Goal: Information Seeking & Learning: Learn about a topic

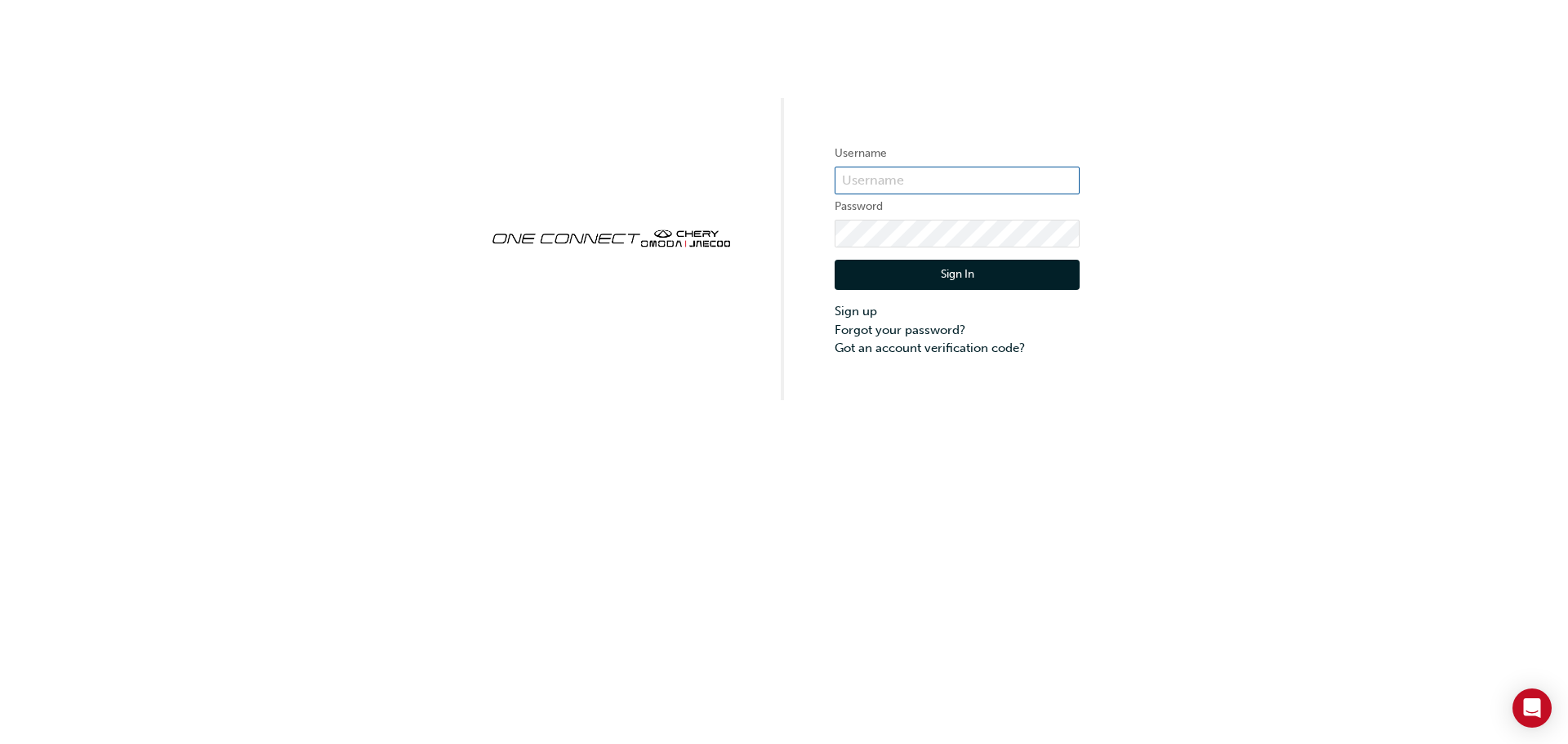
type input "CHNZ0163"
click at [920, 285] on button "Sign In" at bounding box center [956, 275] width 245 height 31
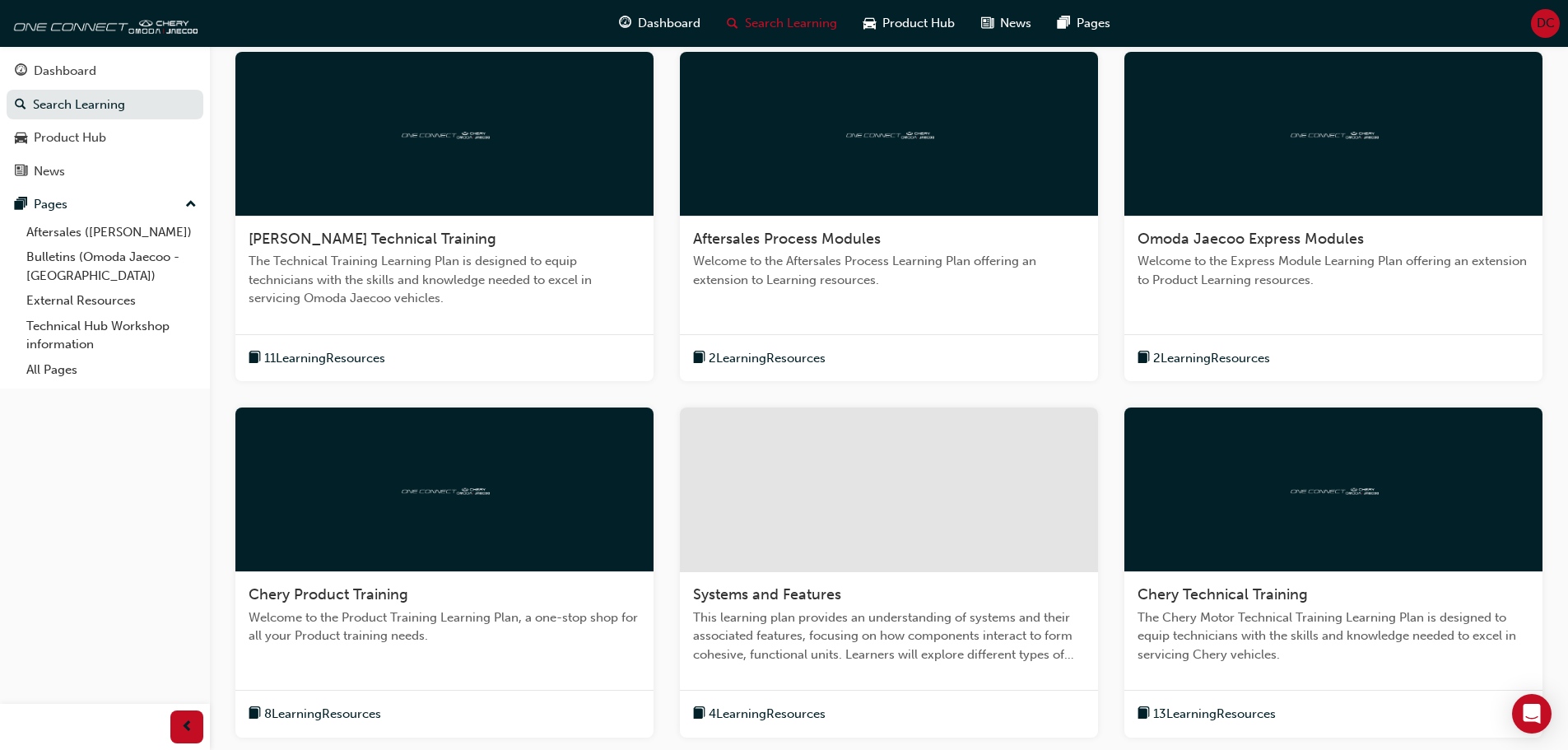
scroll to position [518, 0]
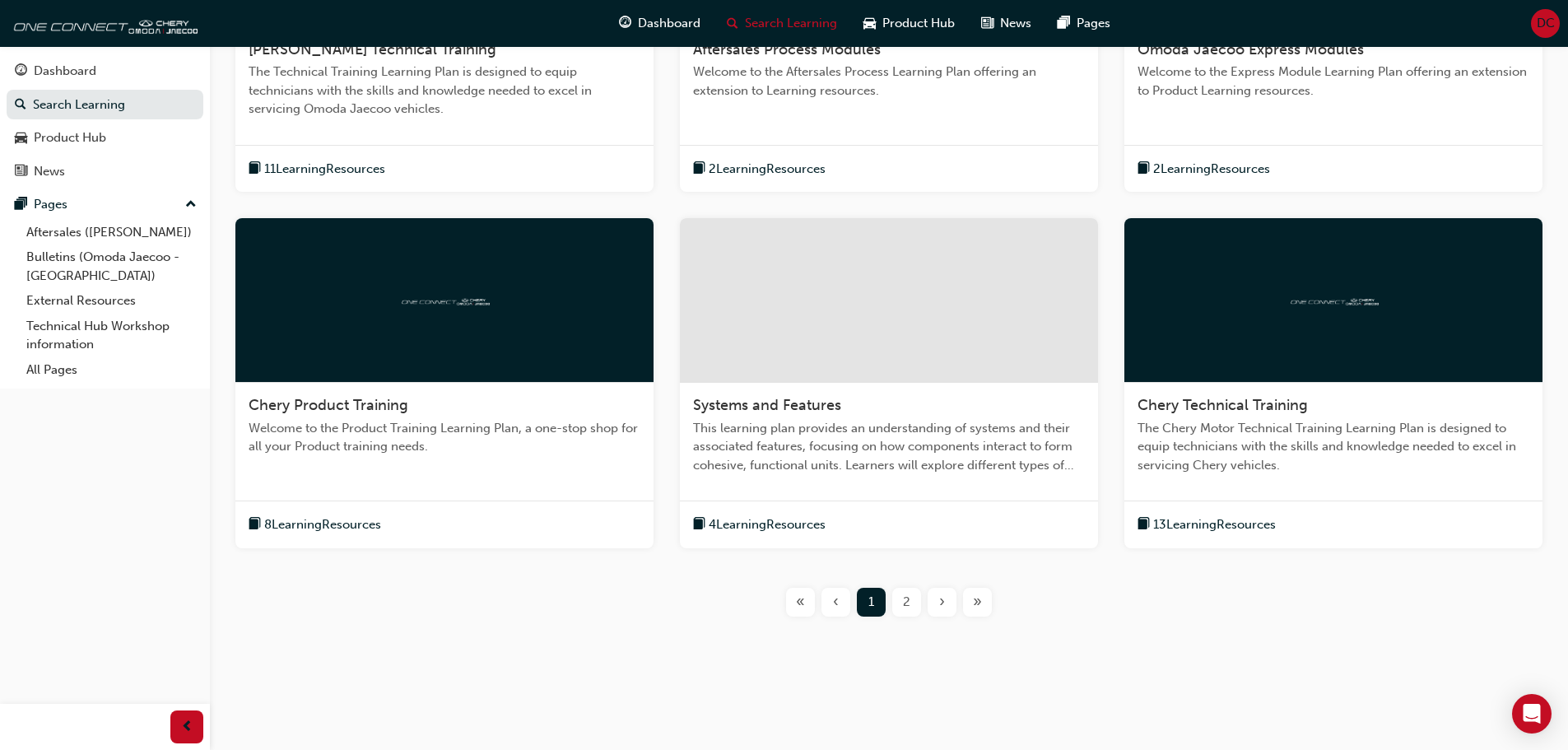
click at [909, 602] on span "2" at bounding box center [907, 602] width 8 height 19
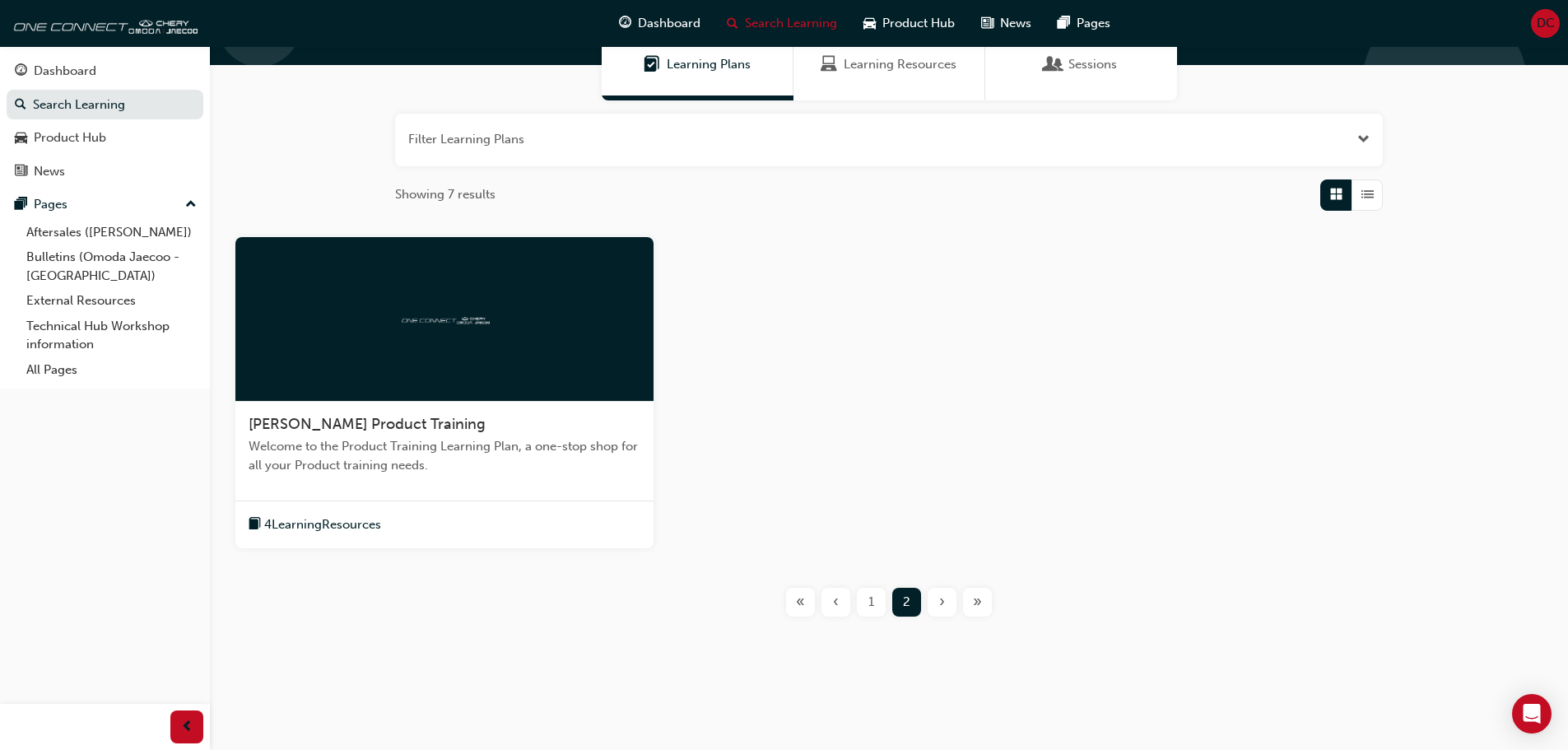
click at [870, 601] on span "1" at bounding box center [871, 602] width 6 height 19
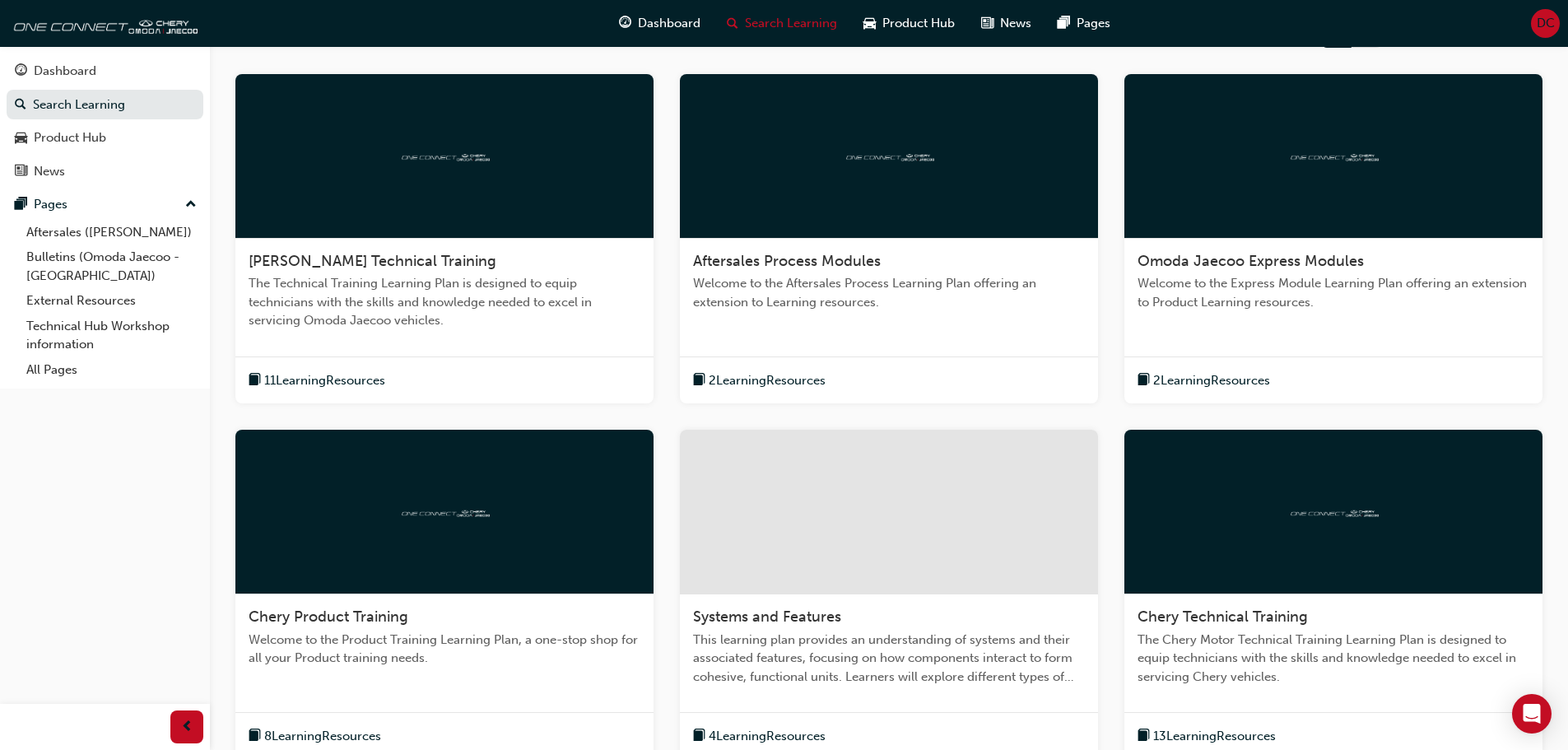
scroll to position [309, 0]
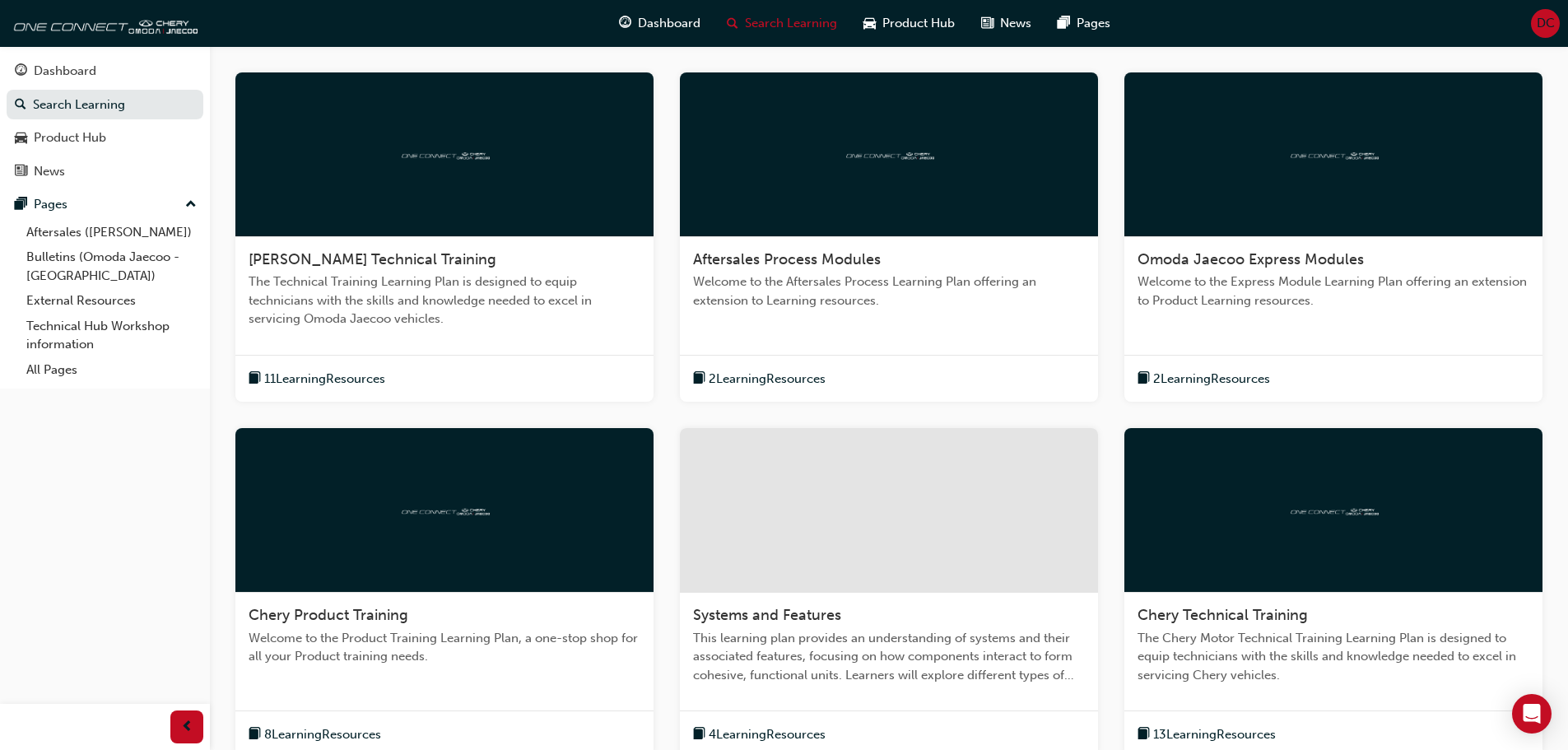
click at [399, 180] on div at bounding box center [444, 155] width 418 height 164
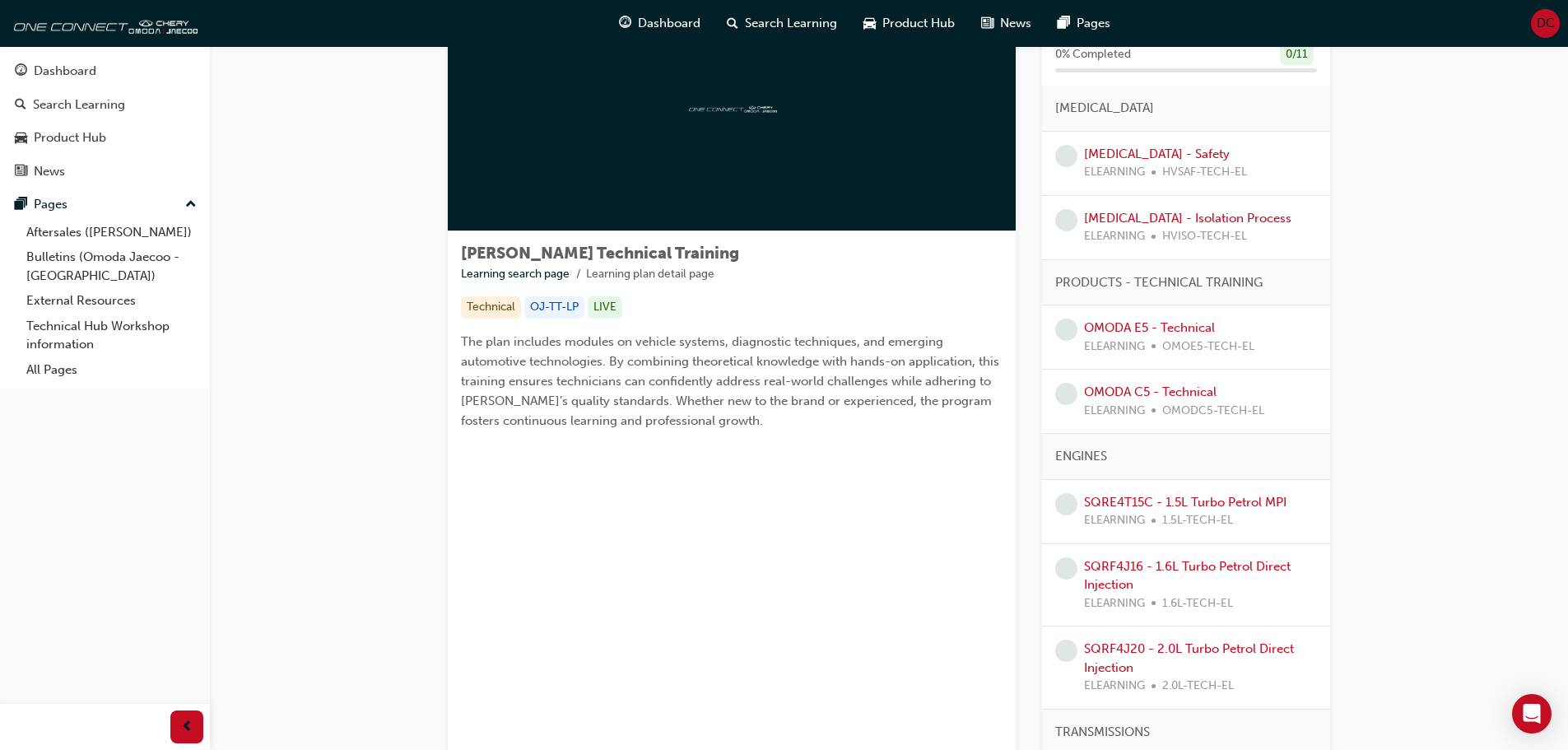
scroll to position [91, 0]
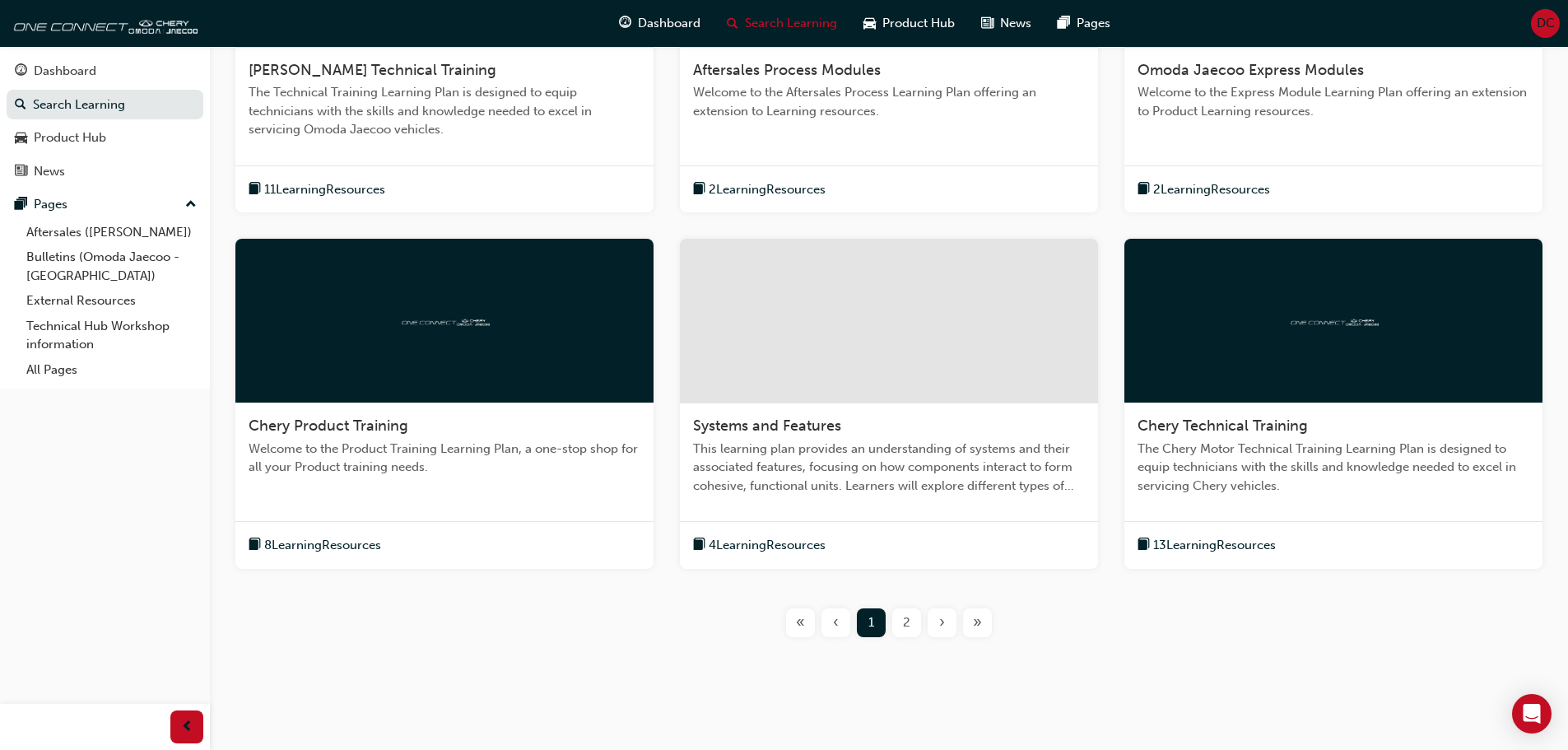
scroll to position [518, 0]
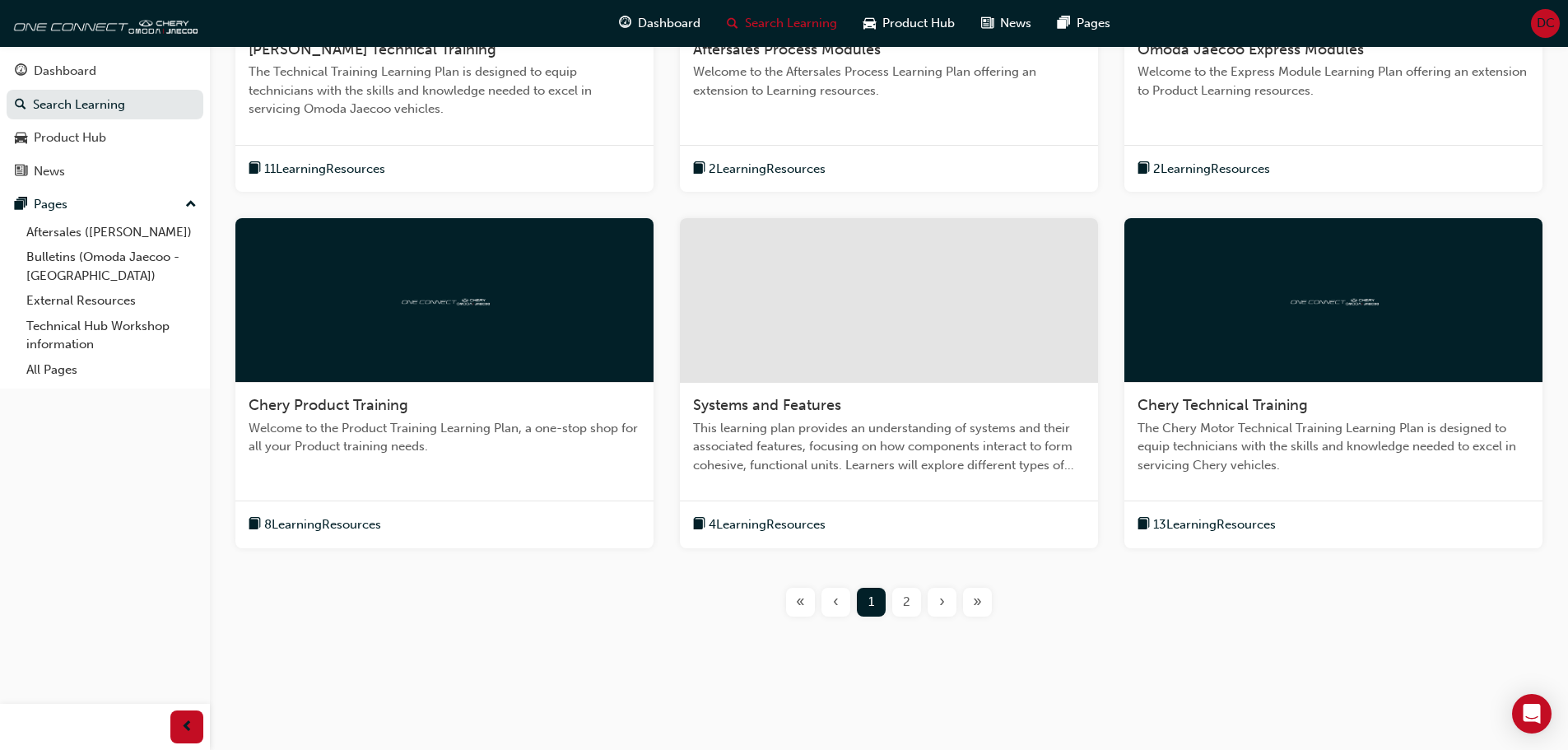
click at [903, 601] on span "2" at bounding box center [907, 602] width 8 height 19
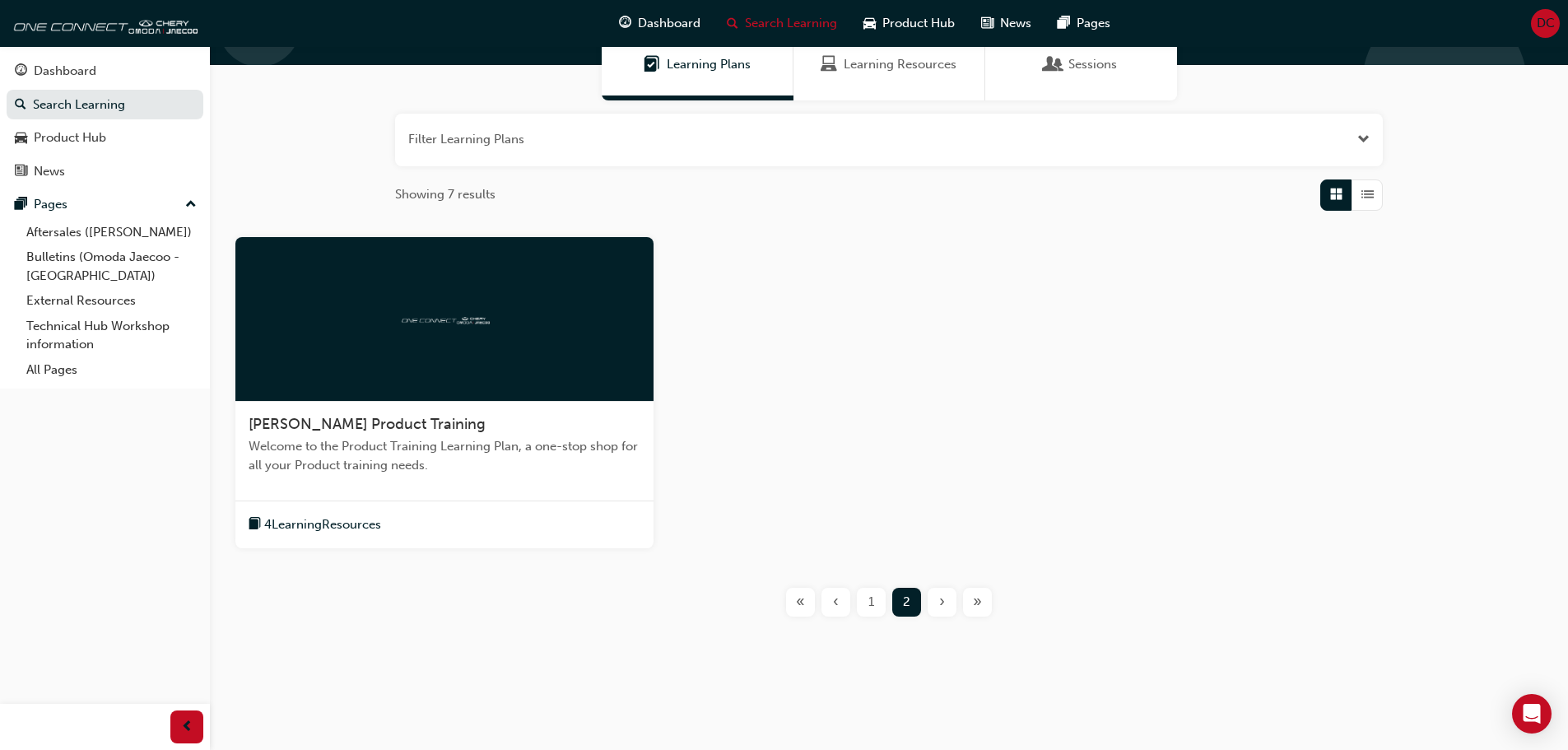
click at [864, 605] on div "1" at bounding box center [872, 602] width 29 height 29
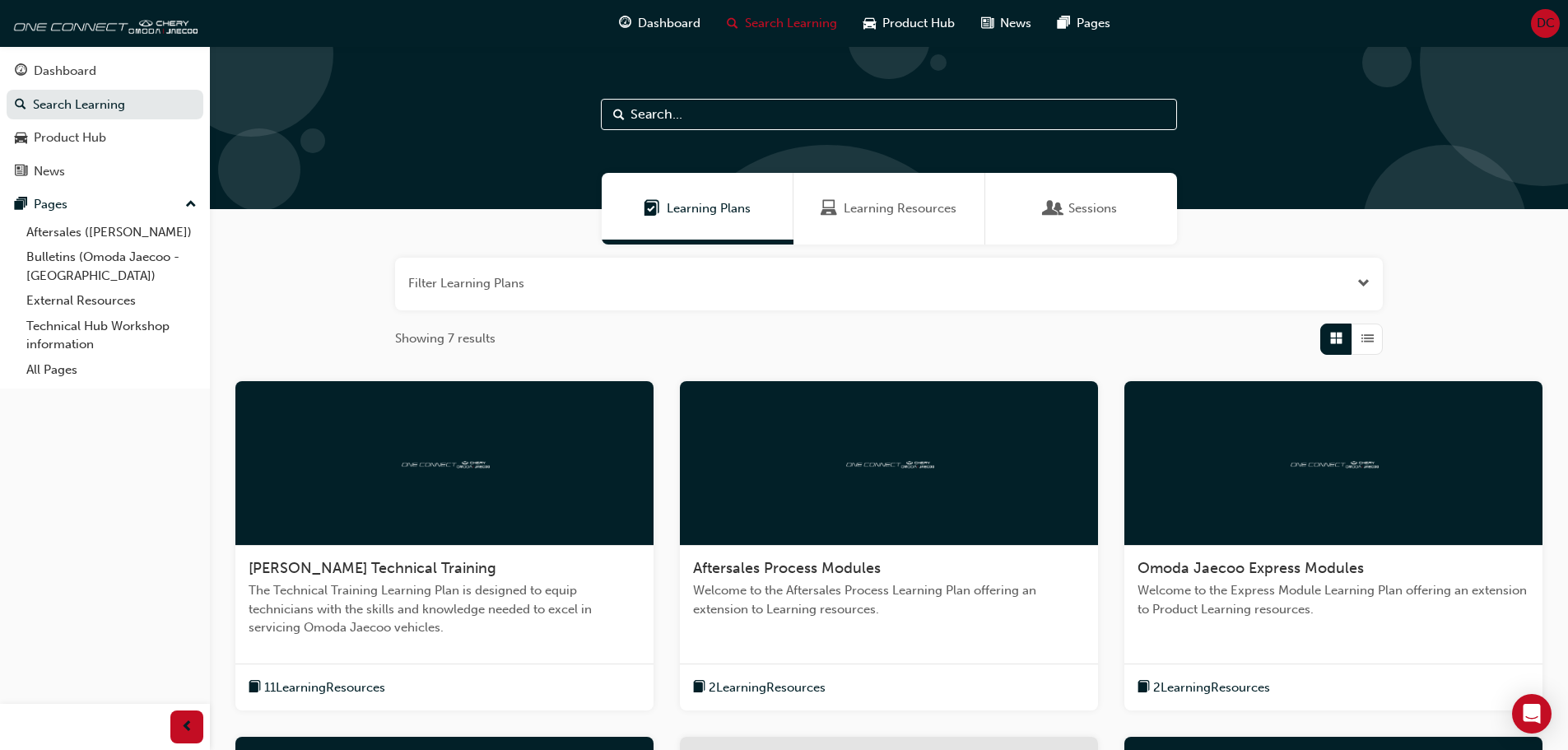
click at [875, 223] on div "Learning Resources" at bounding box center [890, 209] width 192 height 72
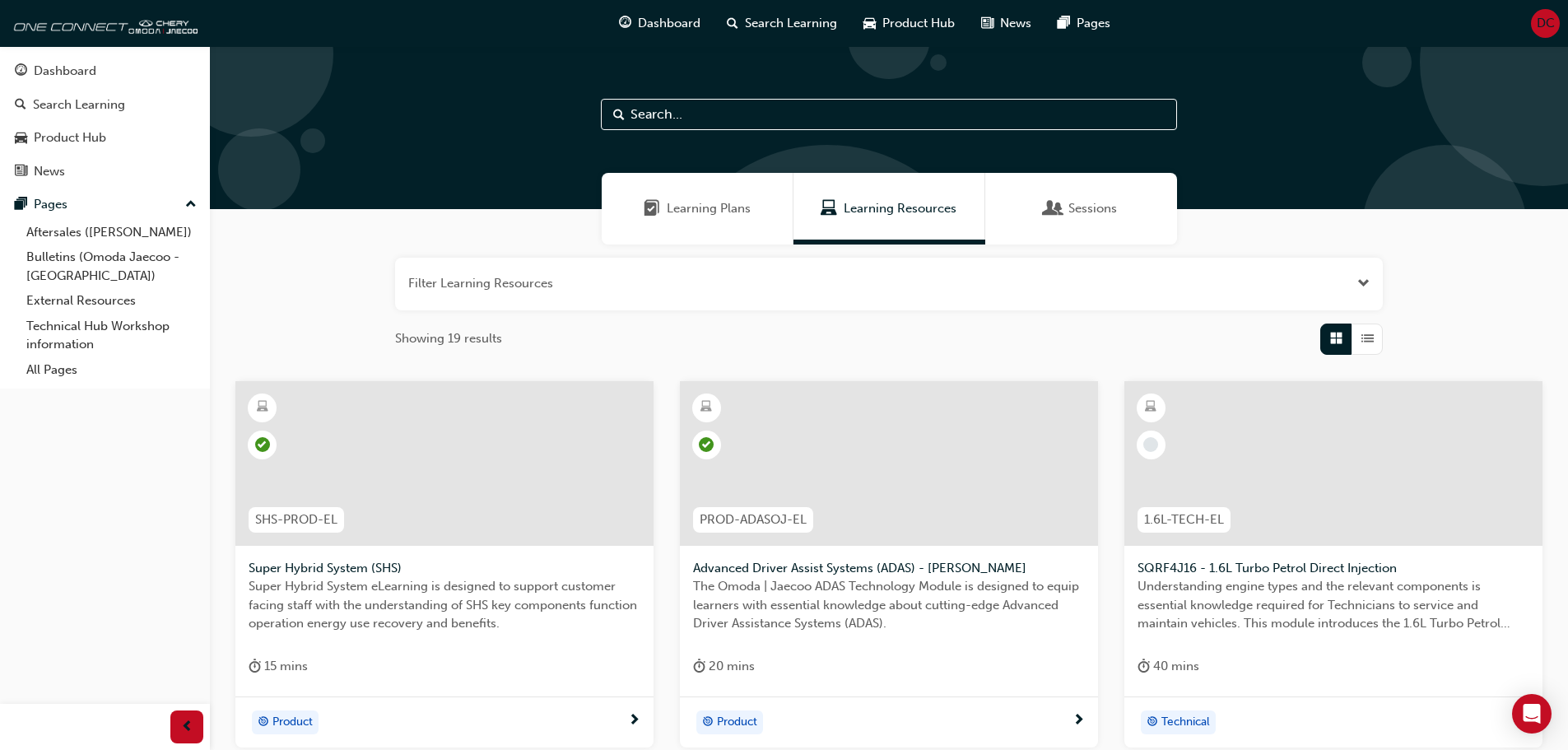
click at [708, 210] on span "Learning Plans" at bounding box center [708, 209] width 84 height 19
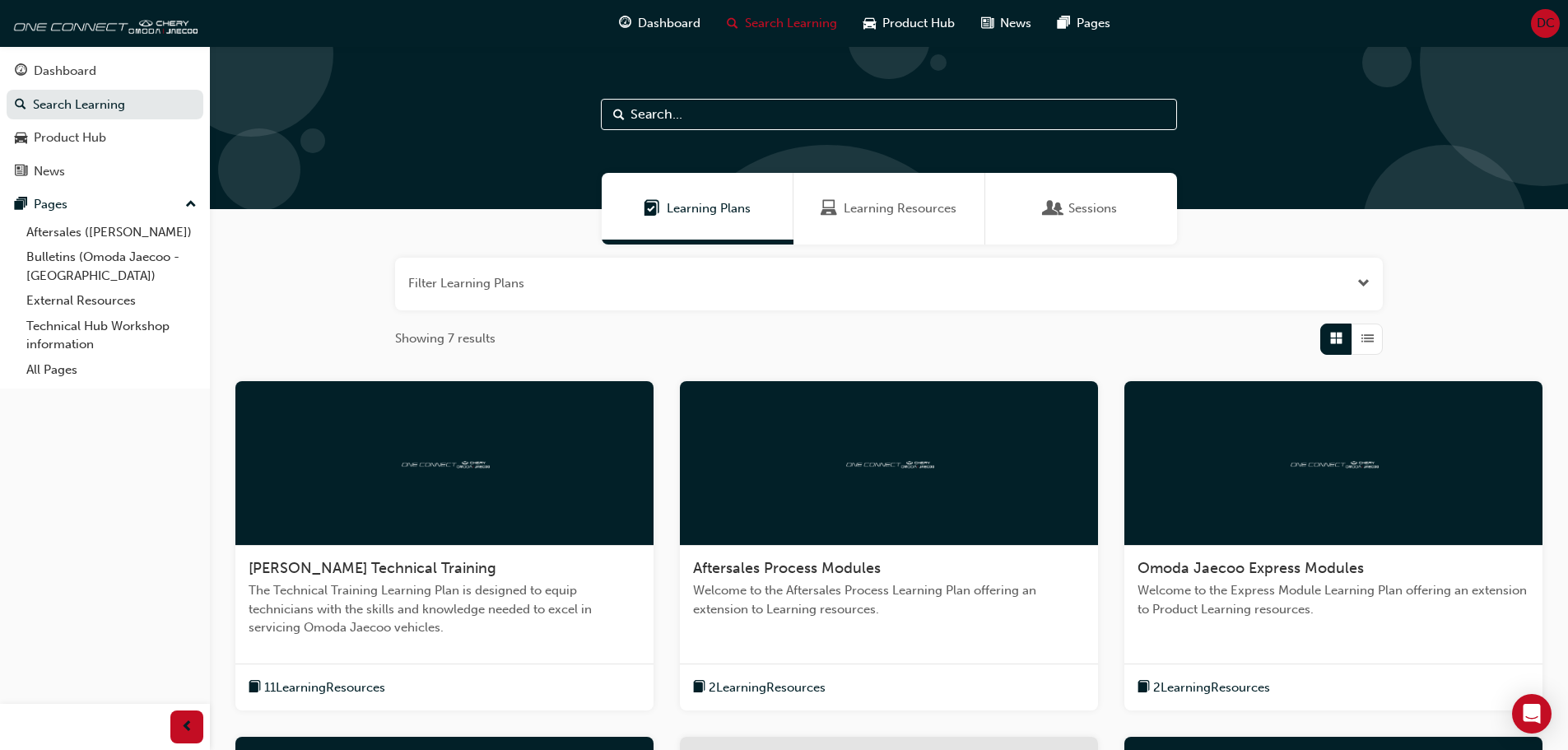
click at [1543, 24] on span "DC" at bounding box center [1546, 23] width 18 height 19
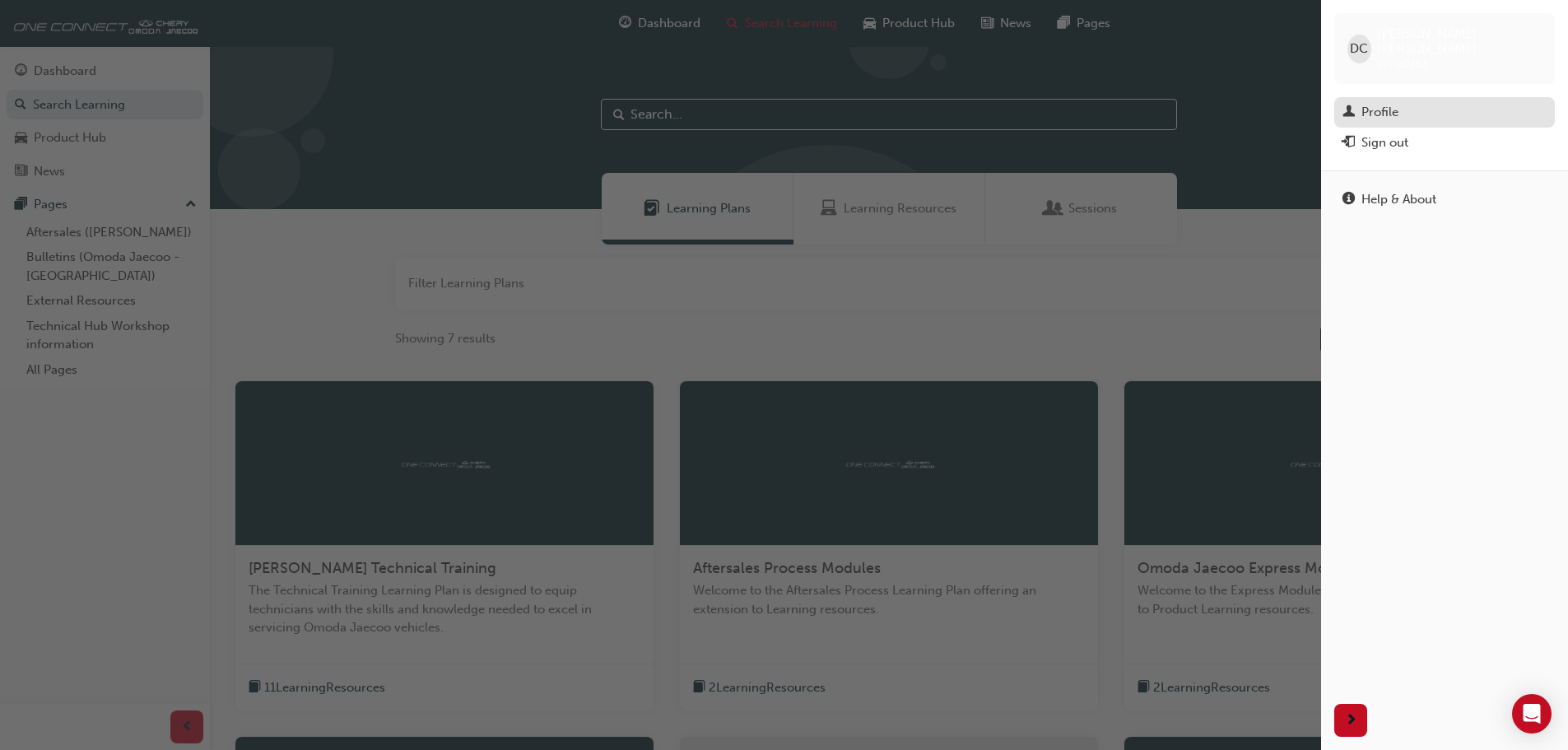
click at [1379, 103] on div "Profile" at bounding box center [1380, 112] width 37 height 19
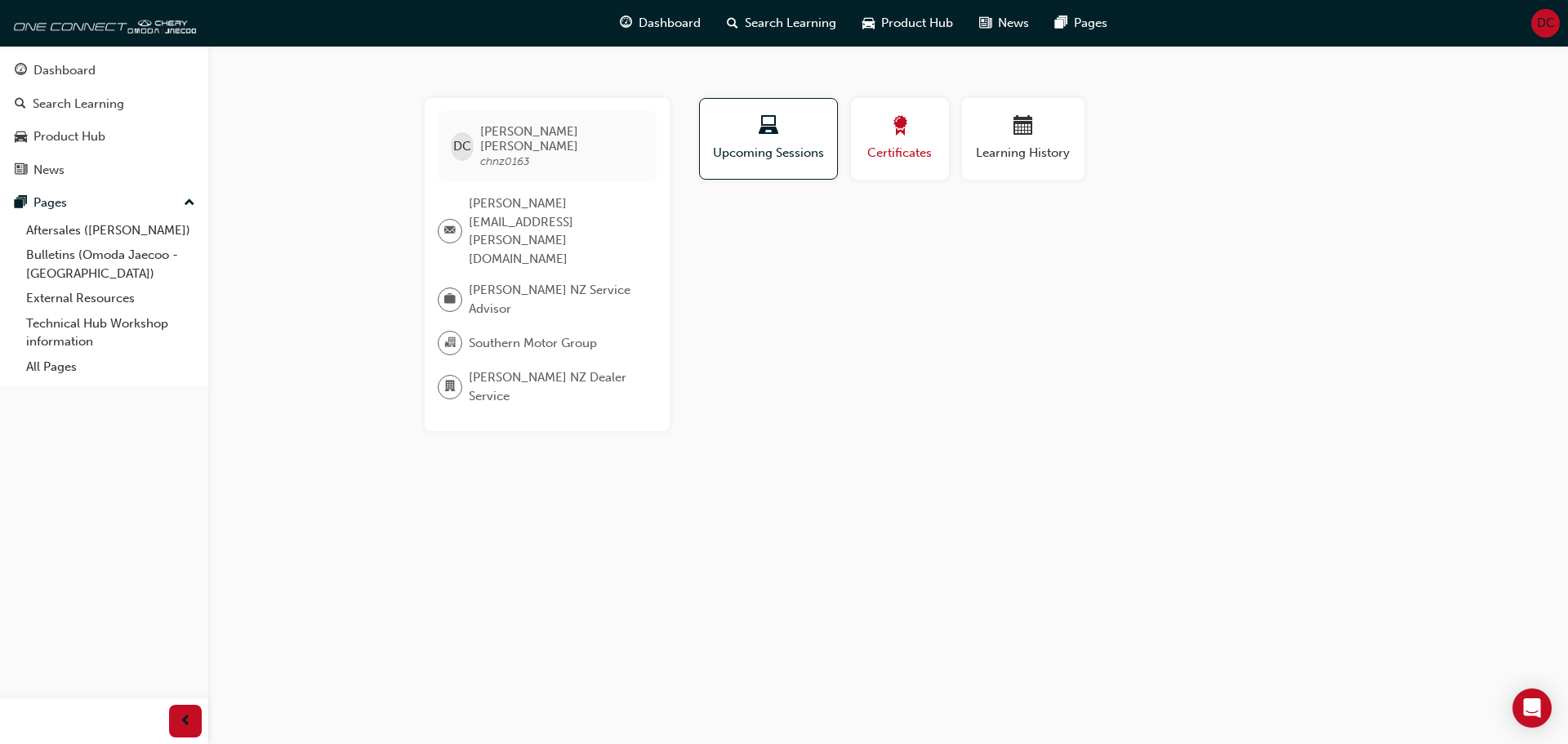
click at [921, 142] on div "Certificates" at bounding box center [899, 139] width 74 height 47
click at [1005, 147] on span "Learning History" at bounding box center [1022, 153] width 98 height 19
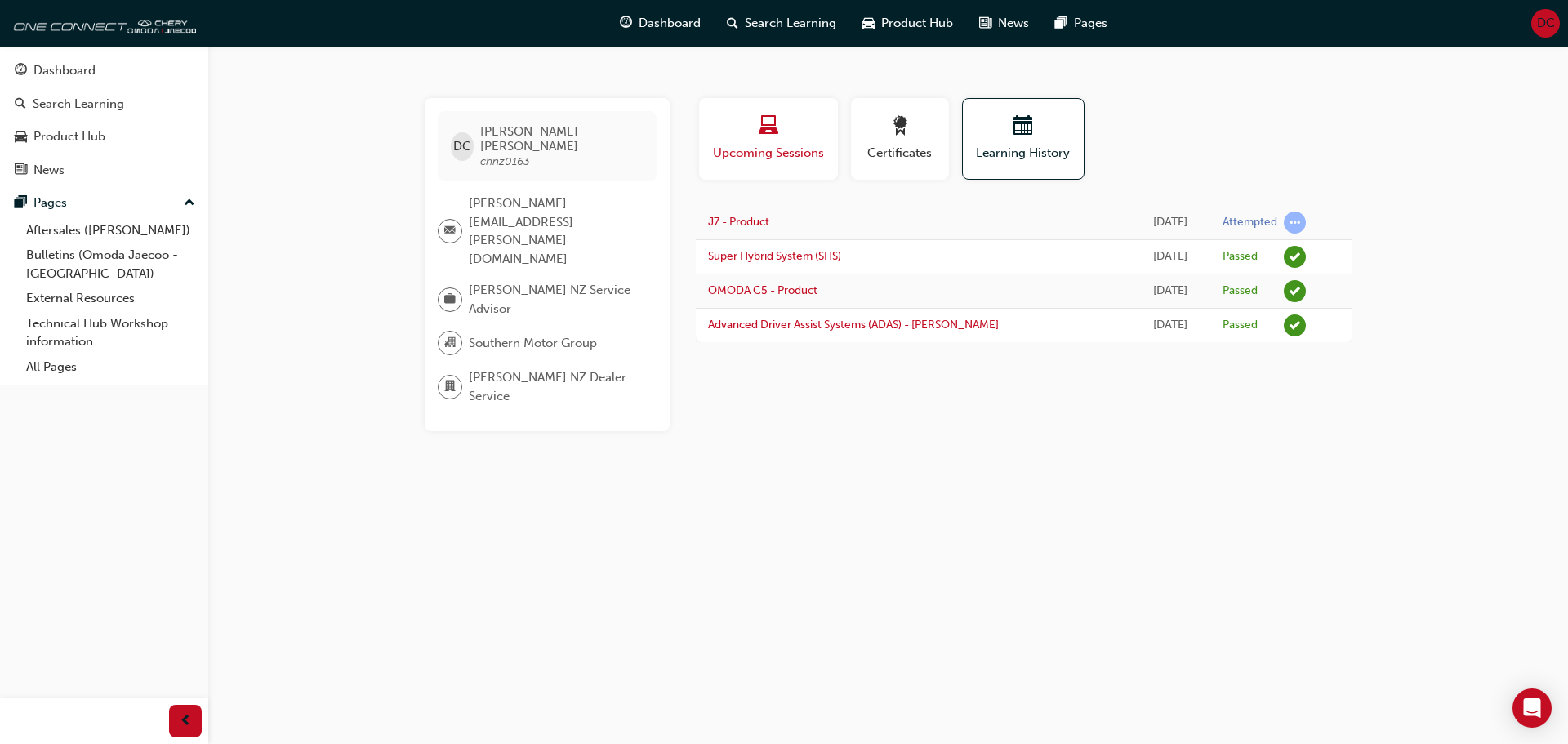
click at [788, 141] on div "Upcoming Sessions" at bounding box center [768, 139] width 115 height 47
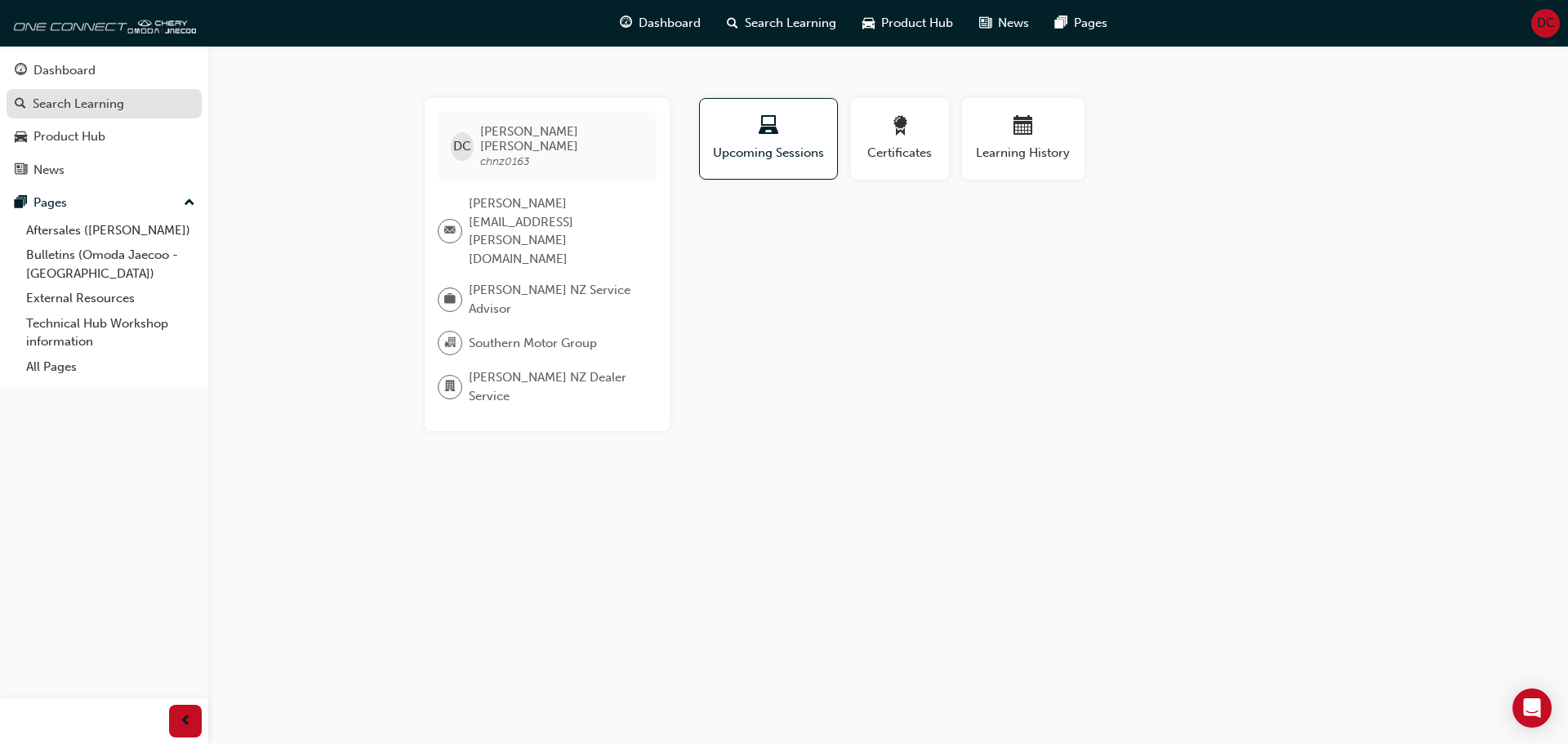
click at [72, 98] on div "Search Learning" at bounding box center [78, 104] width 92 height 19
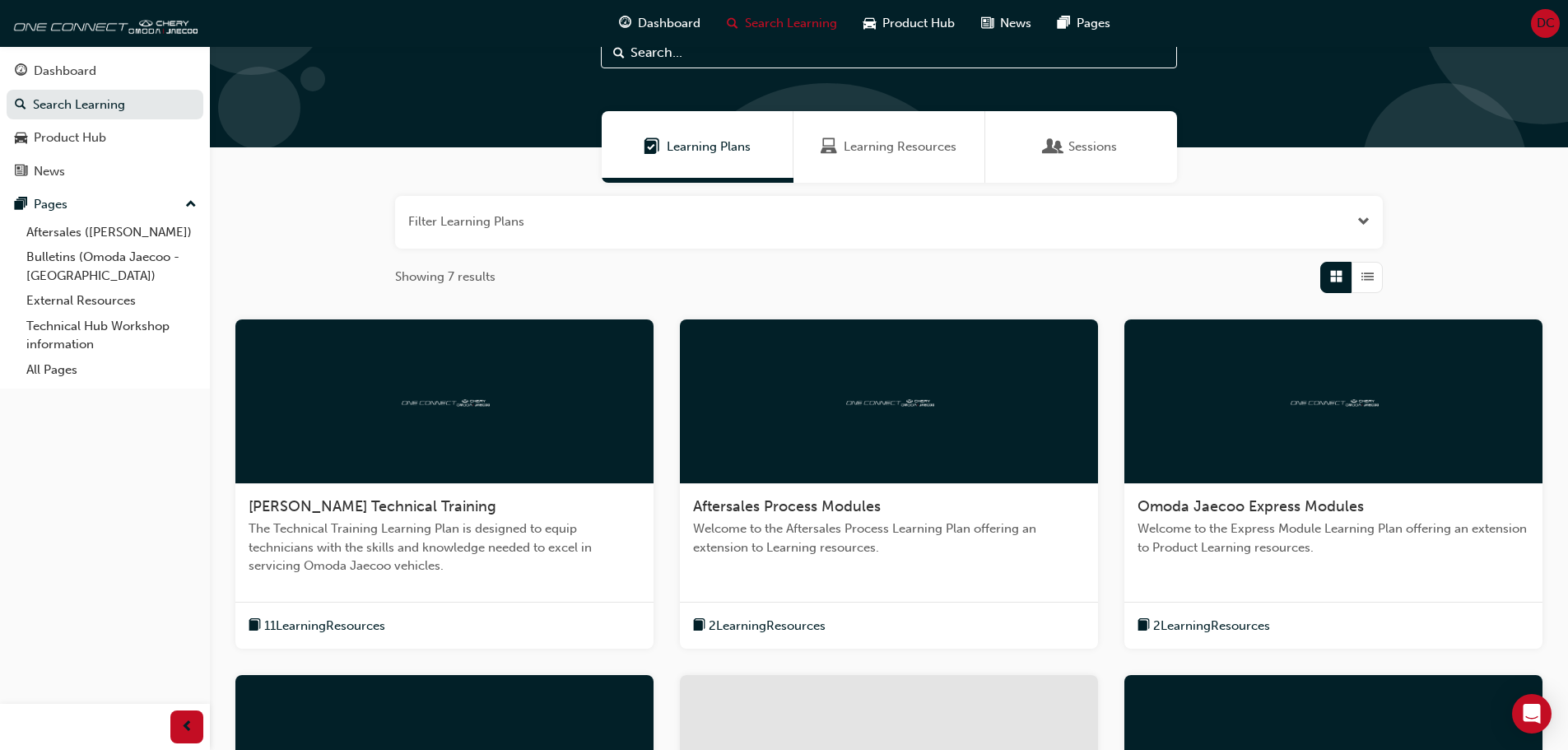
scroll to position [164, 0]
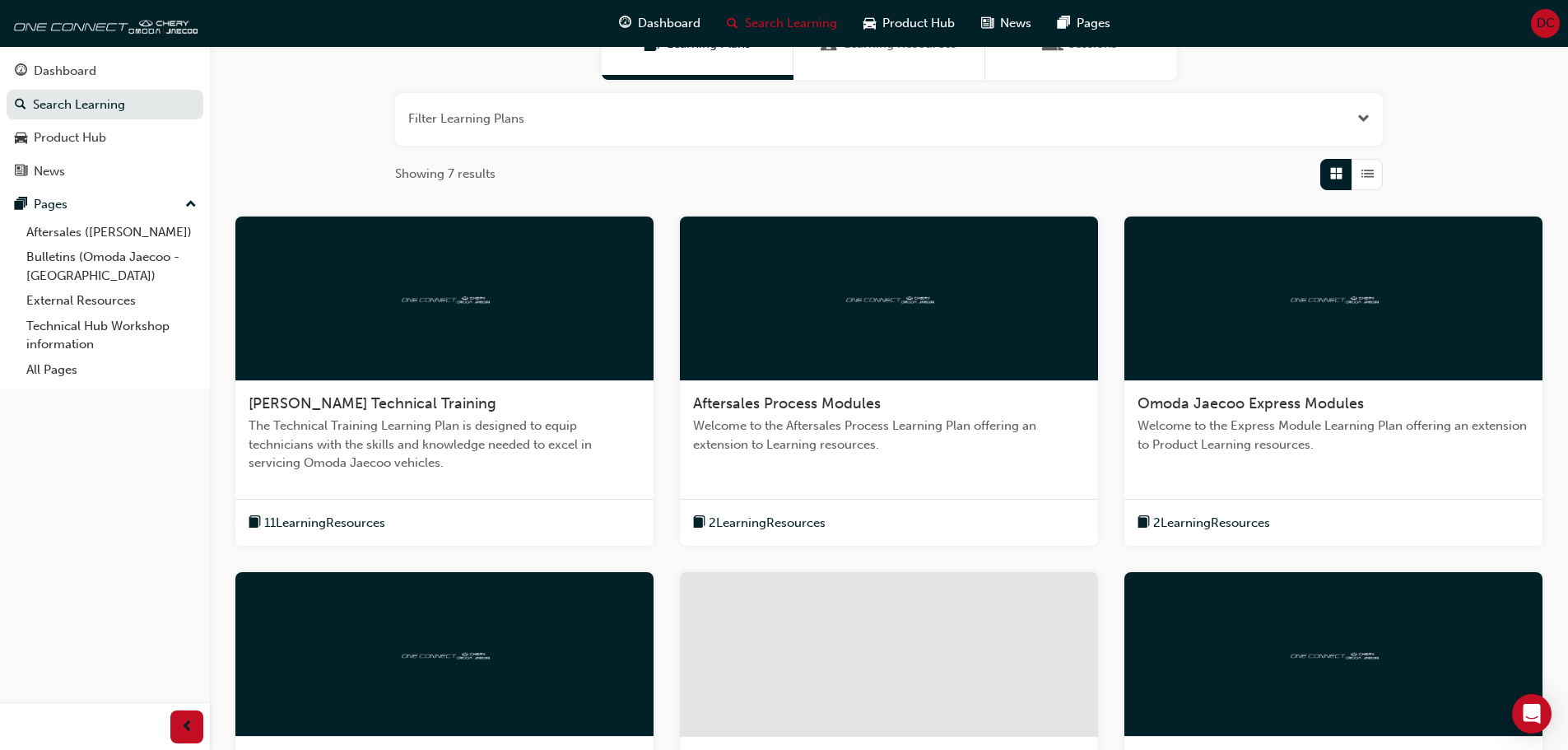
click at [317, 523] on span "11 Learning Resources" at bounding box center [324, 523] width 121 height 19
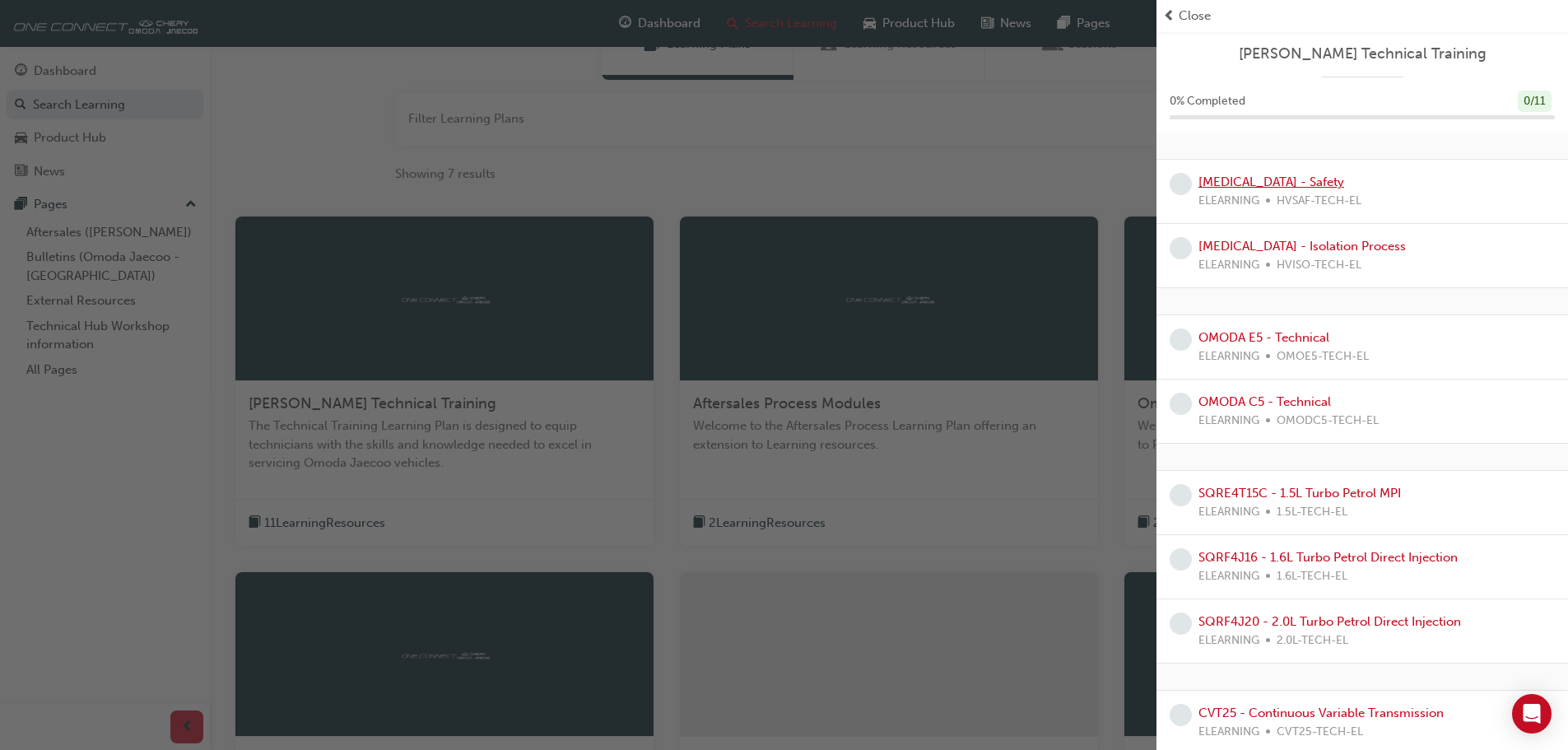
click at [1216, 181] on link "[MEDICAL_DATA] - Safety" at bounding box center [1271, 181] width 145 height 15
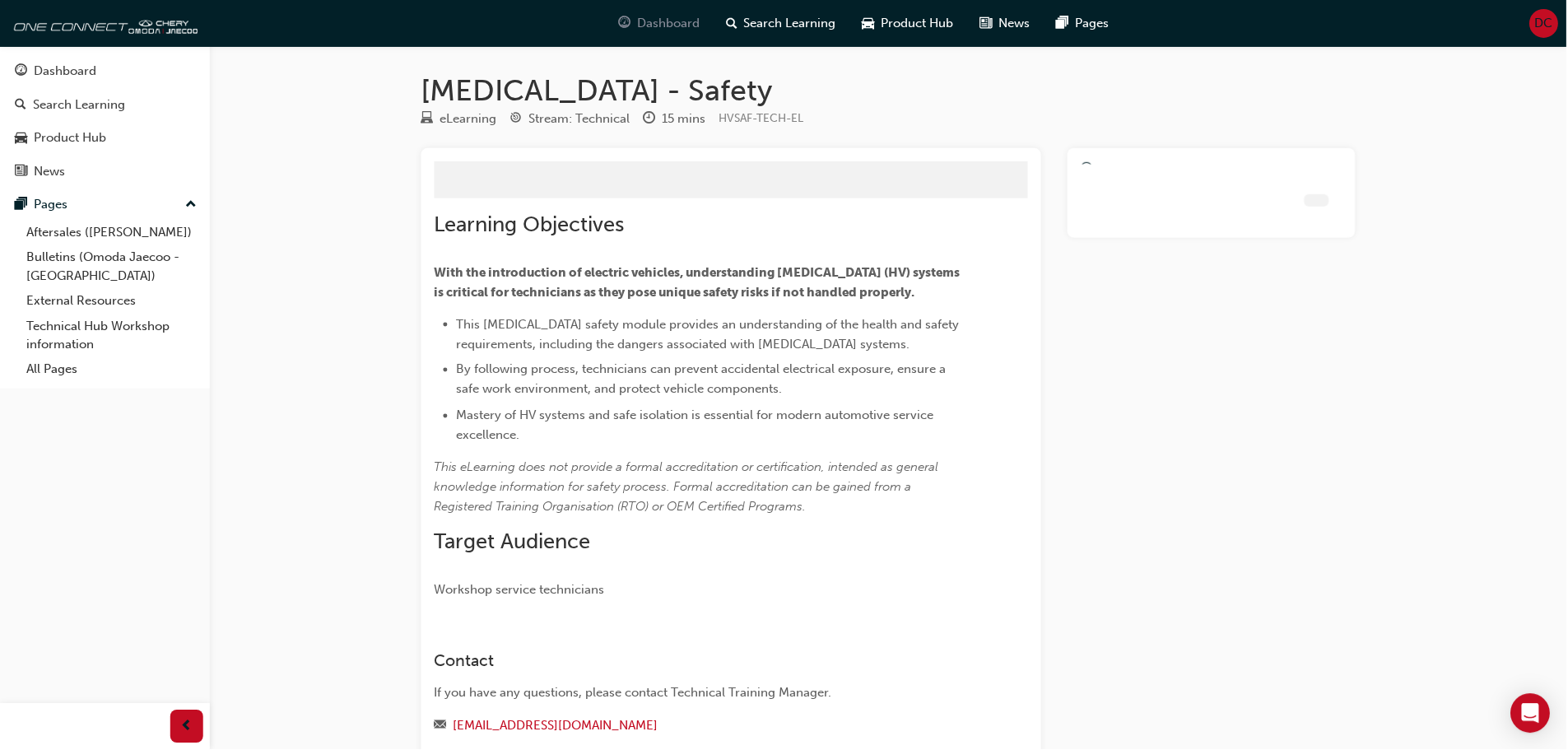
click at [659, 20] on span "Dashboard" at bounding box center [669, 23] width 62 height 19
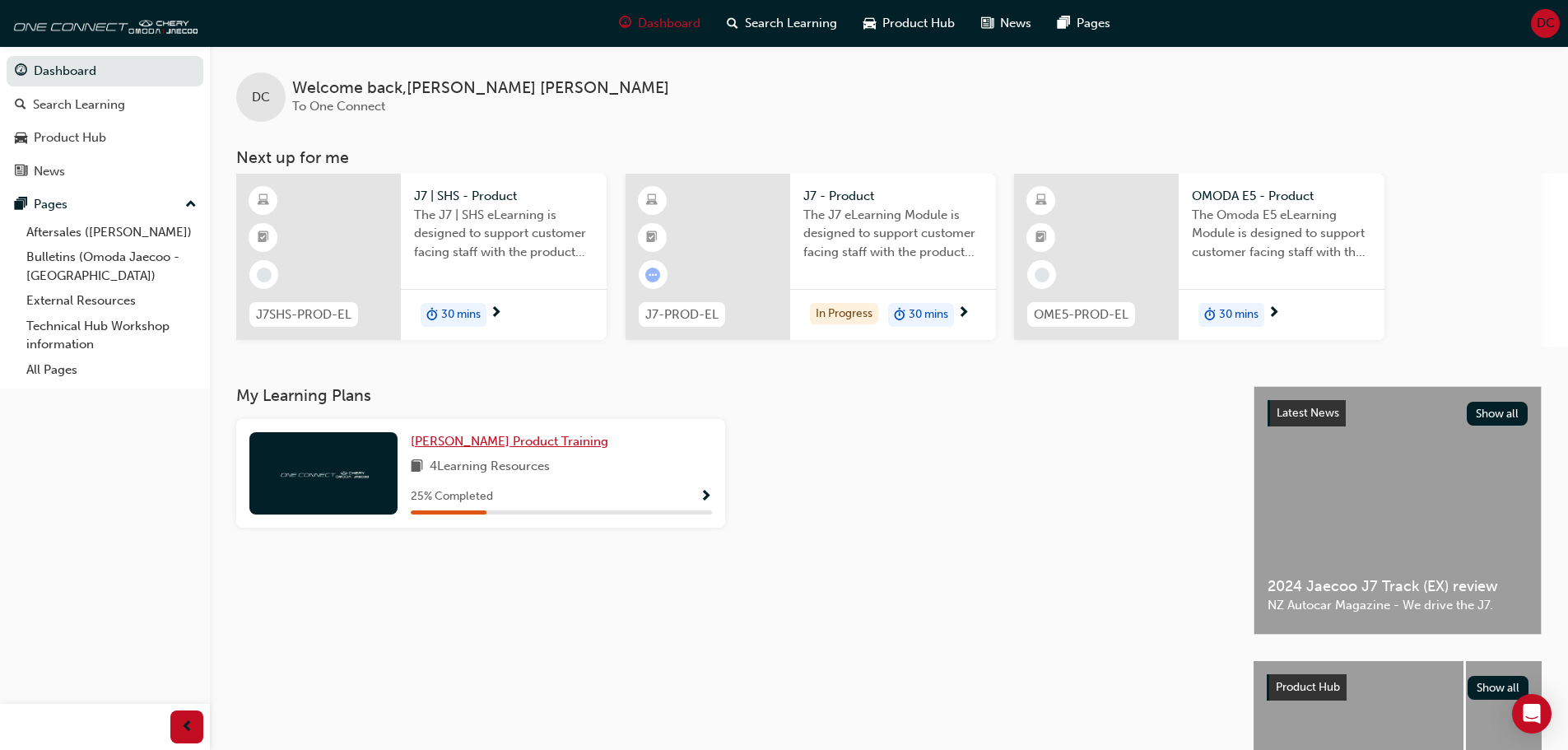
click at [523, 440] on span "[PERSON_NAME] Product Training" at bounding box center [509, 440] width 198 height 15
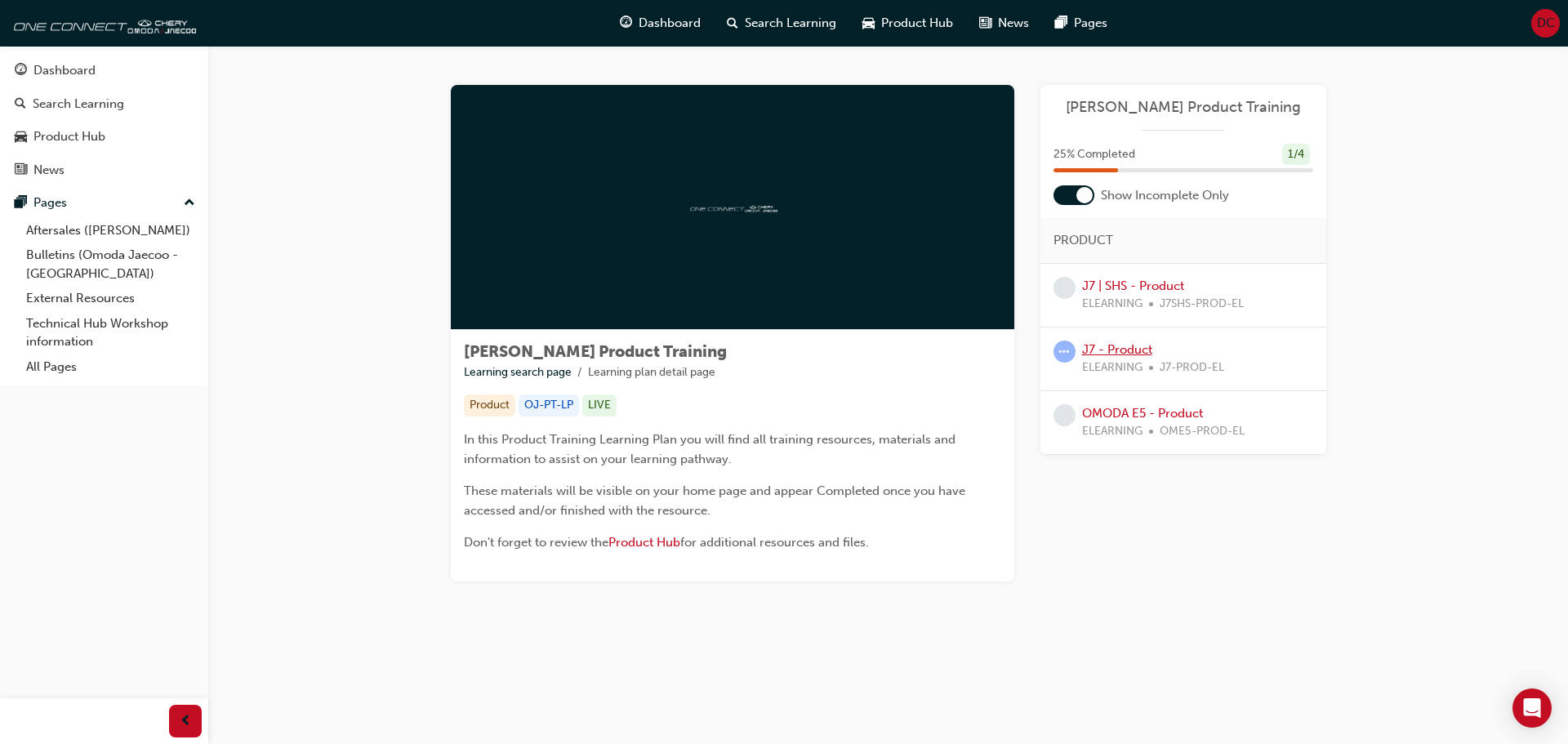
click at [1123, 346] on link "J7 - Product" at bounding box center [1117, 349] width 70 height 14
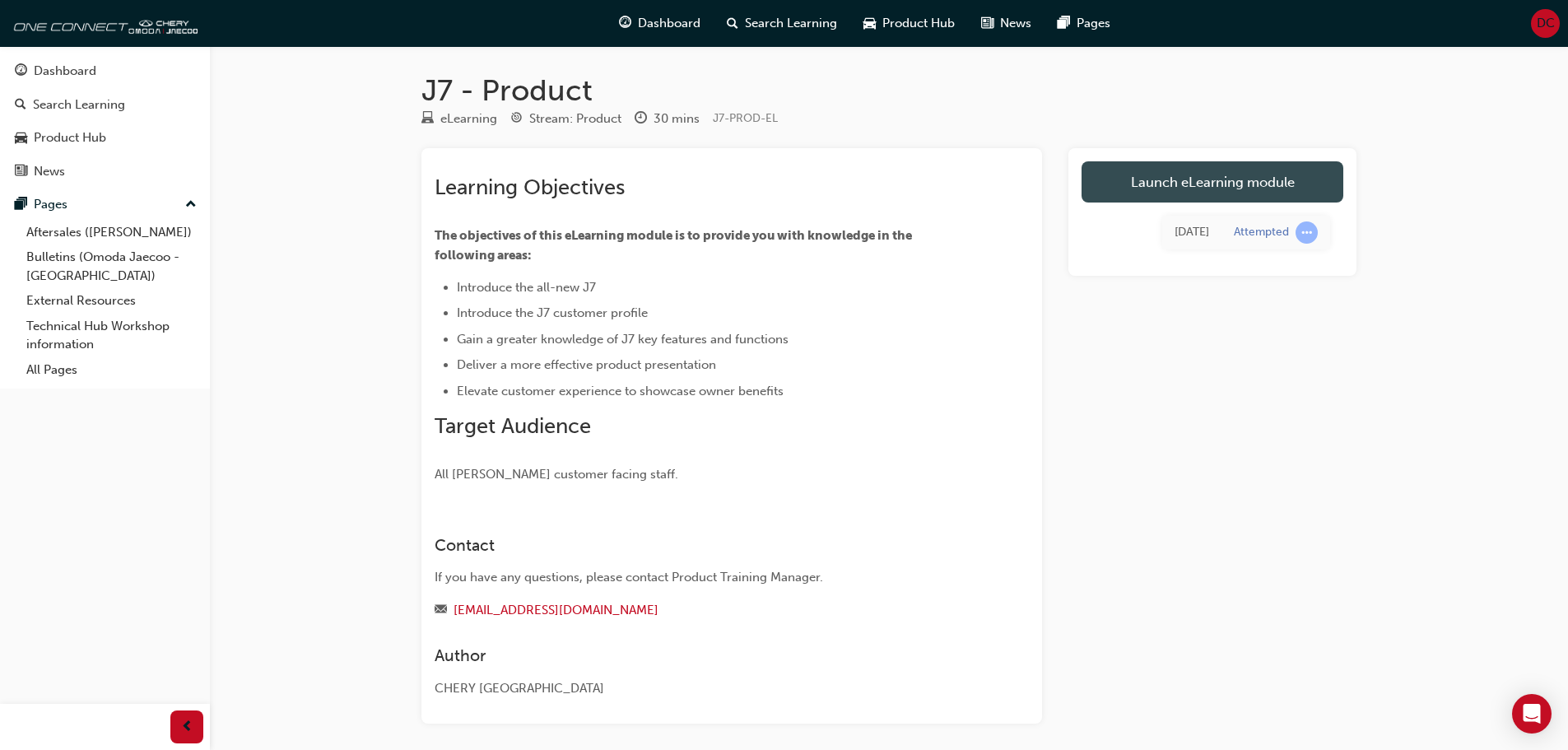
click at [1190, 182] on link "Launch eLearning module" at bounding box center [1212, 182] width 262 height 41
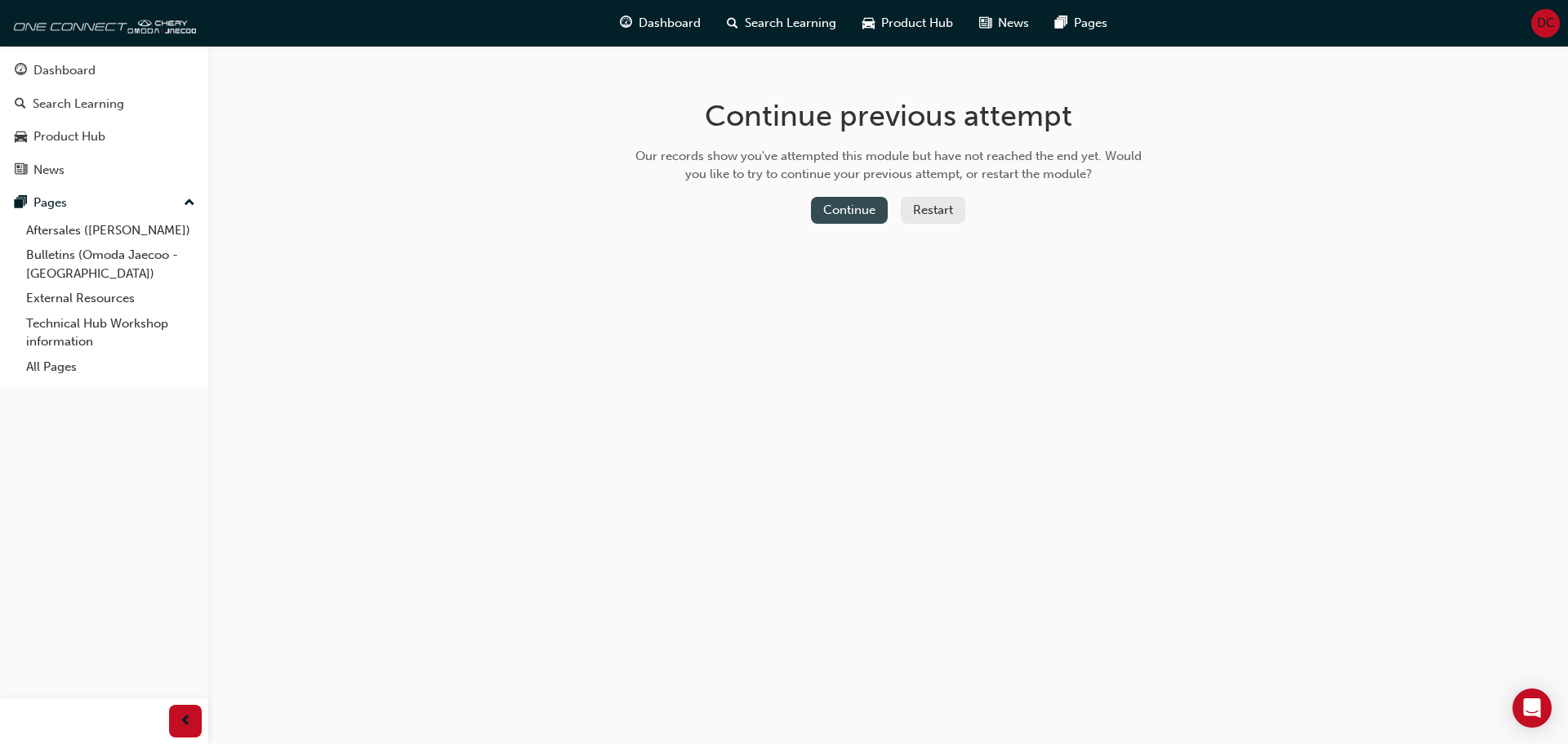
click at [854, 199] on button "Continue" at bounding box center [849, 210] width 76 height 27
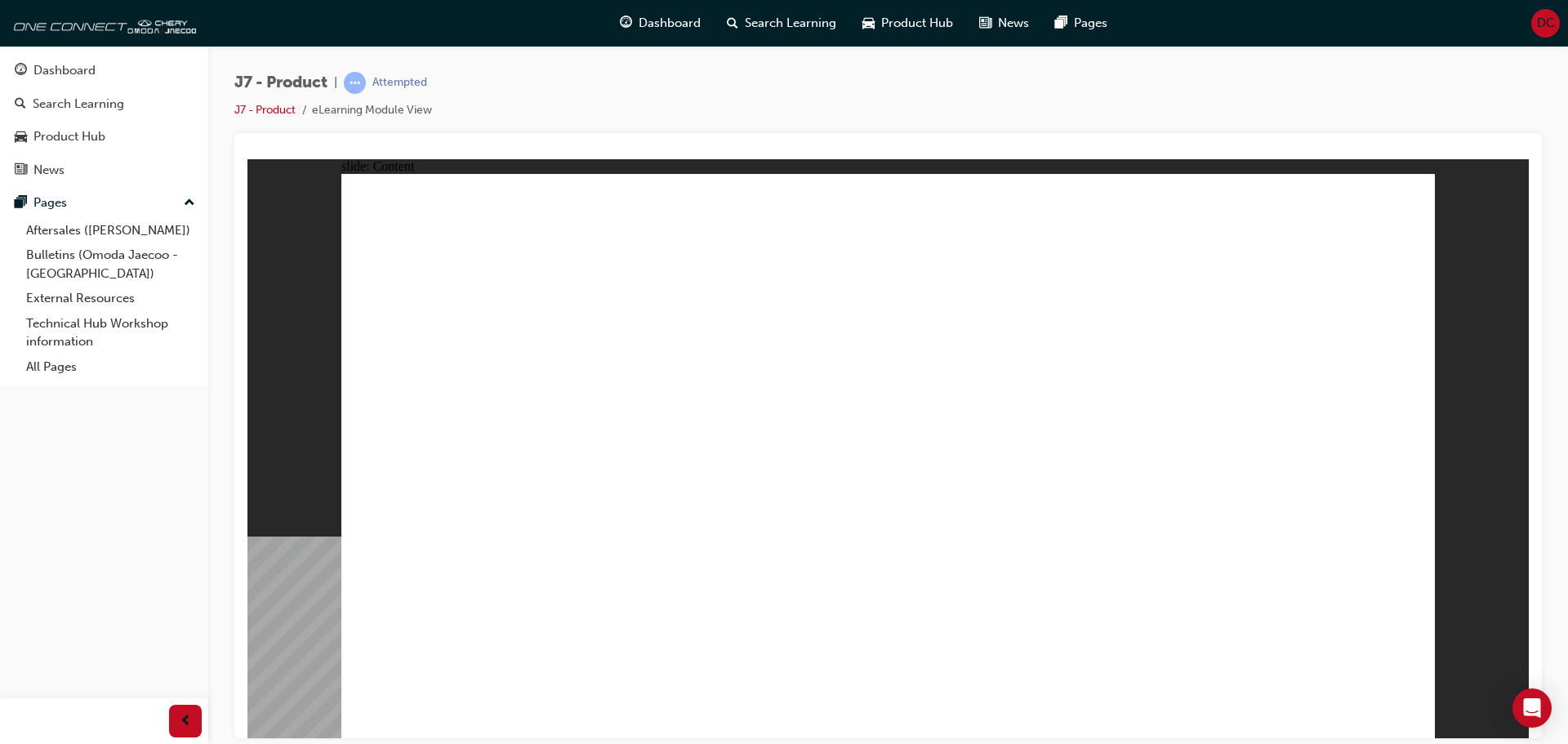
drag, startPoint x: 953, startPoint y: 280, endPoint x: 899, endPoint y: 281, distance: 54.0
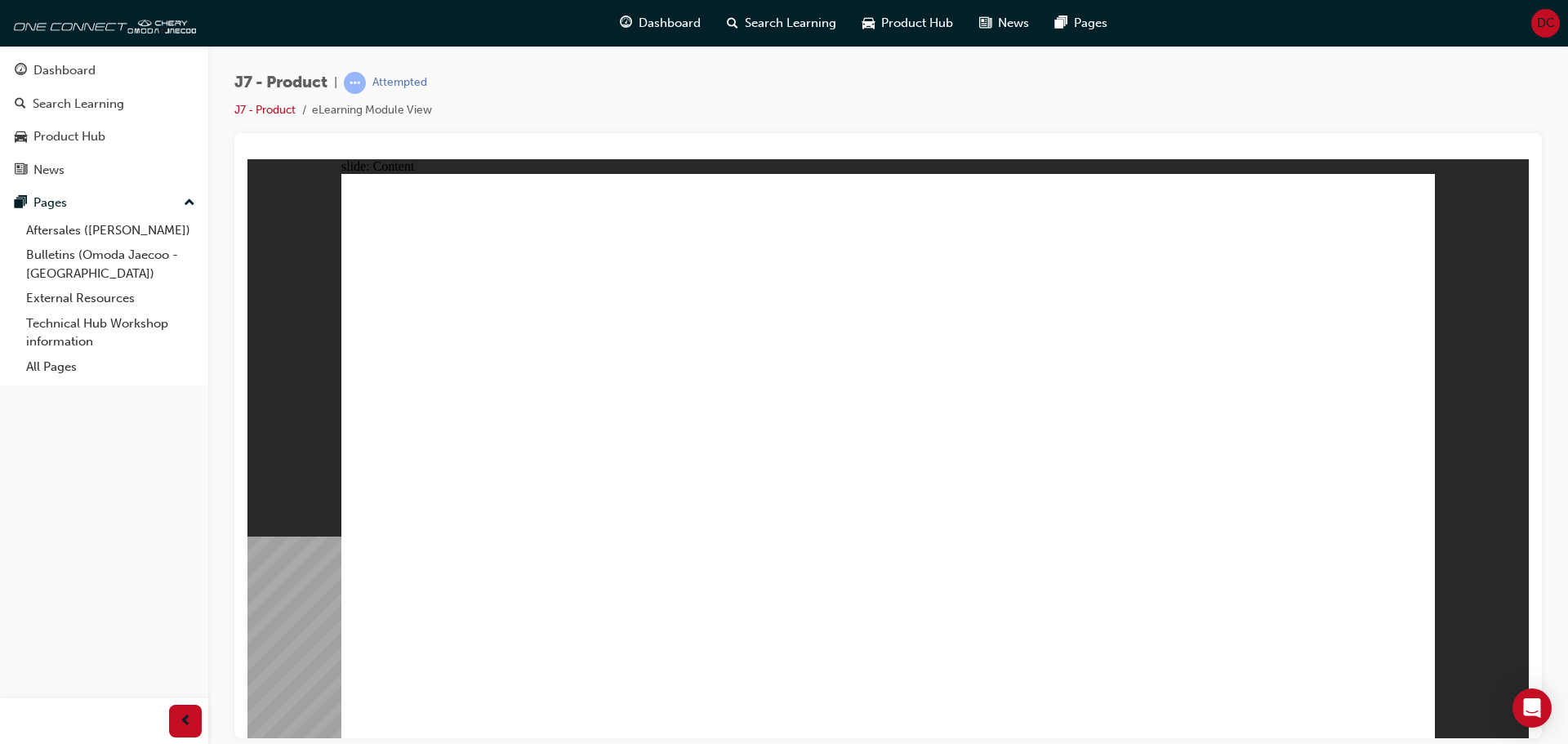
drag, startPoint x: 910, startPoint y: 498, endPoint x: 912, endPoint y: 456, distance: 42.0
drag, startPoint x: 911, startPoint y: 418, endPoint x: 1266, endPoint y: 406, distance: 355.2
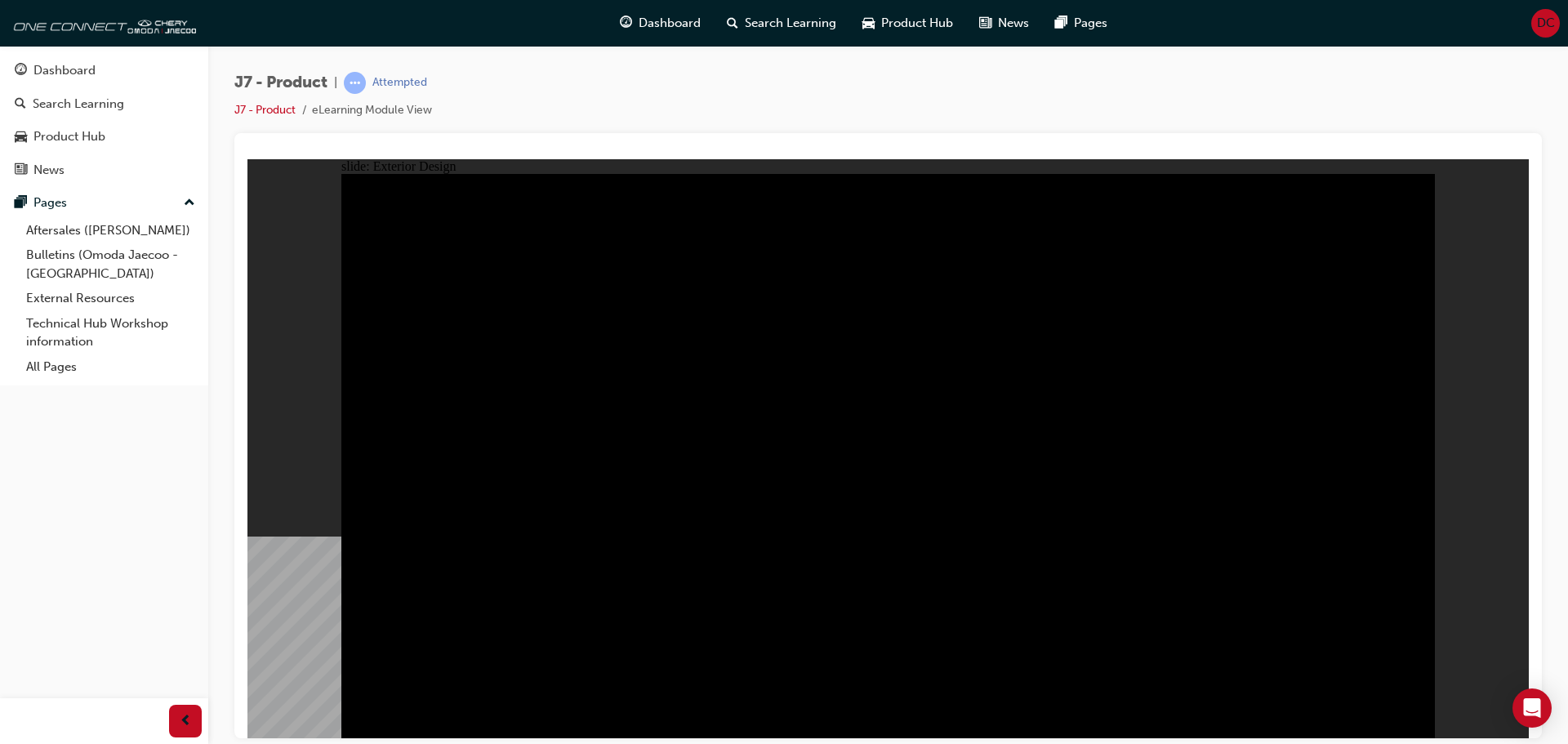
drag, startPoint x: 454, startPoint y: 555, endPoint x: 552, endPoint y: 556, distance: 98.0
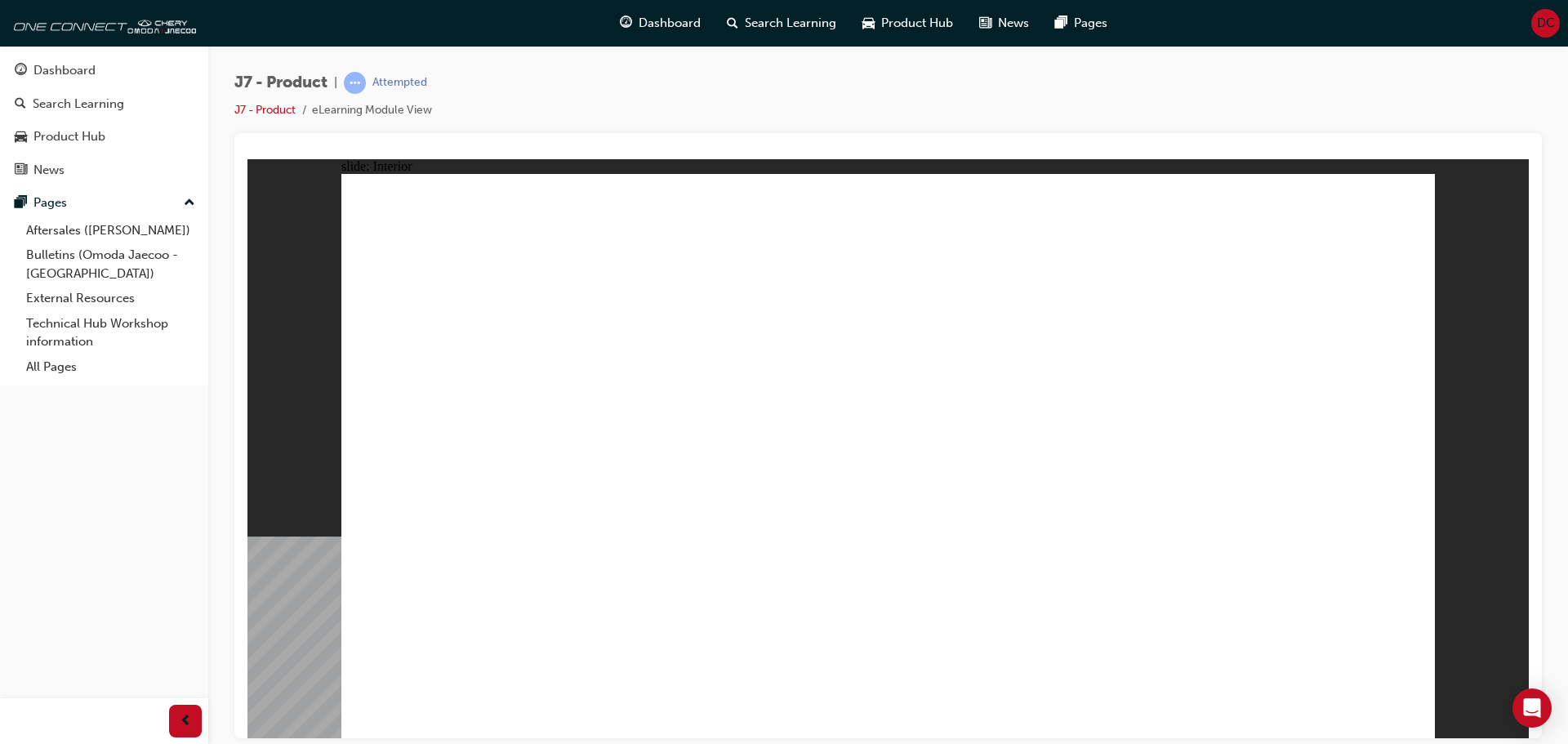
drag, startPoint x: 456, startPoint y: 650, endPoint x: 454, endPoint y: 641, distance: 9.2
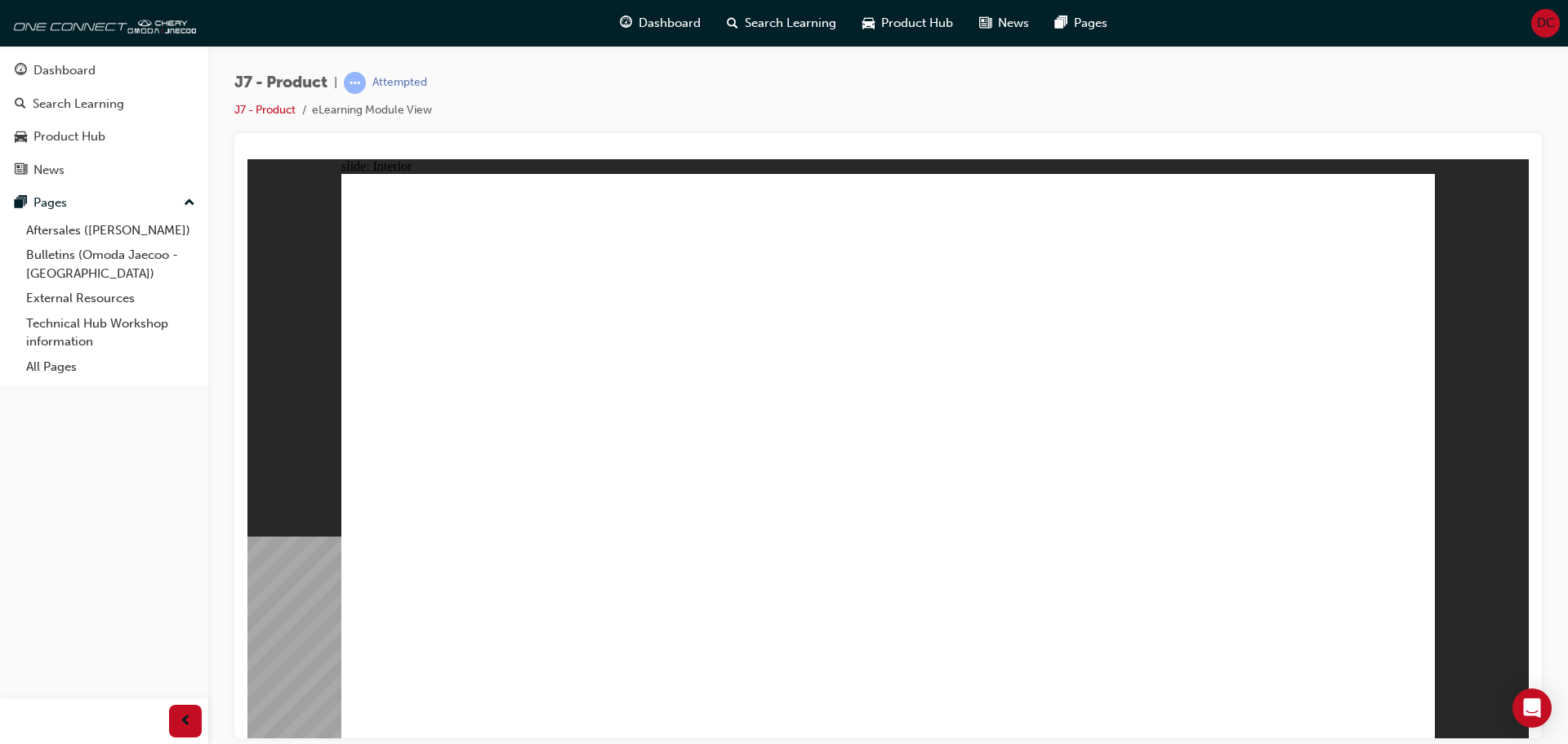
drag, startPoint x: 1092, startPoint y: 338, endPoint x: 1090, endPoint y: 349, distance: 11.2
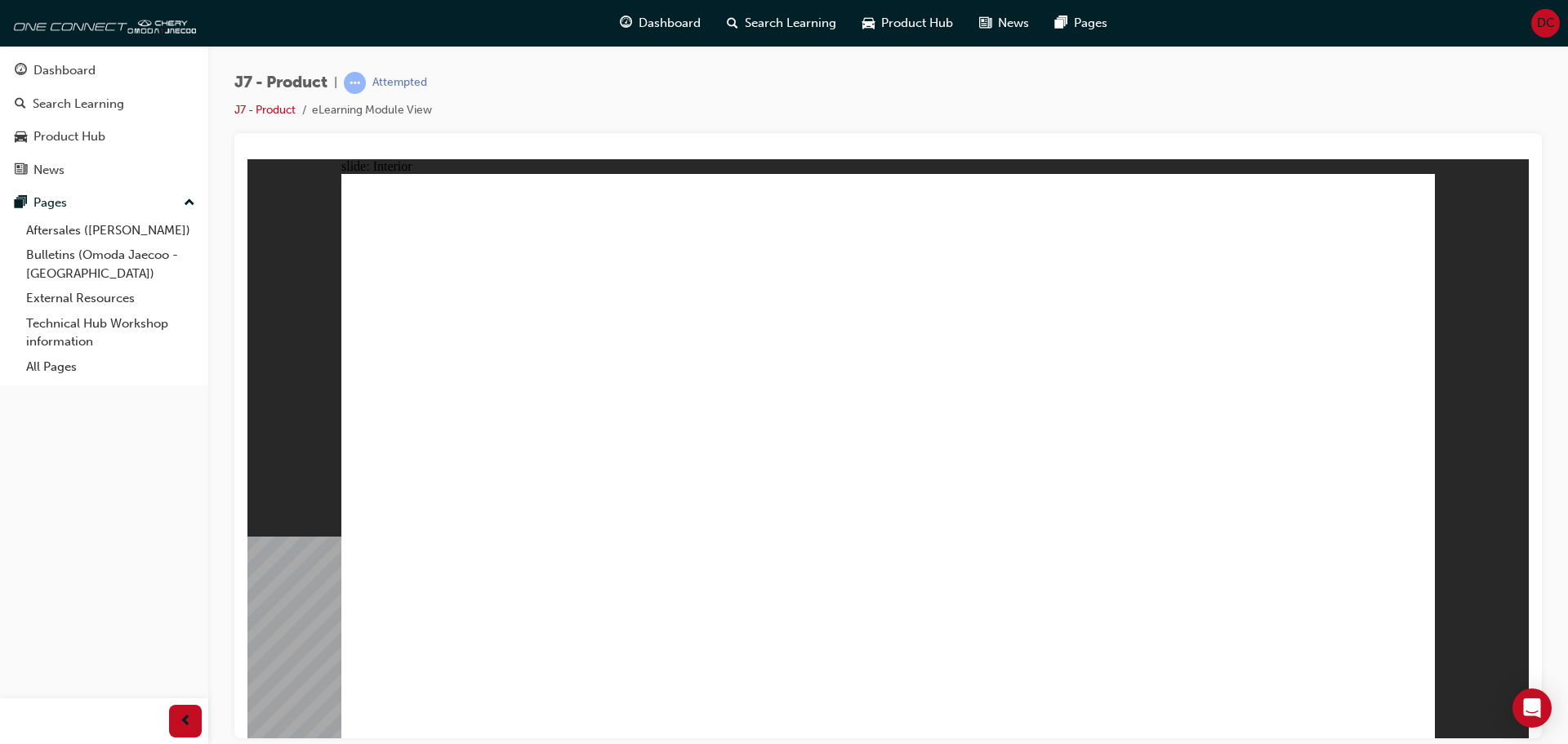
drag, startPoint x: 416, startPoint y: 583, endPoint x: 423, endPoint y: 584, distance: 7.1
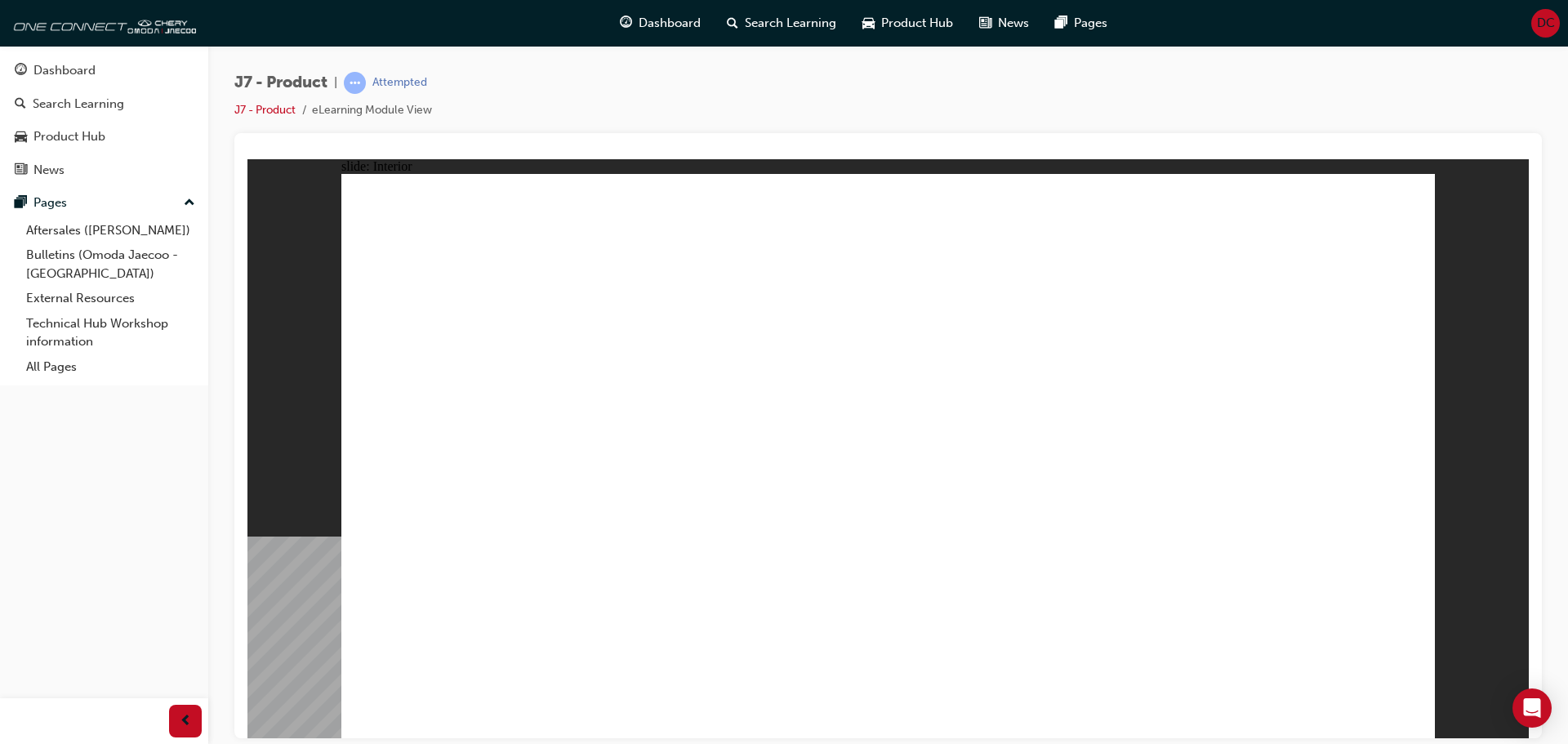
drag, startPoint x: 868, startPoint y: 394, endPoint x: 573, endPoint y: 524, distance: 322.4
drag, startPoint x: 361, startPoint y: 493, endPoint x: 384, endPoint y: 495, distance: 23.1
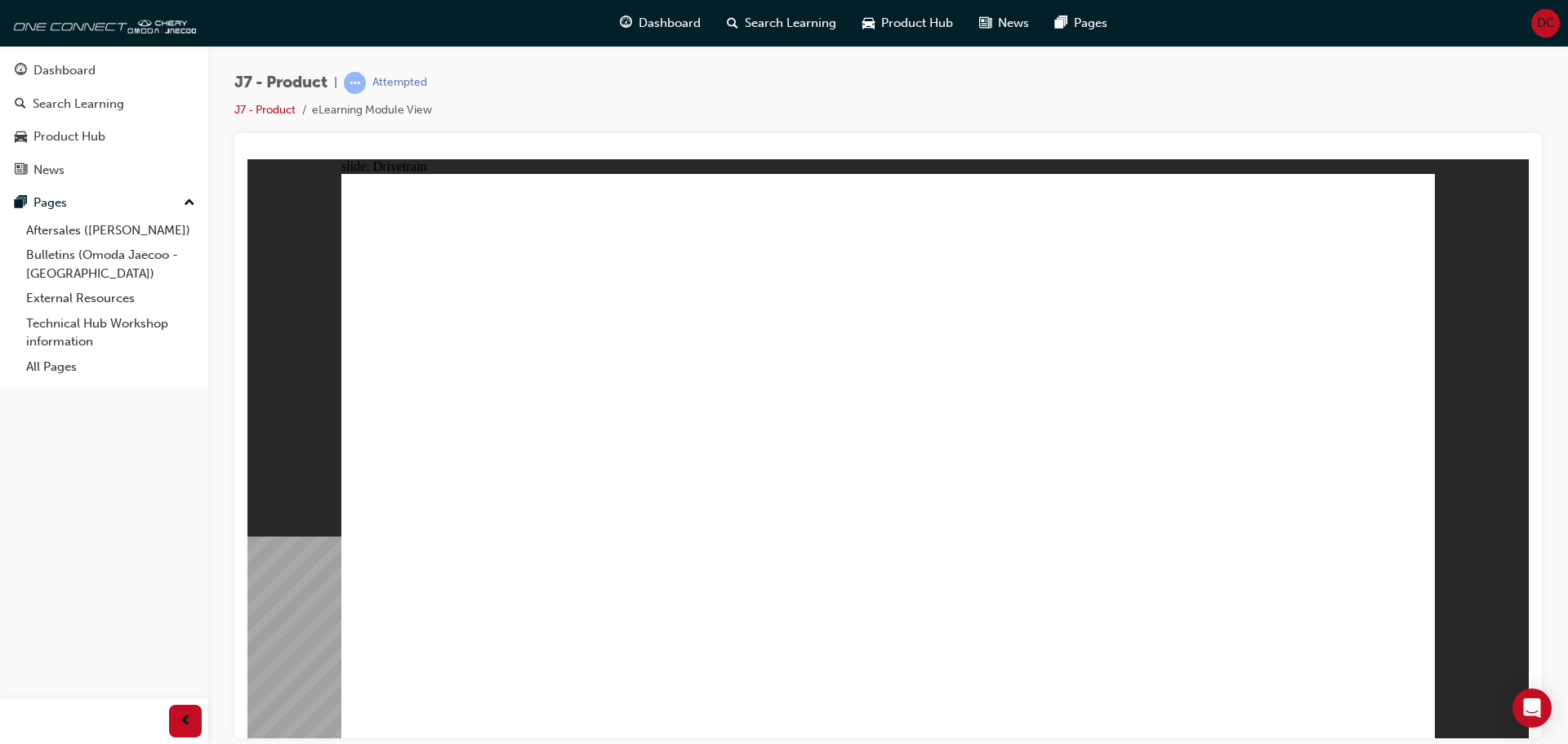
drag, startPoint x: 843, startPoint y: 488, endPoint x: 820, endPoint y: 489, distance: 23.0
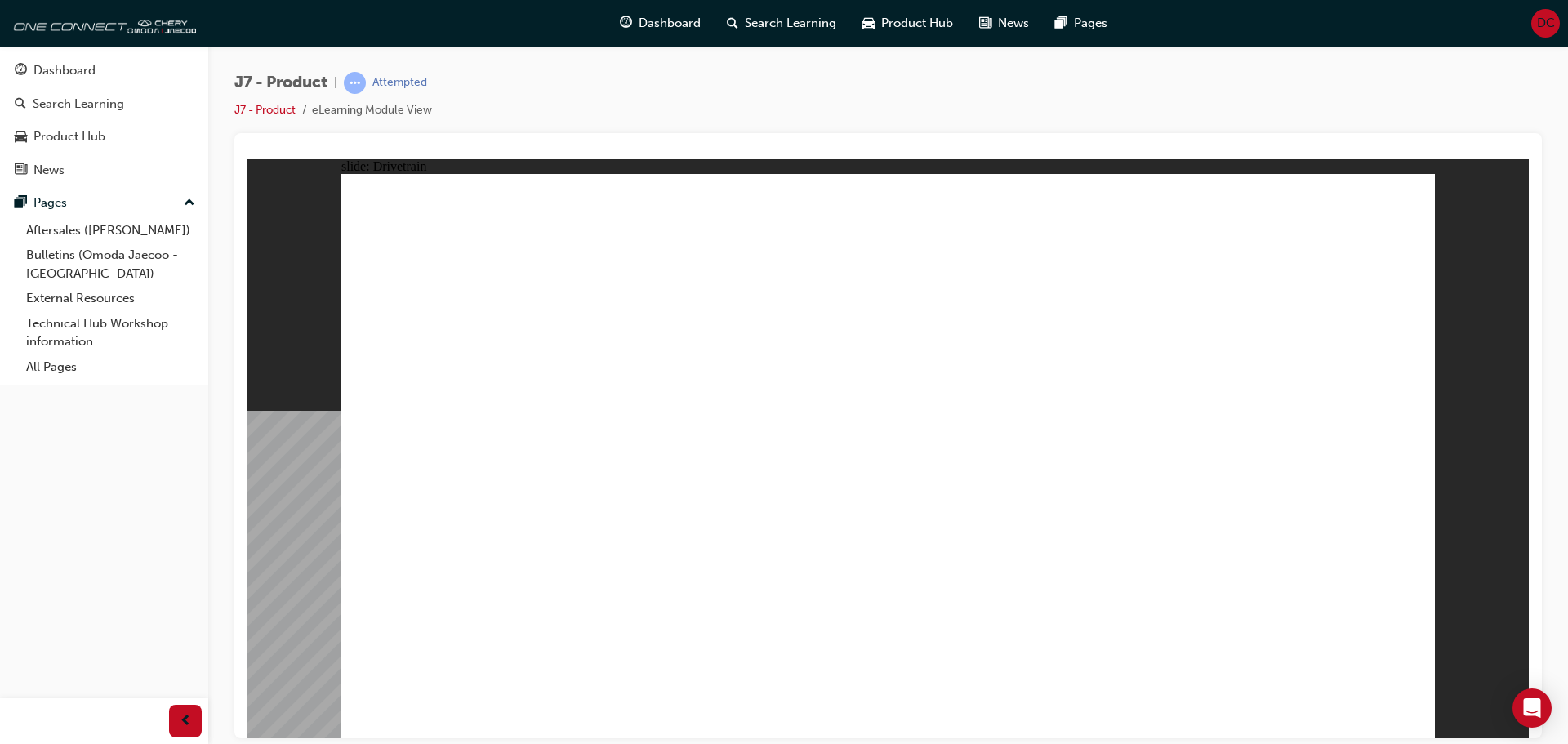
drag, startPoint x: 1028, startPoint y: 636, endPoint x: 1194, endPoint y: 575, distance: 176.9
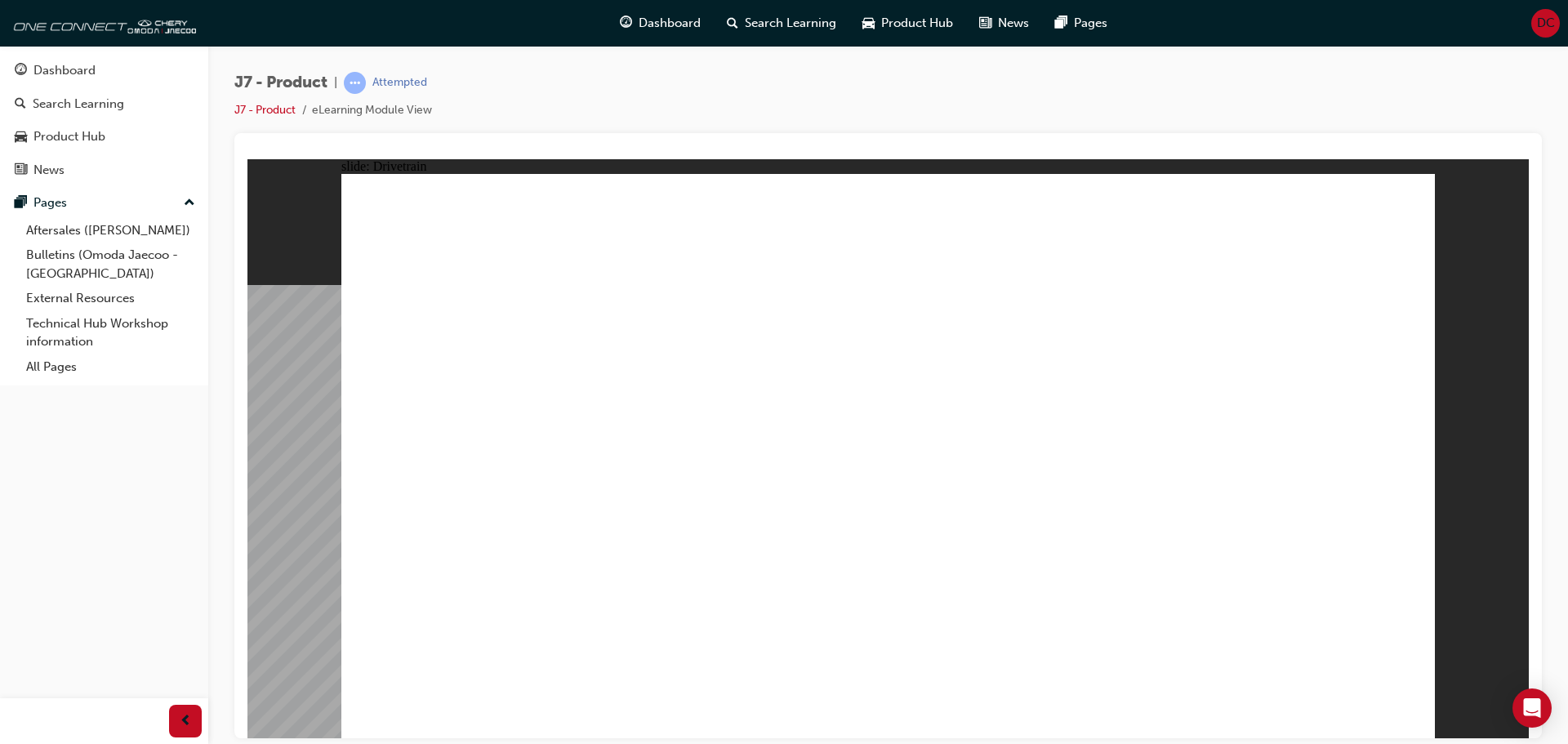
drag, startPoint x: 366, startPoint y: 512, endPoint x: 370, endPoint y: 501, distance: 11.7
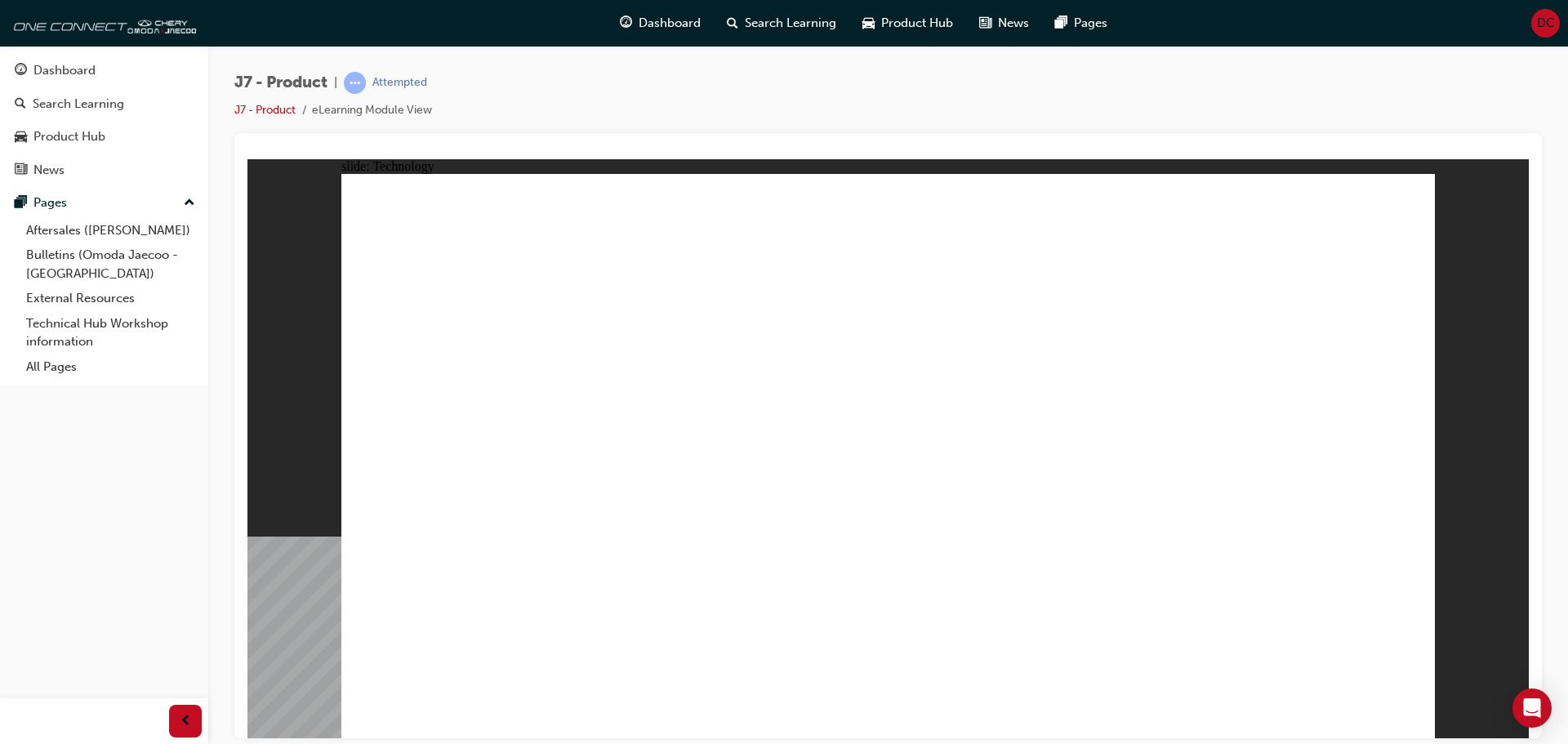
drag, startPoint x: 783, startPoint y: 552, endPoint x: 789, endPoint y: 374, distance: 178.1
drag, startPoint x: 798, startPoint y: 582, endPoint x: 799, endPoint y: 571, distance: 11.0
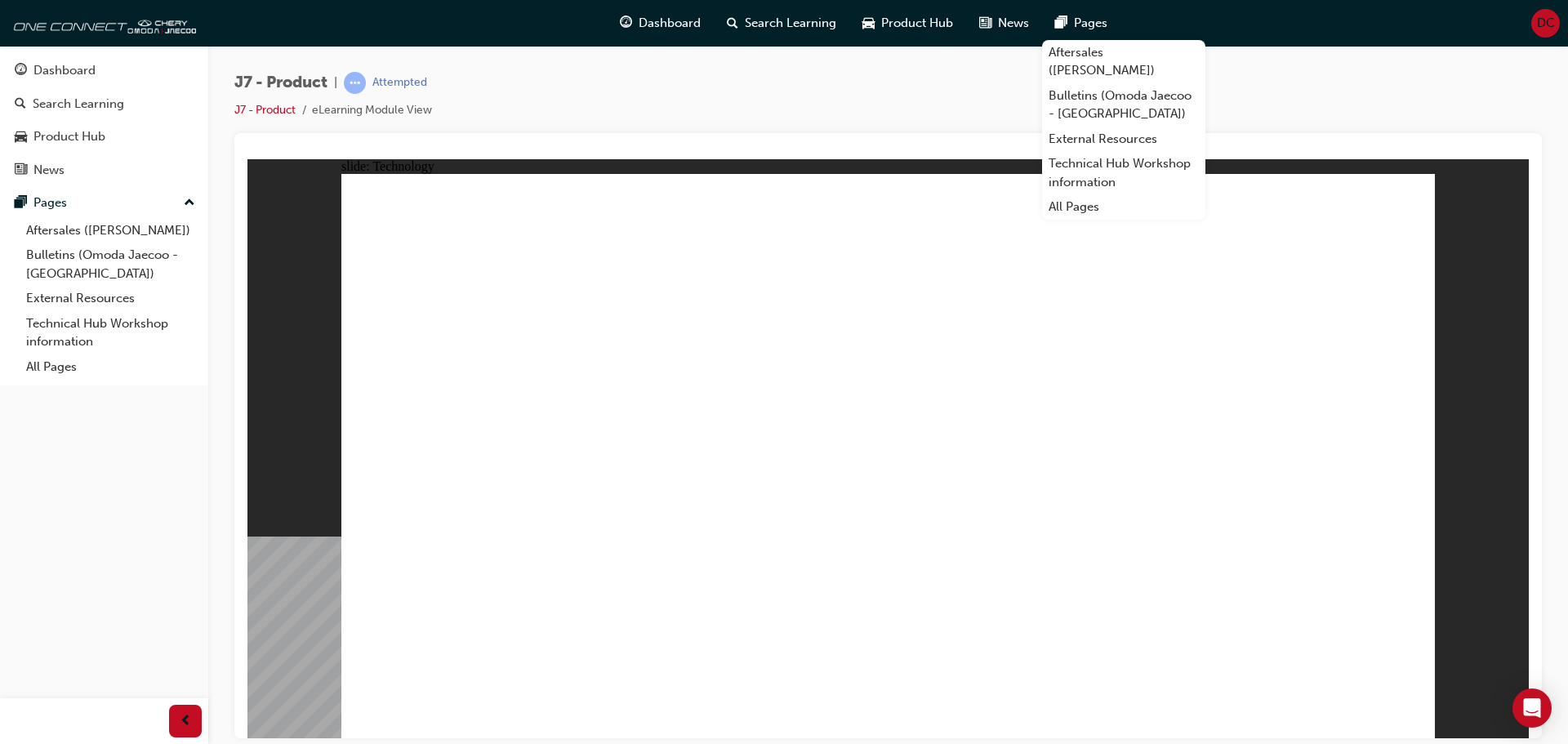
drag, startPoint x: 815, startPoint y: 316, endPoint x: 819, endPoint y: 478, distance: 162.0
drag, startPoint x: 850, startPoint y: 516, endPoint x: 1003, endPoint y: 452, distance: 165.8
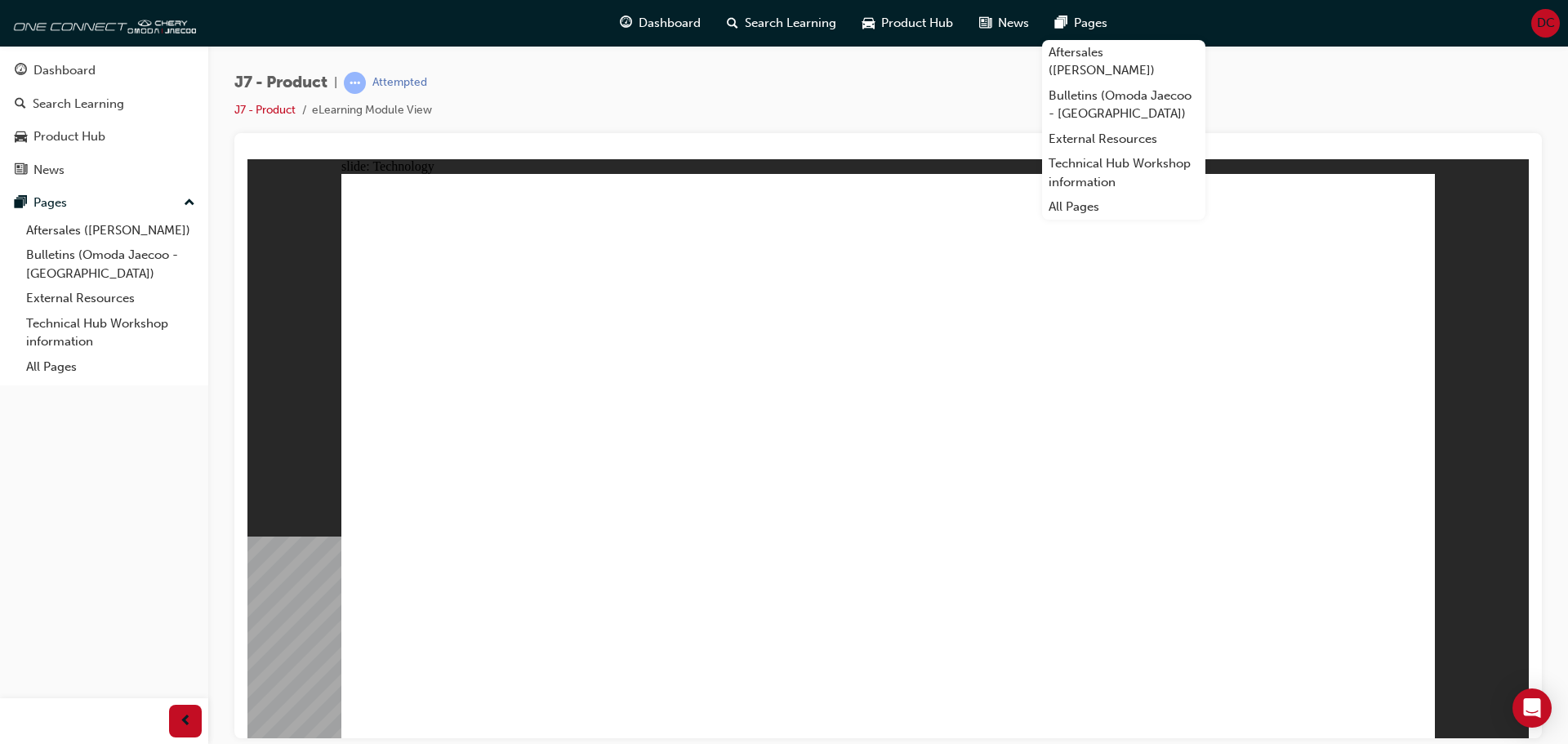
click at [967, 87] on div "J7 - Product | Attempted J7 - Product eLearning Module View" at bounding box center [888, 103] width 1308 height 61
click at [1067, 22] on span "pages-icon" at bounding box center [1061, 23] width 12 height 20
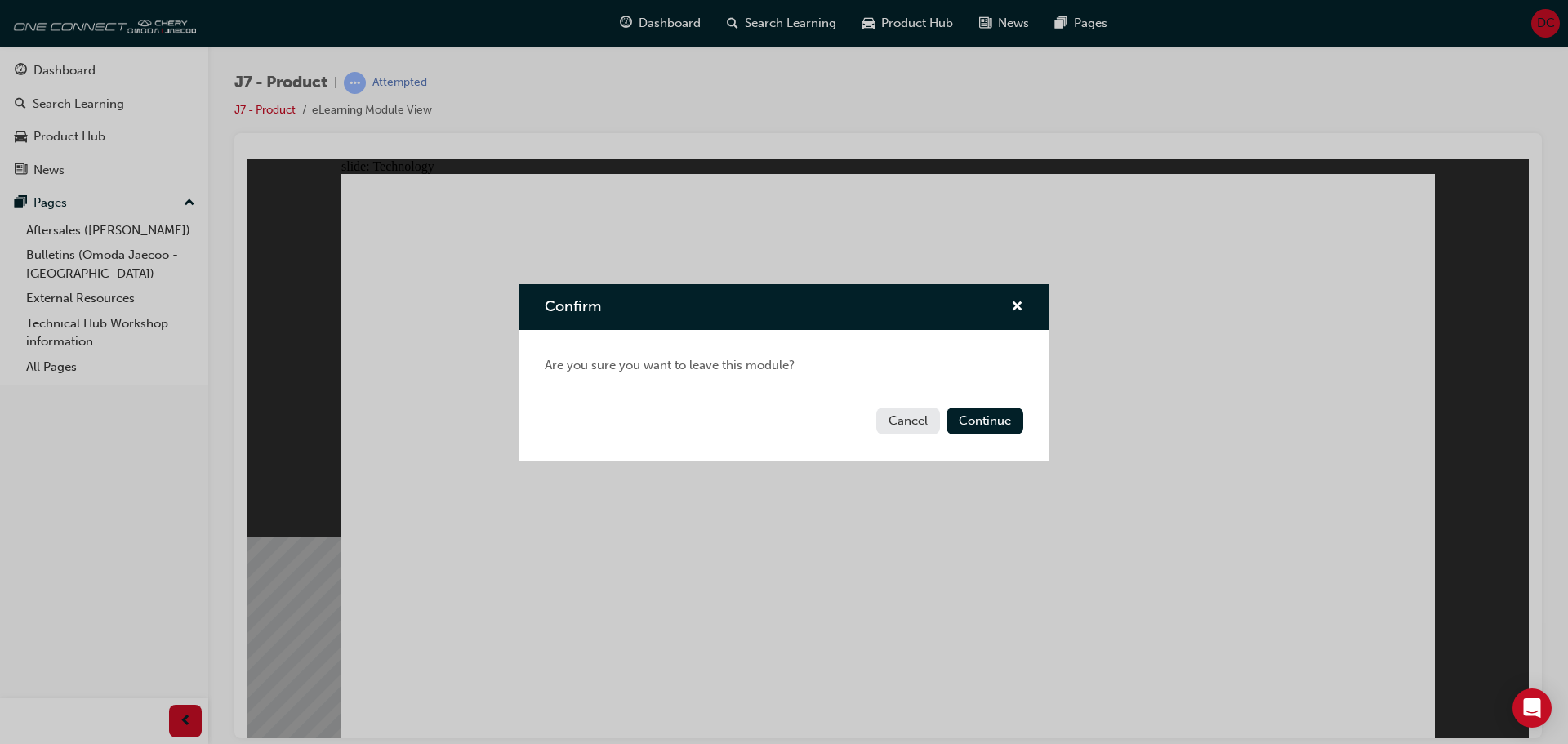
click at [904, 427] on button "Cancel" at bounding box center [908, 421] width 64 height 27
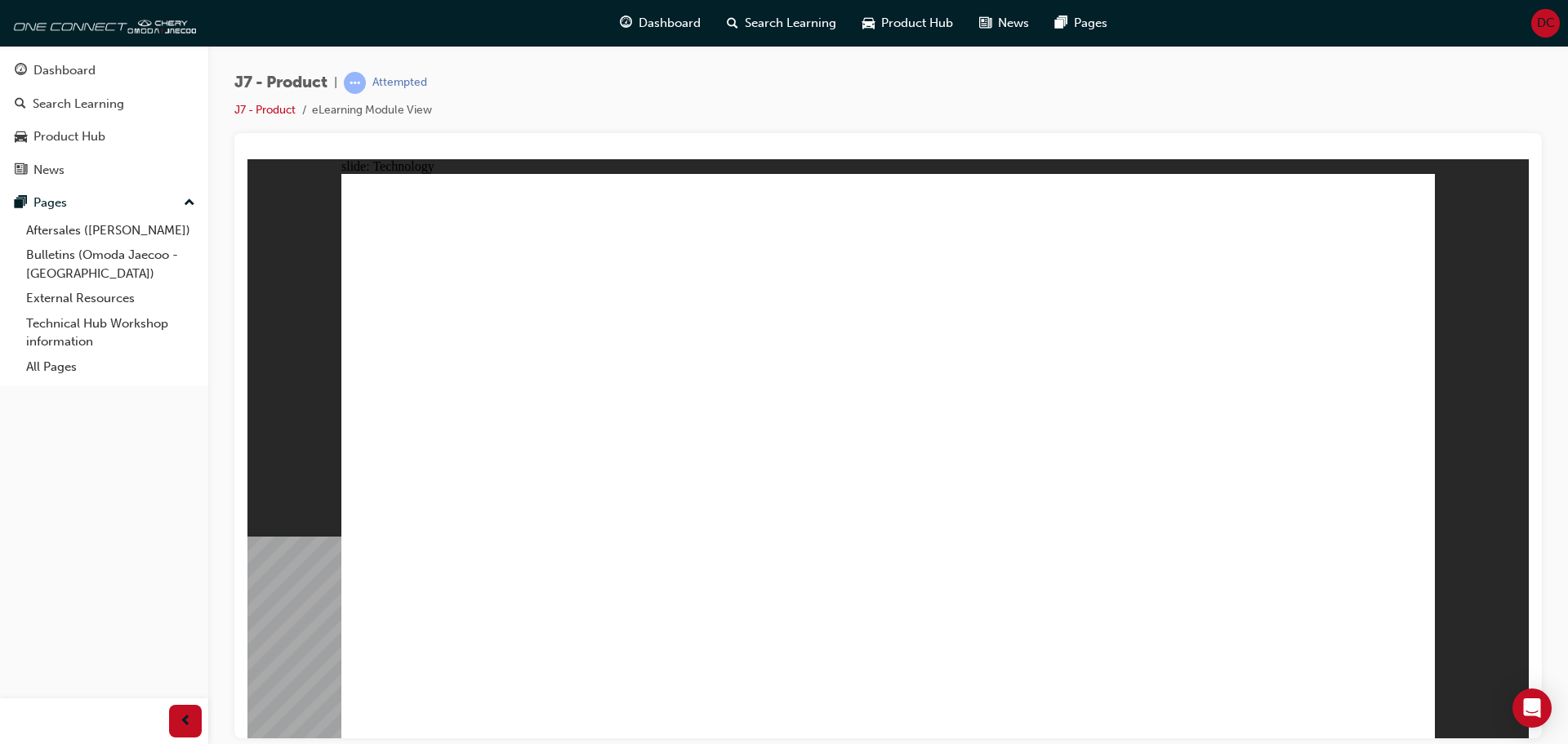
drag, startPoint x: 509, startPoint y: 269, endPoint x: 489, endPoint y: 305, distance: 41.2
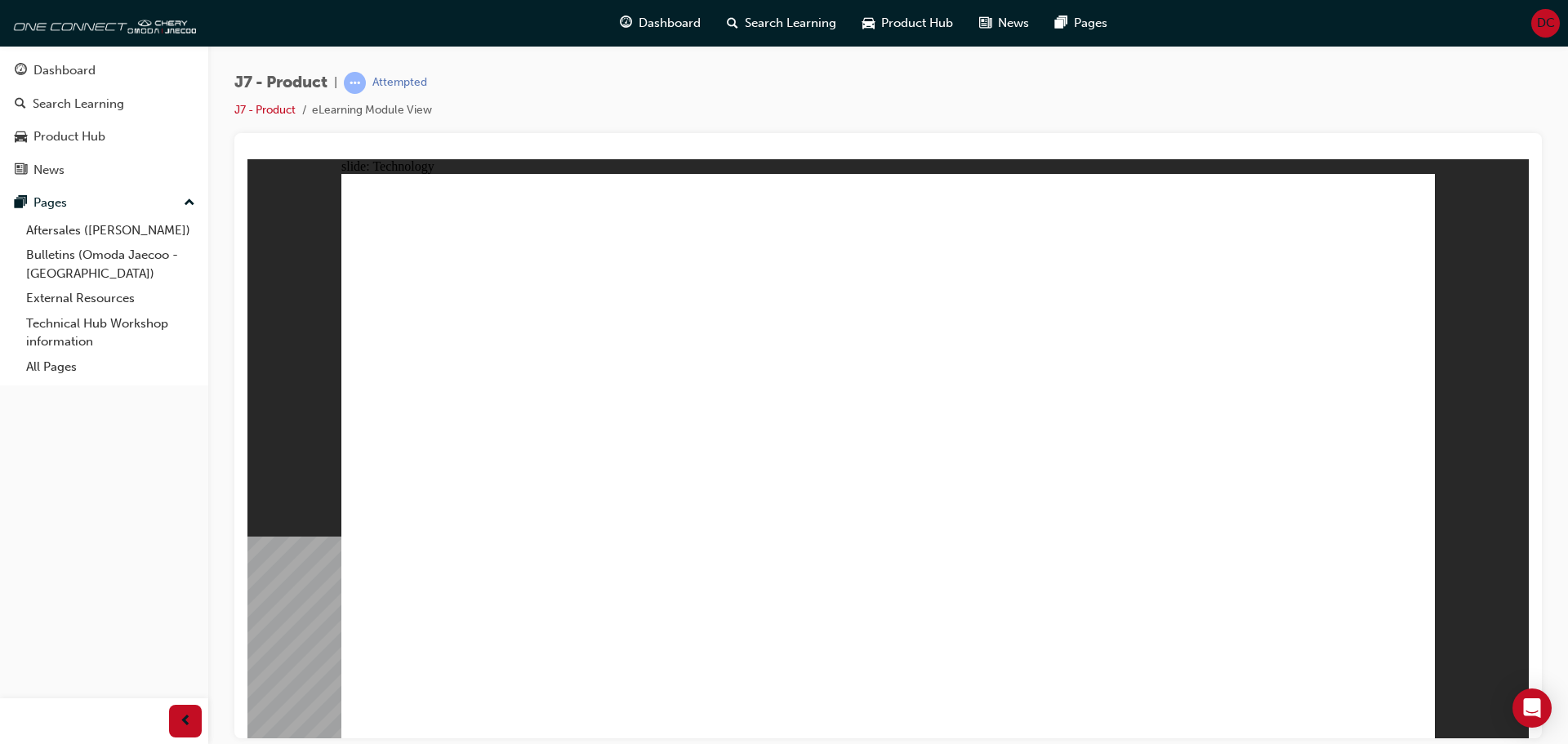
drag, startPoint x: 484, startPoint y: 376, endPoint x: 549, endPoint y: 381, distance: 65.2
drag, startPoint x: 798, startPoint y: 560, endPoint x: 817, endPoint y: 557, distance: 19.2
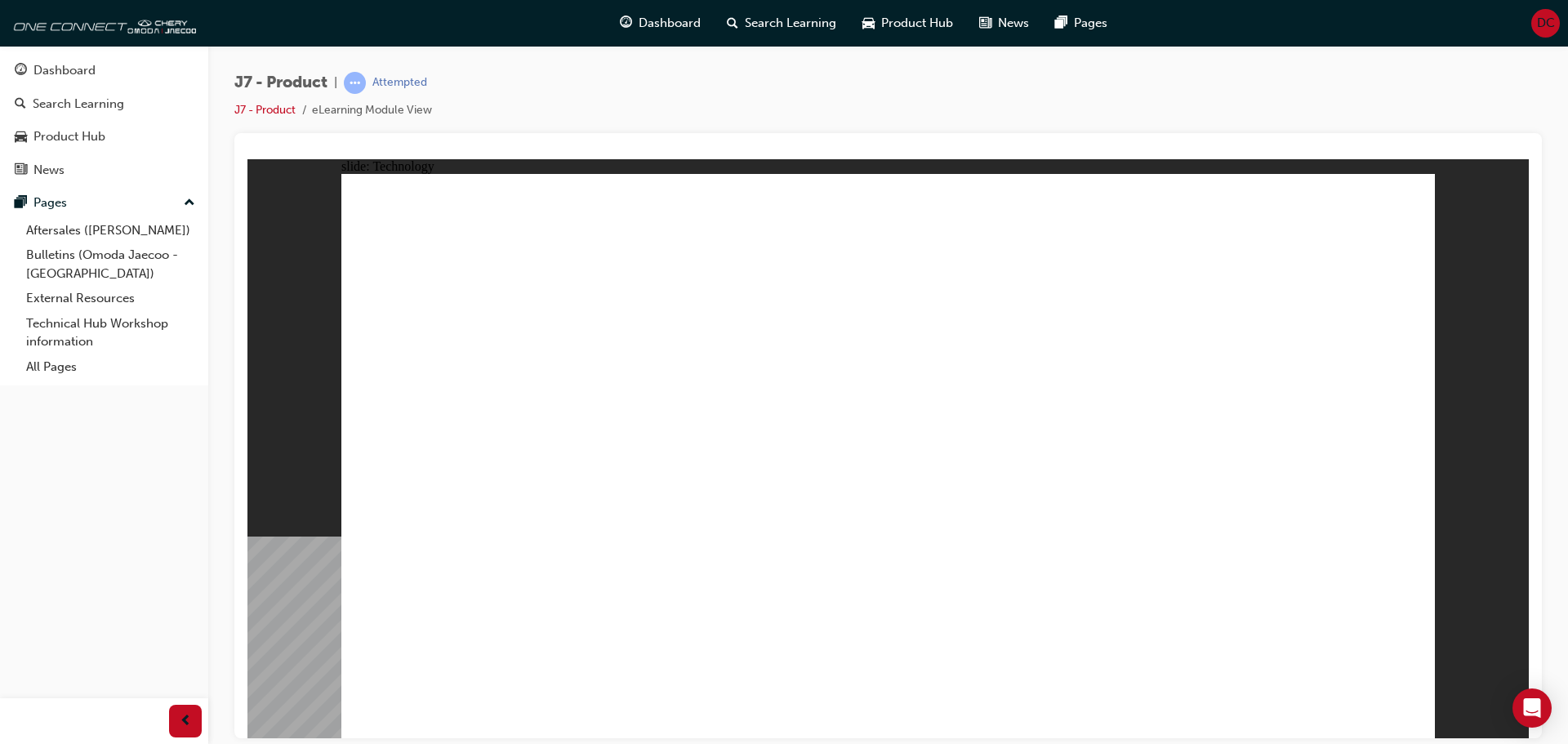
drag, startPoint x: 509, startPoint y: 396, endPoint x: 518, endPoint y: 406, distance: 13.5
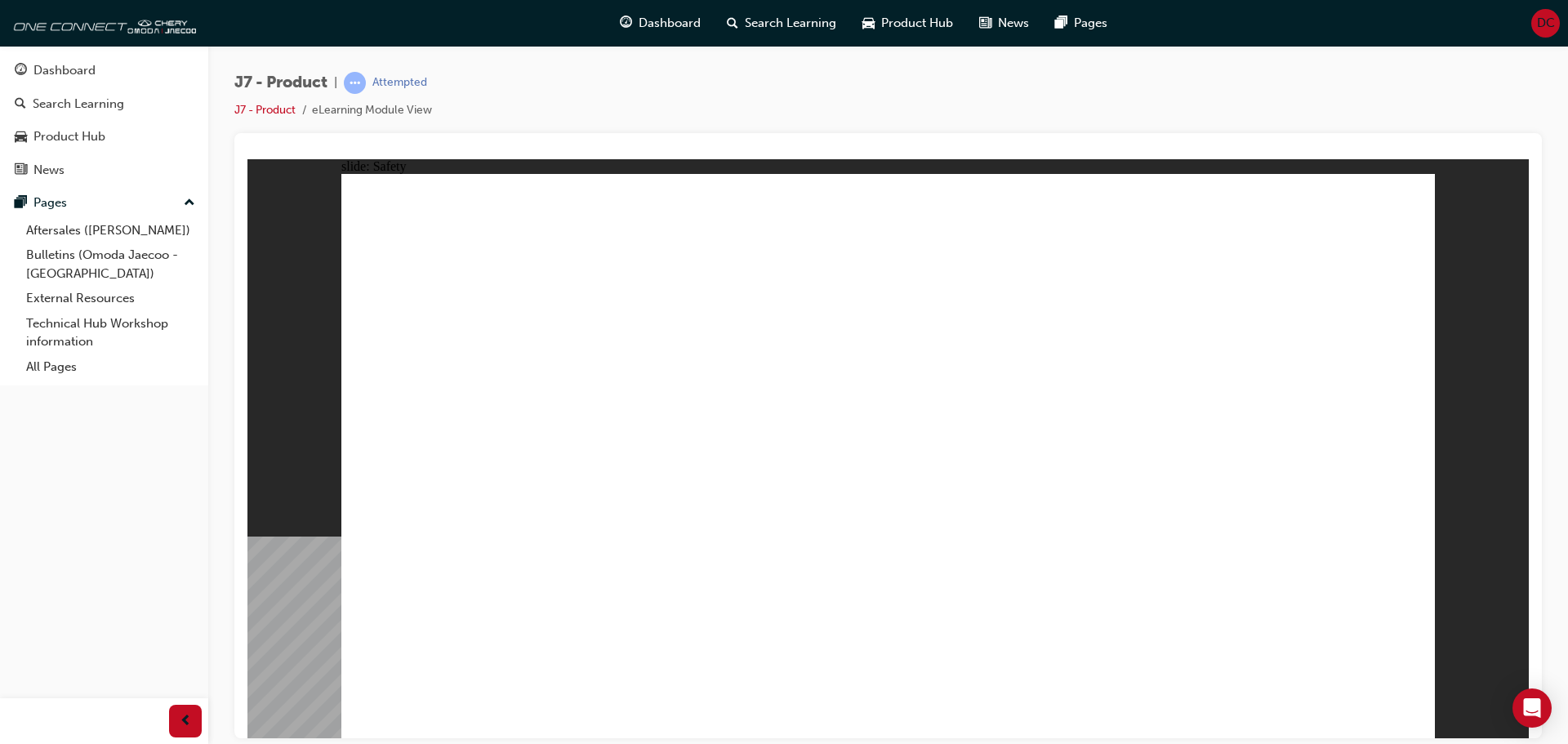
drag, startPoint x: 1092, startPoint y: 283, endPoint x: 1050, endPoint y: 305, distance: 47.4
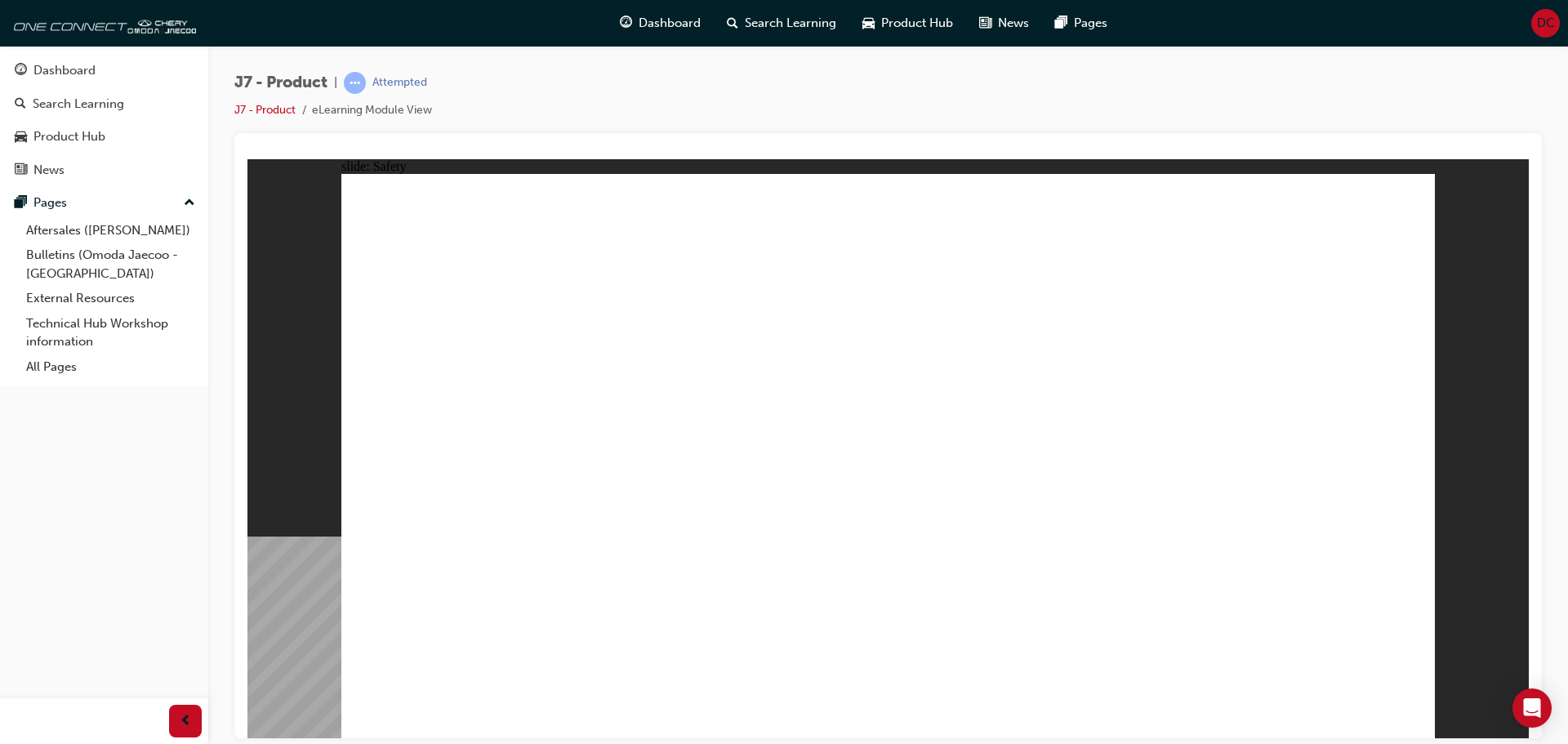
drag, startPoint x: 444, startPoint y: 674, endPoint x: 412, endPoint y: 629, distance: 55.2
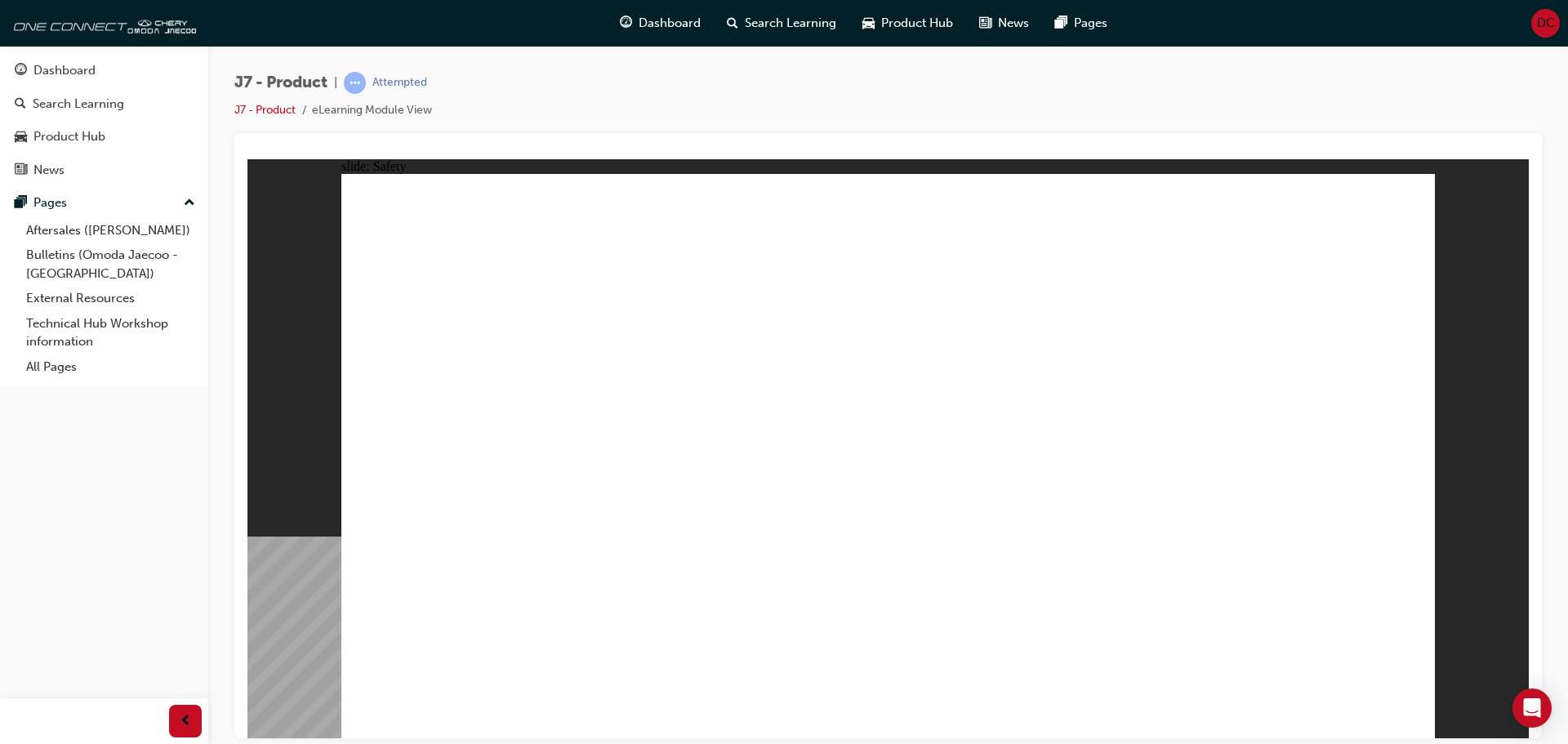
drag, startPoint x: 1364, startPoint y: 645, endPoint x: 1161, endPoint y: 505, distance: 246.6
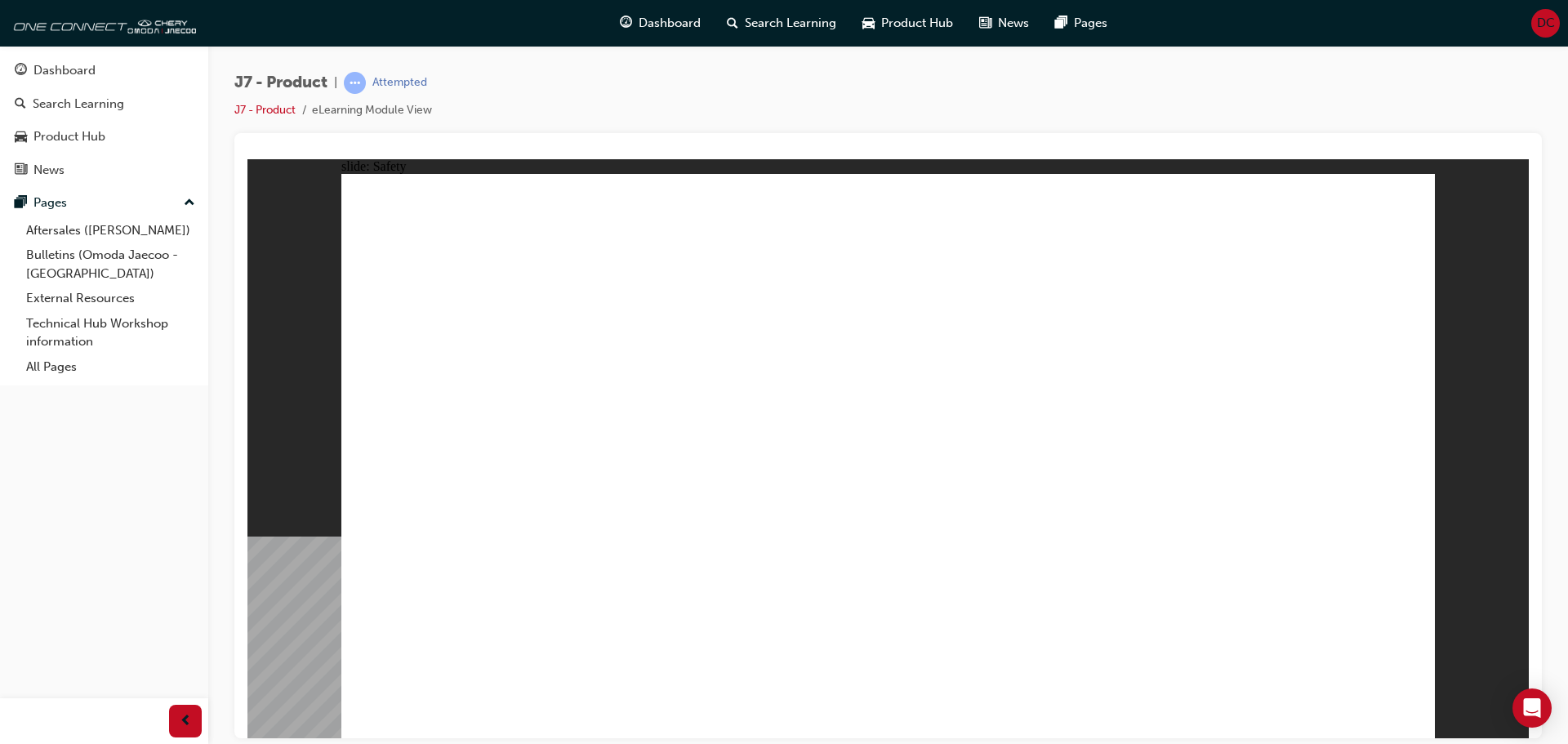
drag, startPoint x: 1333, startPoint y: 208, endPoint x: 1345, endPoint y: 395, distance: 187.4
drag, startPoint x: 1347, startPoint y: 403, endPoint x: 1158, endPoint y: 412, distance: 189.2
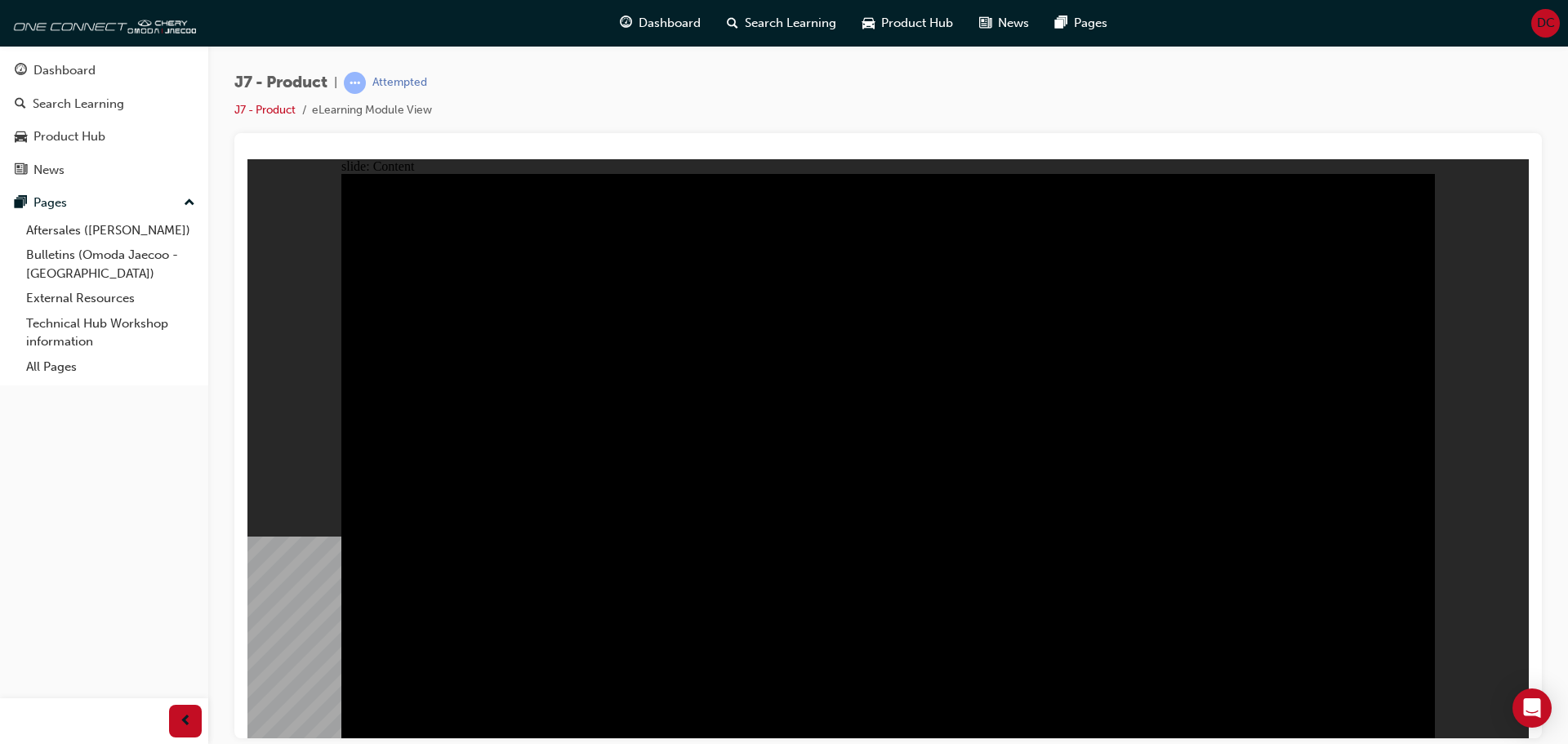
drag, startPoint x: 1390, startPoint y: 706, endPoint x: 1412, endPoint y: 702, distance: 22.4
drag, startPoint x: 521, startPoint y: 563, endPoint x: 504, endPoint y: 552, distance: 20.2
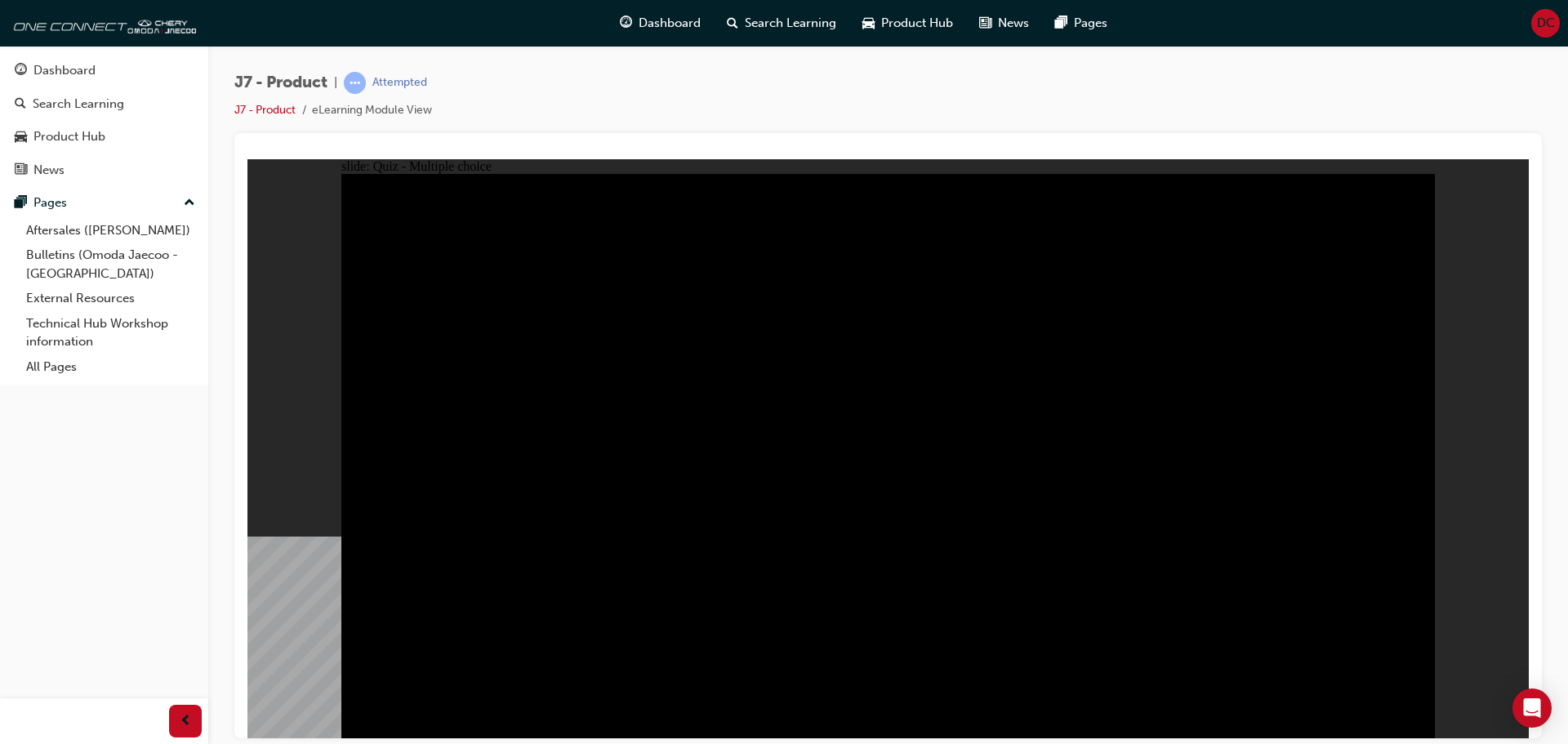
drag, startPoint x: 1266, startPoint y: 311, endPoint x: 640, endPoint y: 429, distance: 637.0
radio input "true"
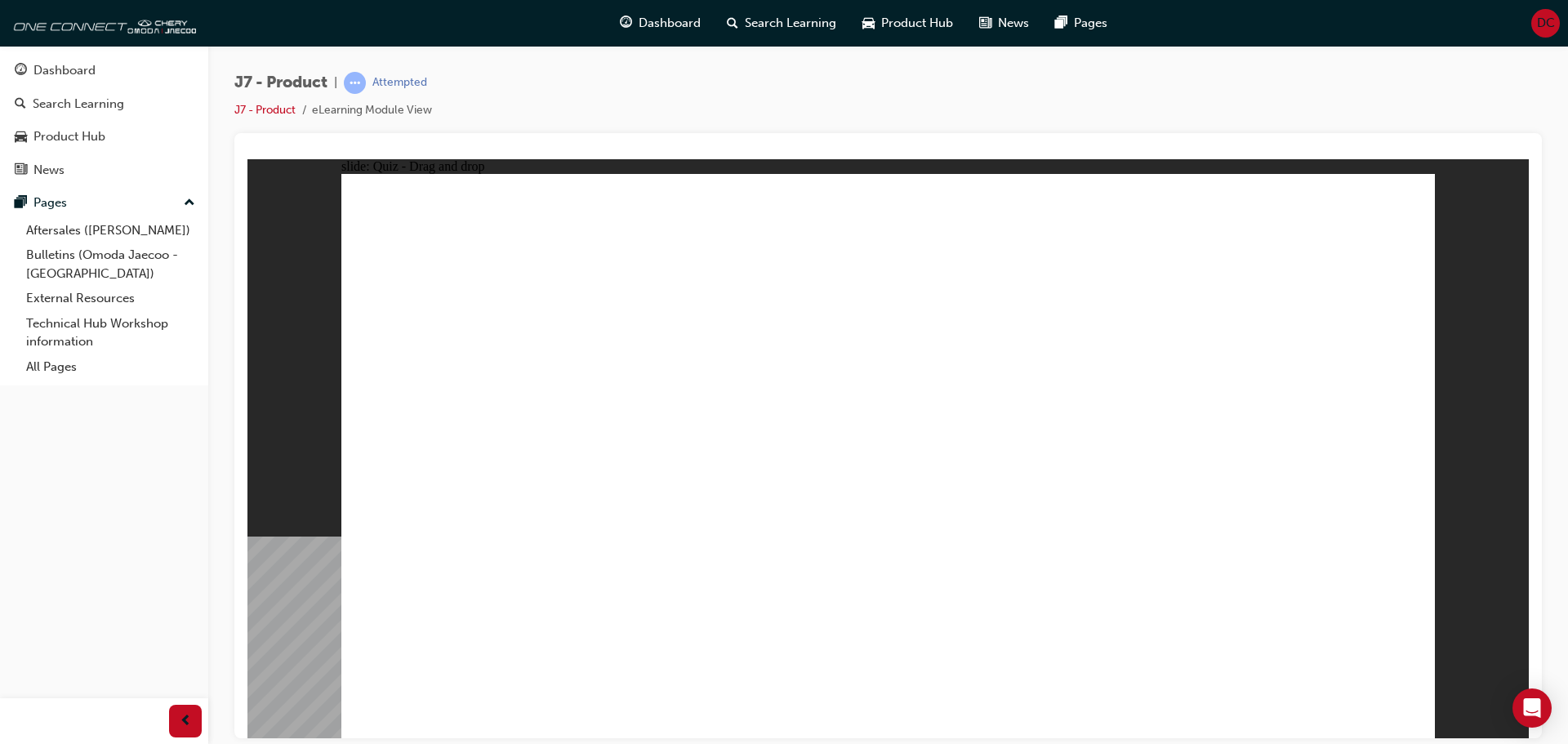
drag, startPoint x: 1179, startPoint y: 344, endPoint x: 1280, endPoint y: 506, distance: 190.9
drag, startPoint x: 1280, startPoint y: 506, endPoint x: 1309, endPoint y: 490, distance: 33.1
drag, startPoint x: 963, startPoint y: 347, endPoint x: 921, endPoint y: 476, distance: 135.7
drag, startPoint x: 1090, startPoint y: 242, endPoint x: 693, endPoint y: 495, distance: 470.8
drag, startPoint x: 1243, startPoint y: 247, endPoint x: 445, endPoint y: 484, distance: 832.4
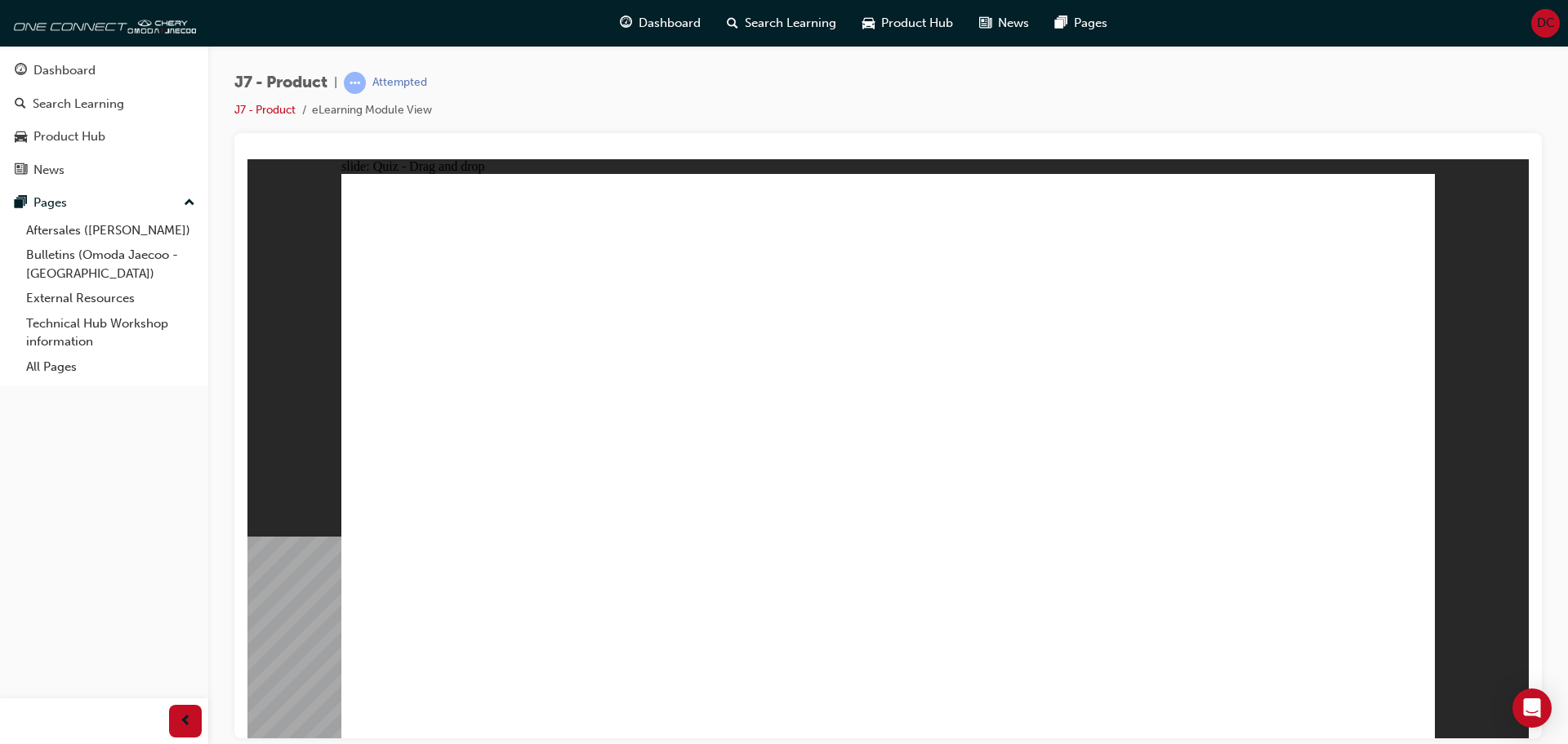
drag, startPoint x: 837, startPoint y: 271, endPoint x: 1068, endPoint y: 530, distance: 347.0
drag, startPoint x: 976, startPoint y: 400, endPoint x: 899, endPoint y: 434, distance: 84.2
drag, startPoint x: 938, startPoint y: 349, endPoint x: 631, endPoint y: 499, distance: 341.7
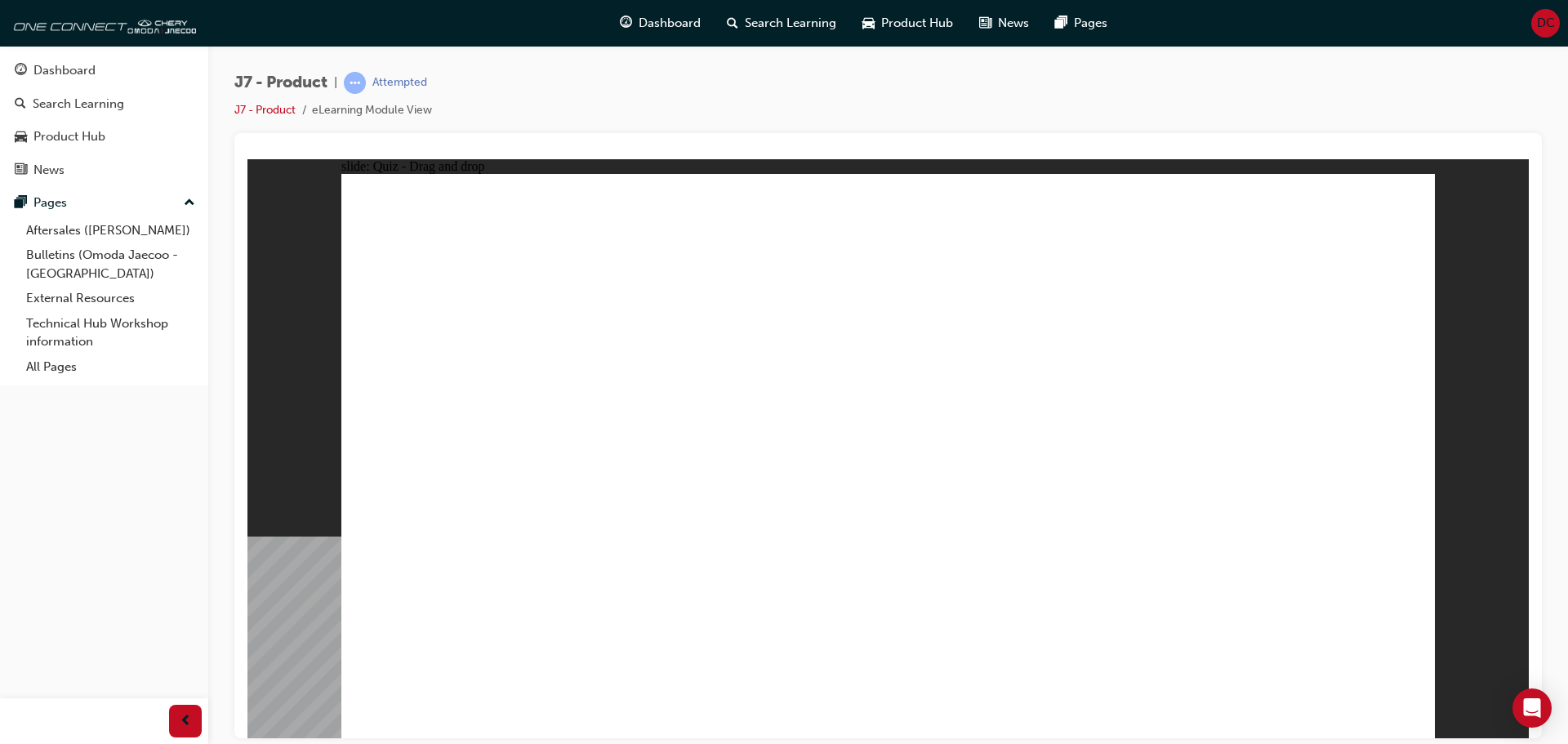
drag, startPoint x: 1164, startPoint y: 384, endPoint x: 1110, endPoint y: 484, distance: 113.6
drag, startPoint x: 1043, startPoint y: 254, endPoint x: 615, endPoint y: 471, distance: 479.9
drag, startPoint x: 1273, startPoint y: 280, endPoint x: 854, endPoint y: 545, distance: 495.8
drag, startPoint x: 905, startPoint y: 255, endPoint x: 1366, endPoint y: 501, distance: 522.5
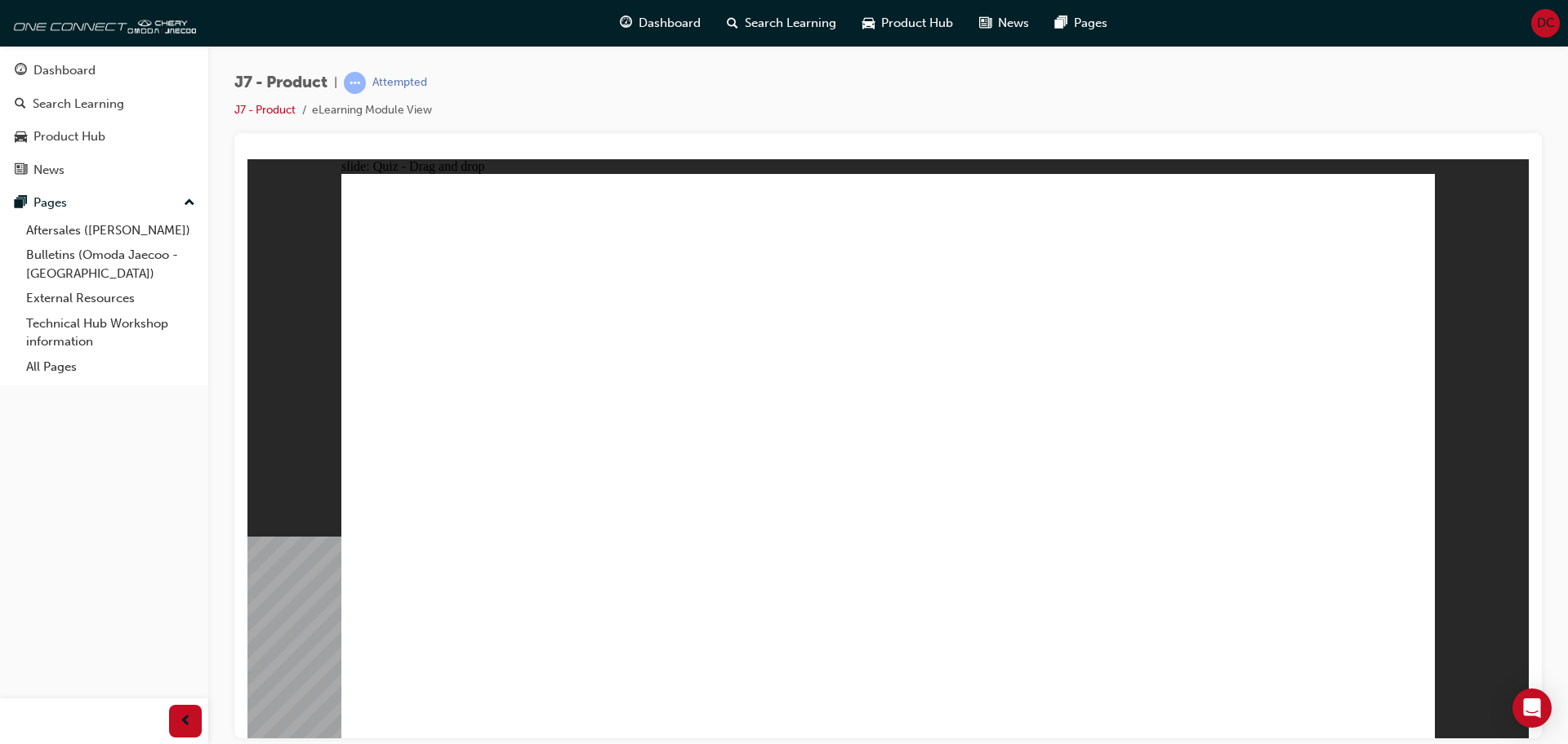
drag, startPoint x: 729, startPoint y: 418, endPoint x: 643, endPoint y: 386, distance: 91.8
drag, startPoint x: 535, startPoint y: 359, endPoint x: 424, endPoint y: 336, distance: 113.4
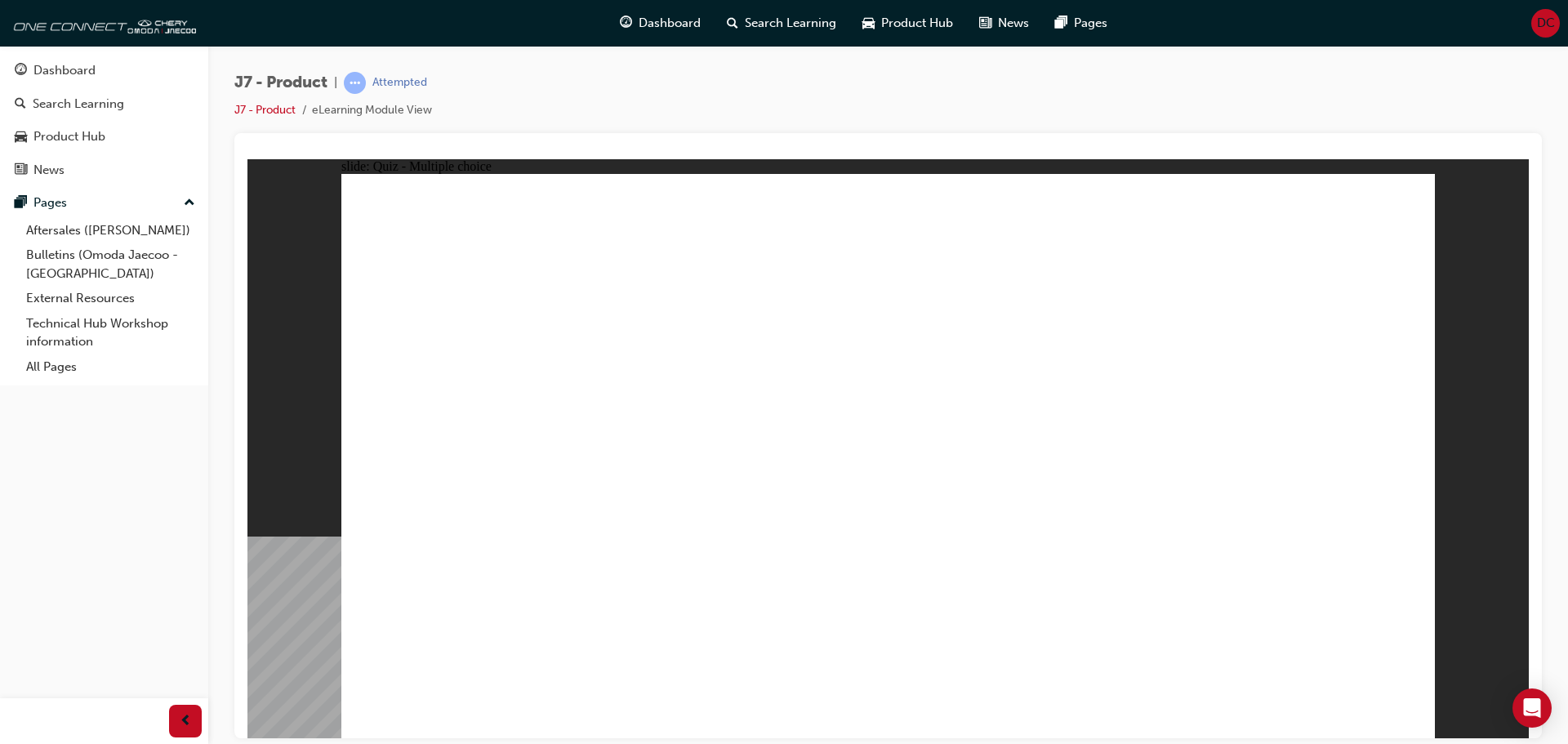
drag, startPoint x: 655, startPoint y: 365, endPoint x: 636, endPoint y: 361, distance: 19.4
radio input "true"
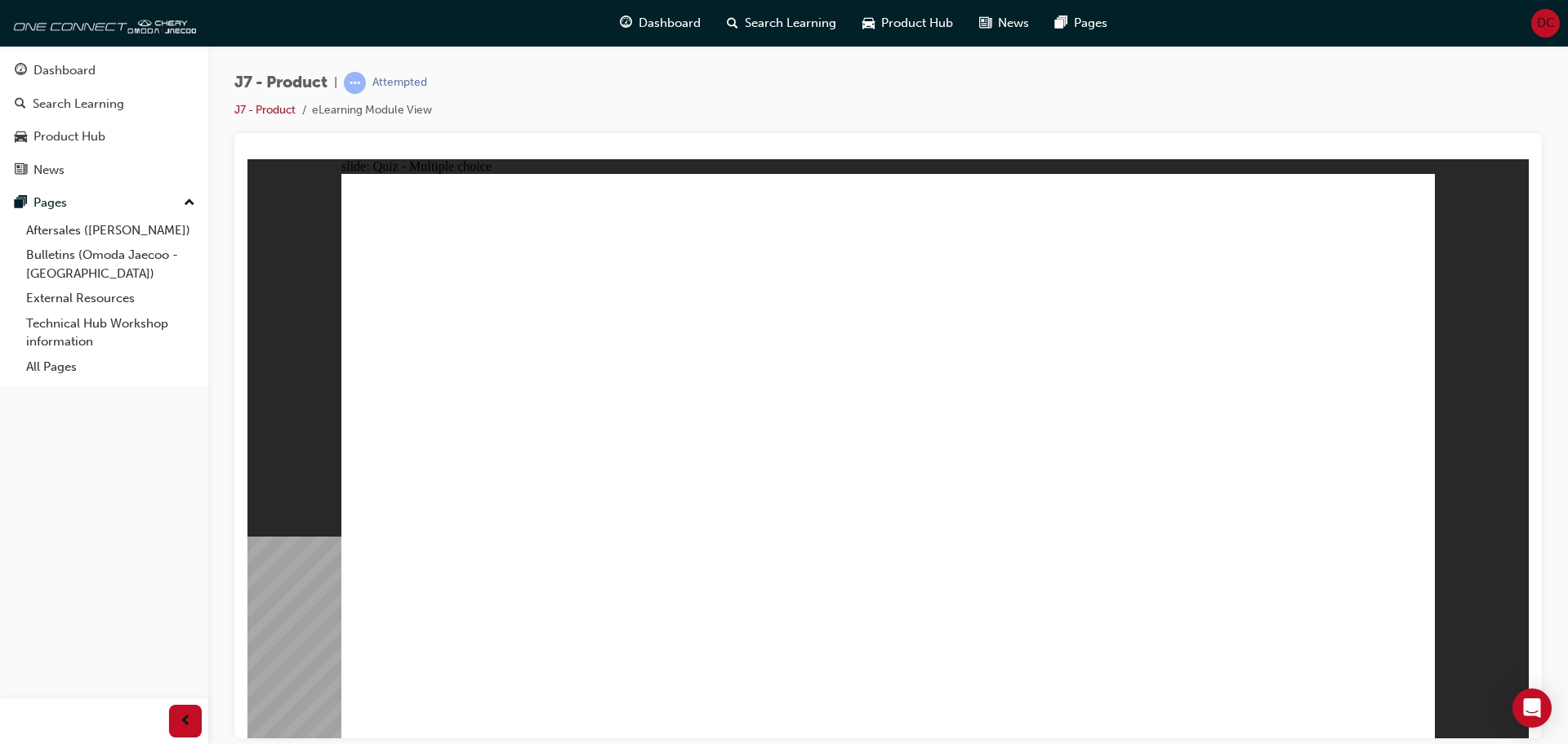
drag, startPoint x: 994, startPoint y: 316, endPoint x: 1007, endPoint y: 509, distance: 193.4
drag, startPoint x: 1070, startPoint y: 283, endPoint x: 1067, endPoint y: 565, distance: 282.0
drag, startPoint x: 1032, startPoint y: 229, endPoint x: 1040, endPoint y: 592, distance: 363.1
drag, startPoint x: 899, startPoint y: 282, endPoint x: 1033, endPoint y: 585, distance: 331.3
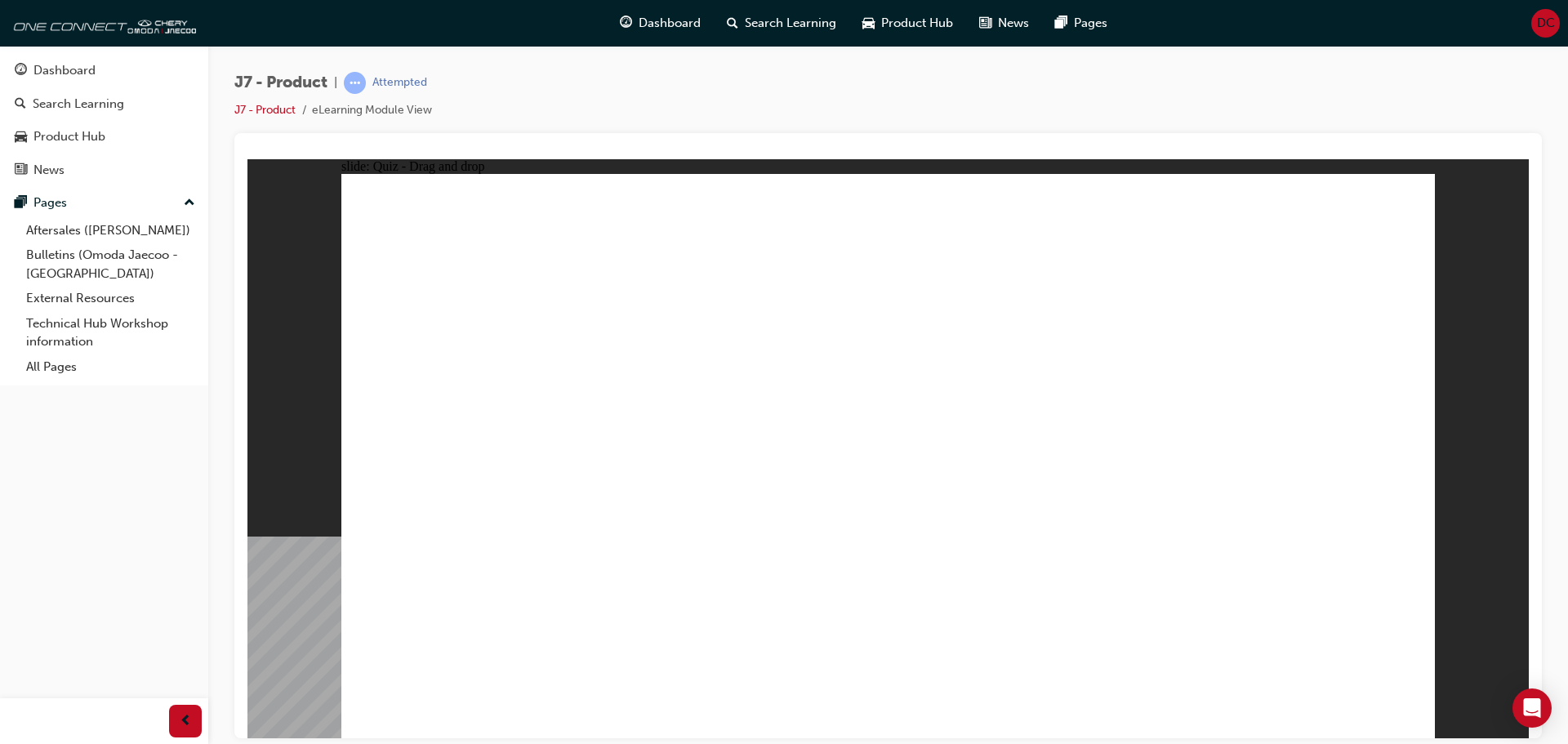
drag, startPoint x: 935, startPoint y: 236, endPoint x: 1111, endPoint y: 585, distance: 390.9
drag, startPoint x: 930, startPoint y: 271, endPoint x: 891, endPoint y: 548, distance: 279.7
drag, startPoint x: 1136, startPoint y: 312, endPoint x: 559, endPoint y: 557, distance: 626.9
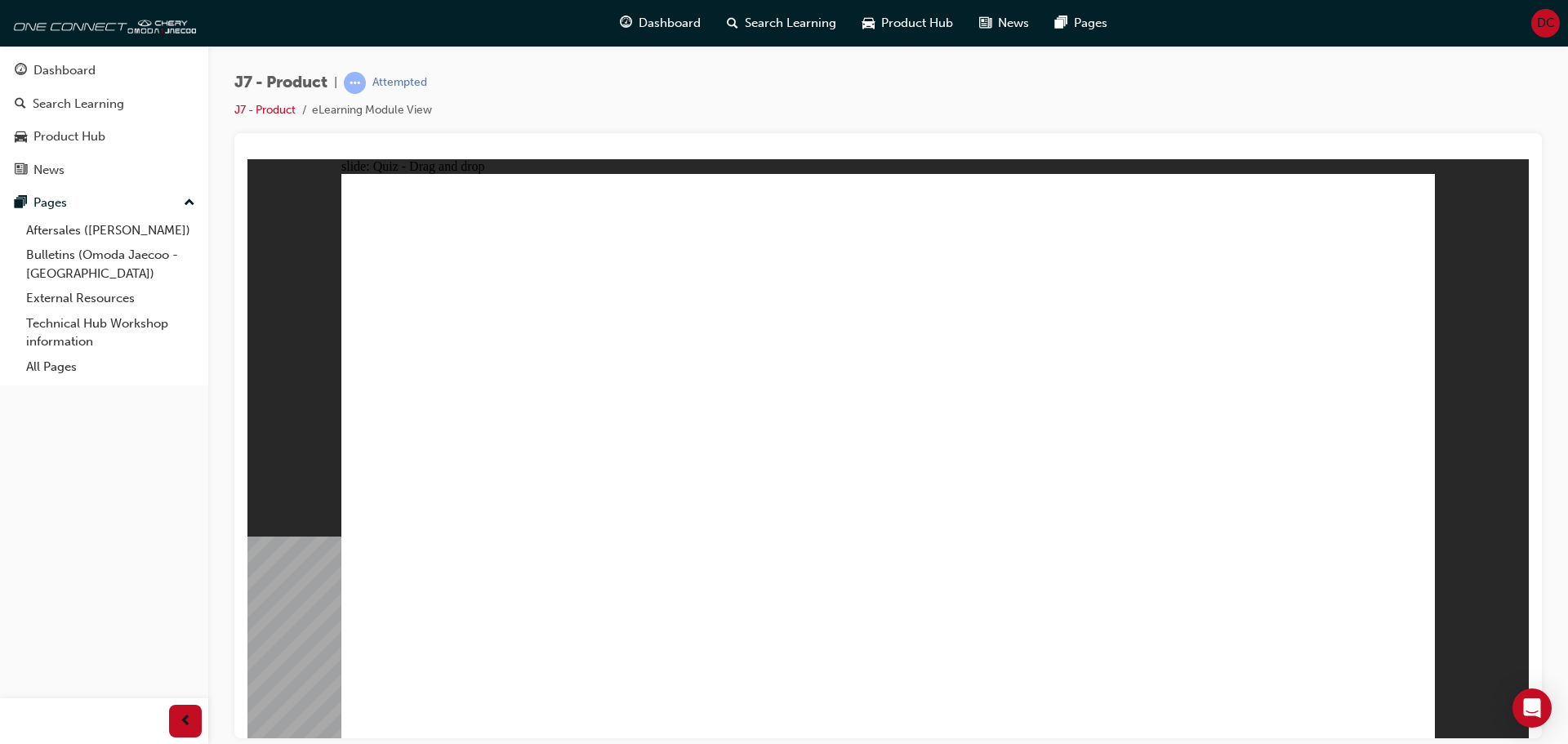
drag, startPoint x: 1246, startPoint y: 230, endPoint x: 1014, endPoint y: 546, distance: 392.0
drag, startPoint x: 911, startPoint y: 249, endPoint x: 665, endPoint y: 488, distance: 343.0
drag, startPoint x: 1098, startPoint y: 237, endPoint x: 720, endPoint y: 510, distance: 466.3
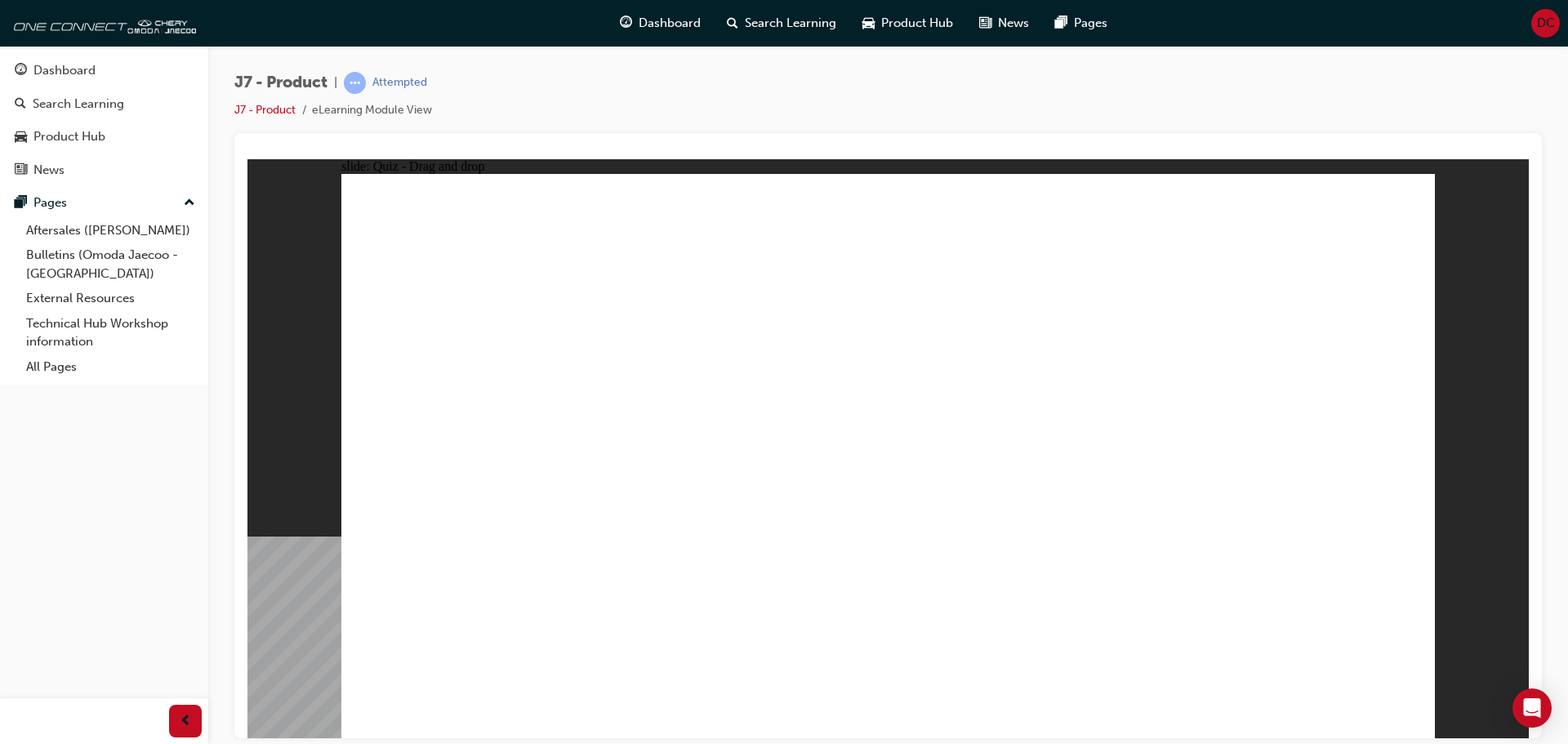
drag, startPoint x: 988, startPoint y: 237, endPoint x: 594, endPoint y: 523, distance: 486.9
drag, startPoint x: 835, startPoint y: 232, endPoint x: 822, endPoint y: 228, distance: 13.6
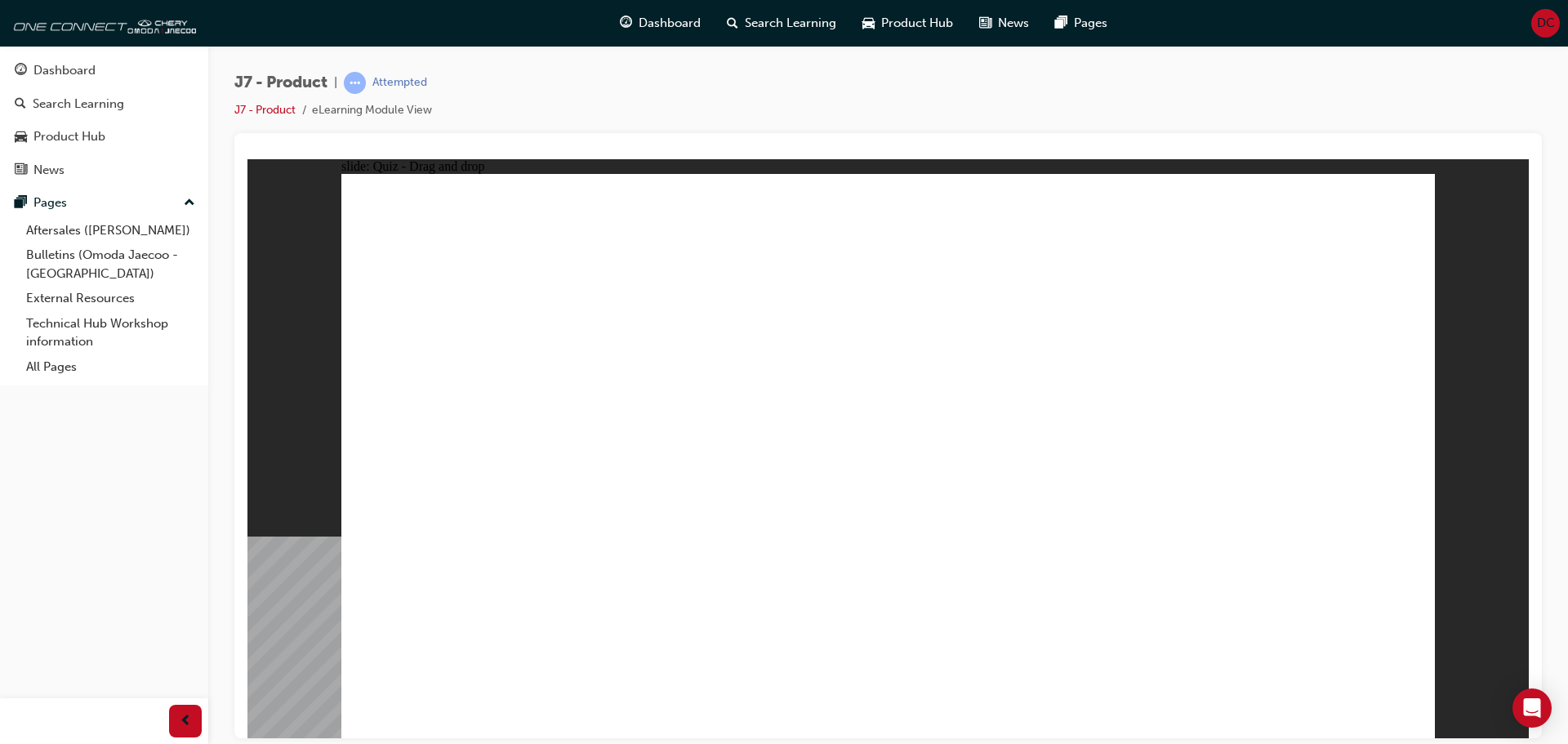
drag, startPoint x: 826, startPoint y: 232, endPoint x: 506, endPoint y: 490, distance: 411.1
drag, startPoint x: 1312, startPoint y: 262, endPoint x: 567, endPoint y: 495, distance: 780.6
drag, startPoint x: 1013, startPoint y: 274, endPoint x: 945, endPoint y: 510, distance: 245.6
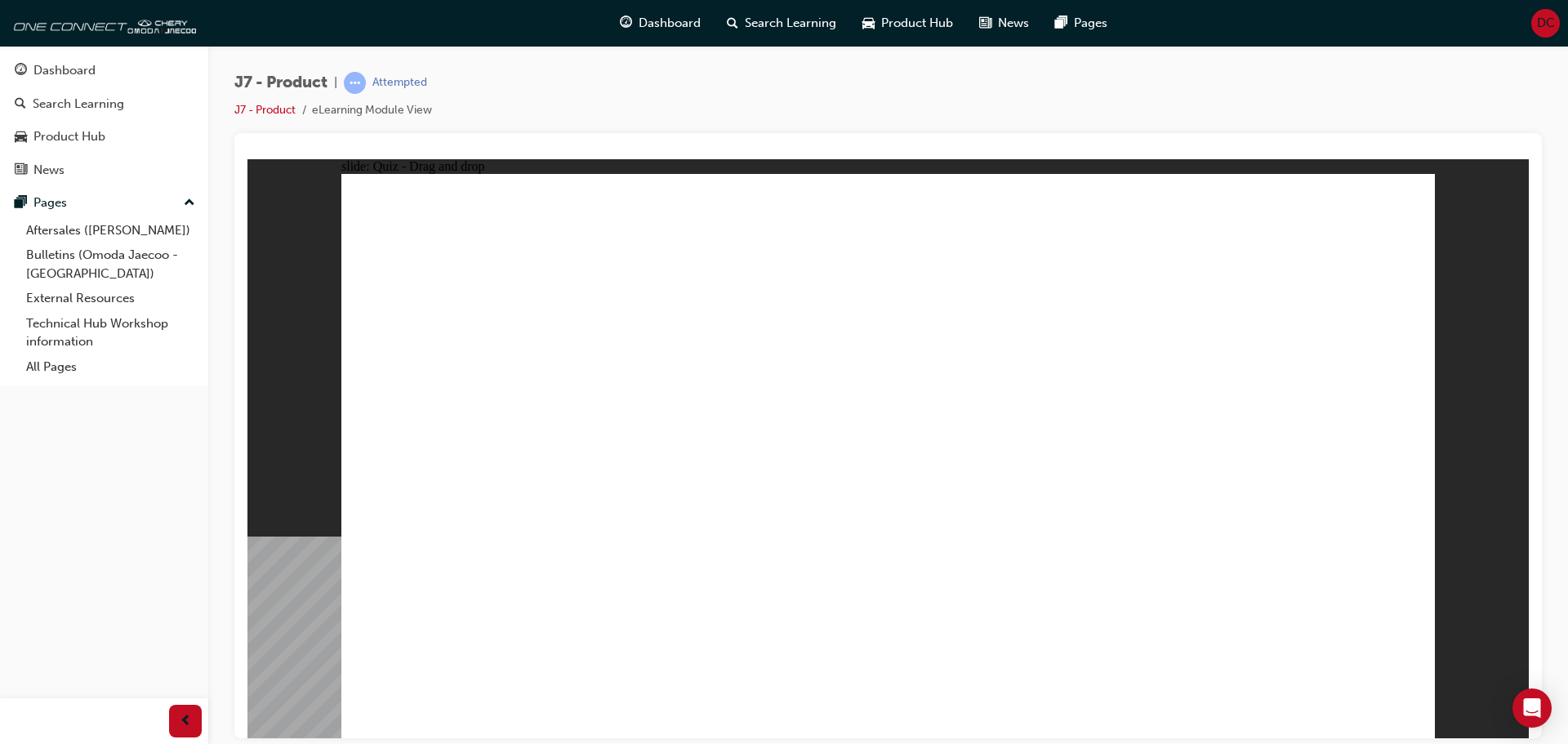
drag, startPoint x: 1171, startPoint y: 277, endPoint x: 974, endPoint y: 484, distance: 285.8
drag, startPoint x: 910, startPoint y: 236, endPoint x: 1033, endPoint y: 494, distance: 285.8
drag, startPoint x: 1224, startPoint y: 242, endPoint x: 1093, endPoint y: 504, distance: 292.9
drag, startPoint x: 931, startPoint y: 290, endPoint x: 1179, endPoint y: 501, distance: 325.6
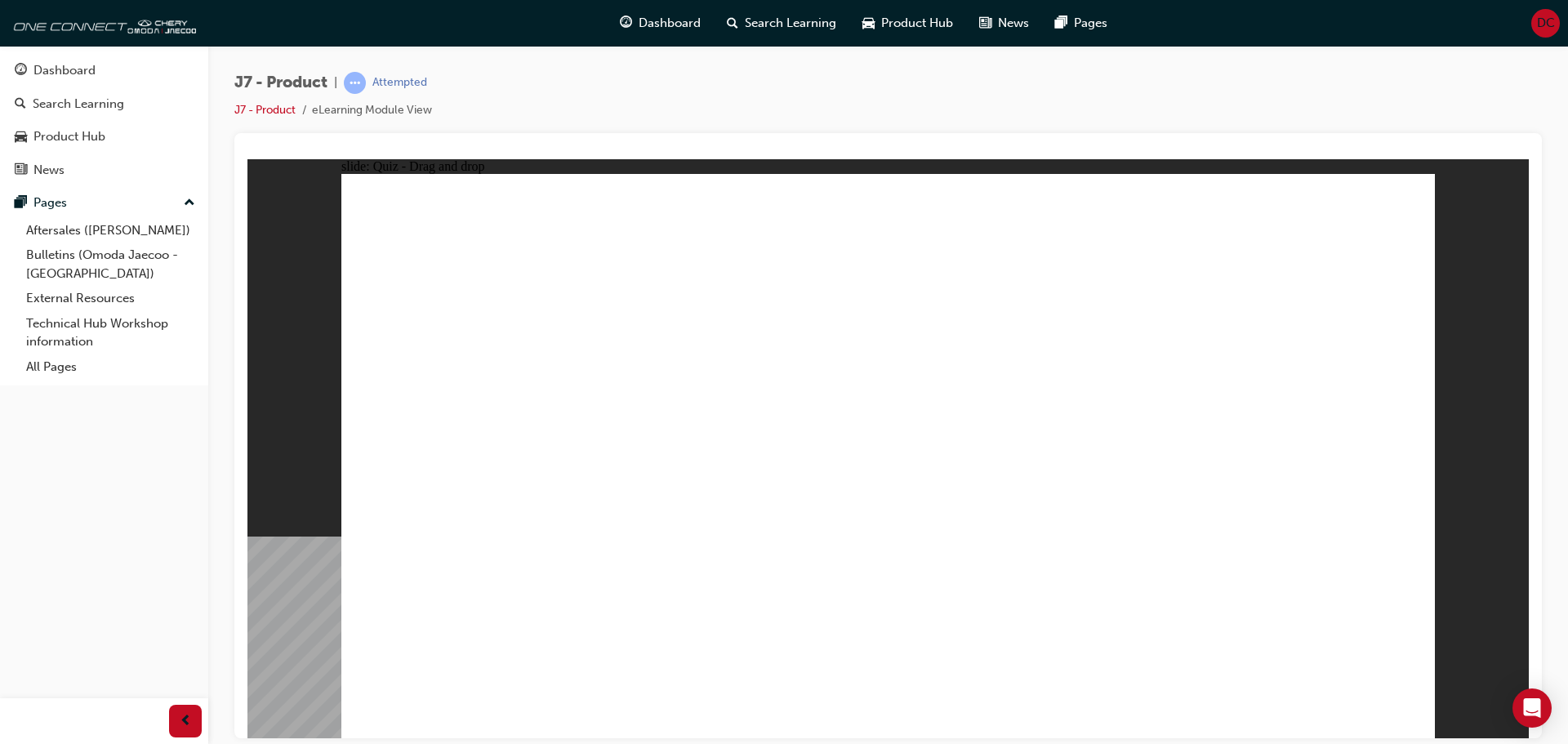
drag, startPoint x: 1239, startPoint y: 289, endPoint x: 689, endPoint y: 510, distance: 592.7
drag, startPoint x: 835, startPoint y: 278, endPoint x: 885, endPoint y: 541, distance: 267.7
drag, startPoint x: 1076, startPoint y: 237, endPoint x: 725, endPoint y: 492, distance: 433.9
drag, startPoint x: 737, startPoint y: 489, endPoint x: 985, endPoint y: 532, distance: 251.7
drag, startPoint x: 1055, startPoint y: 281, endPoint x: 703, endPoint y: 492, distance: 410.4
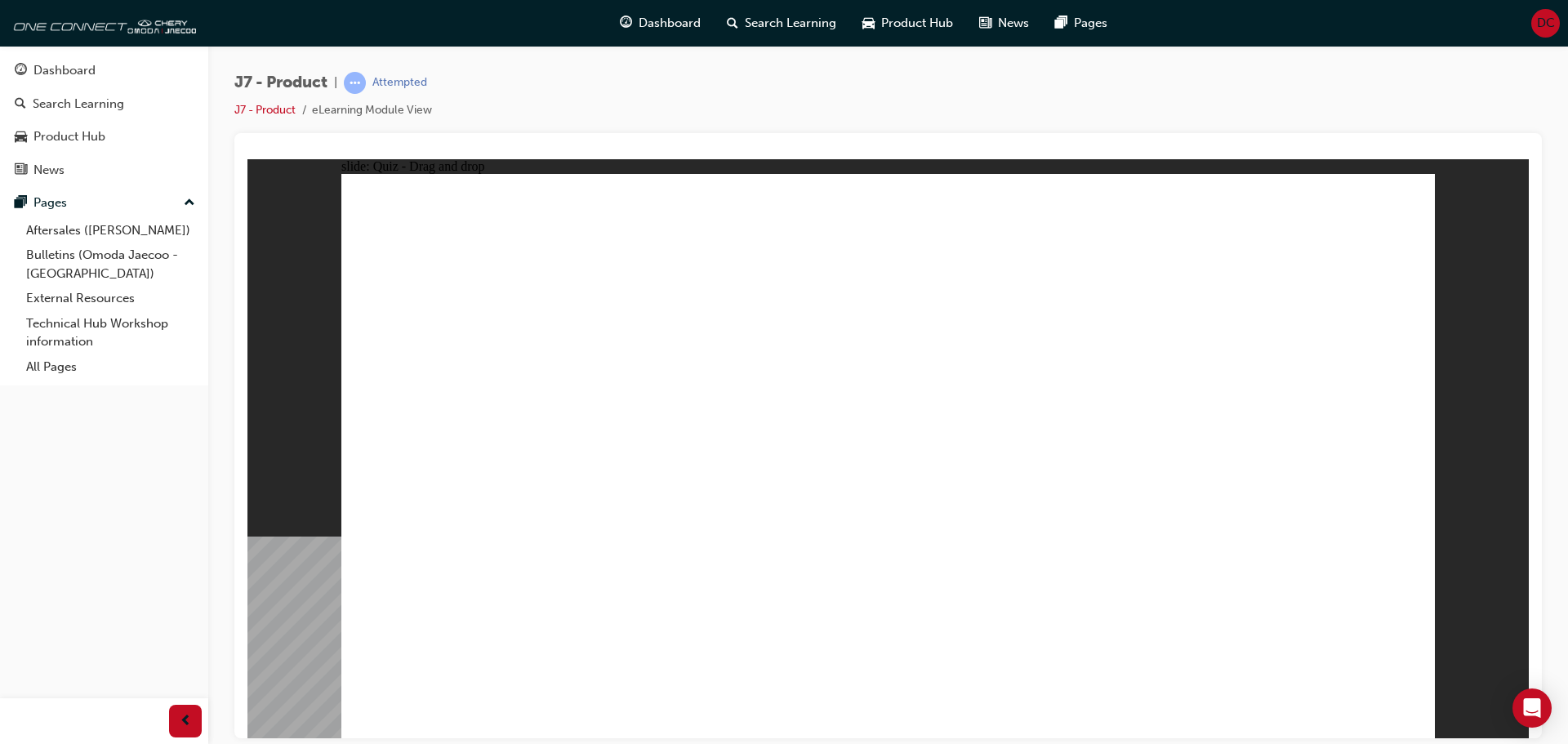
drag, startPoint x: 1166, startPoint y: 235, endPoint x: 1056, endPoint y: 531, distance: 315.8
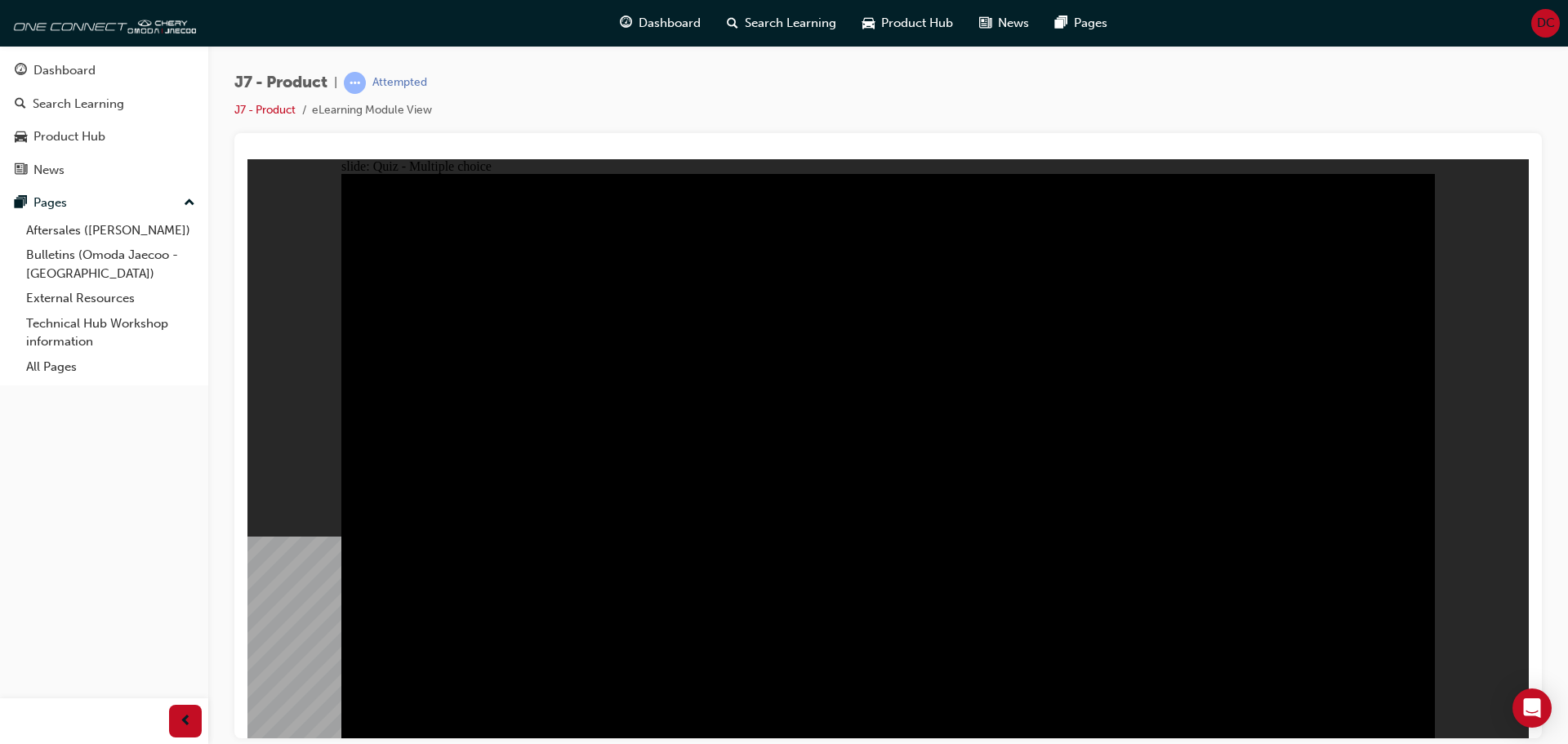
radio input "true"
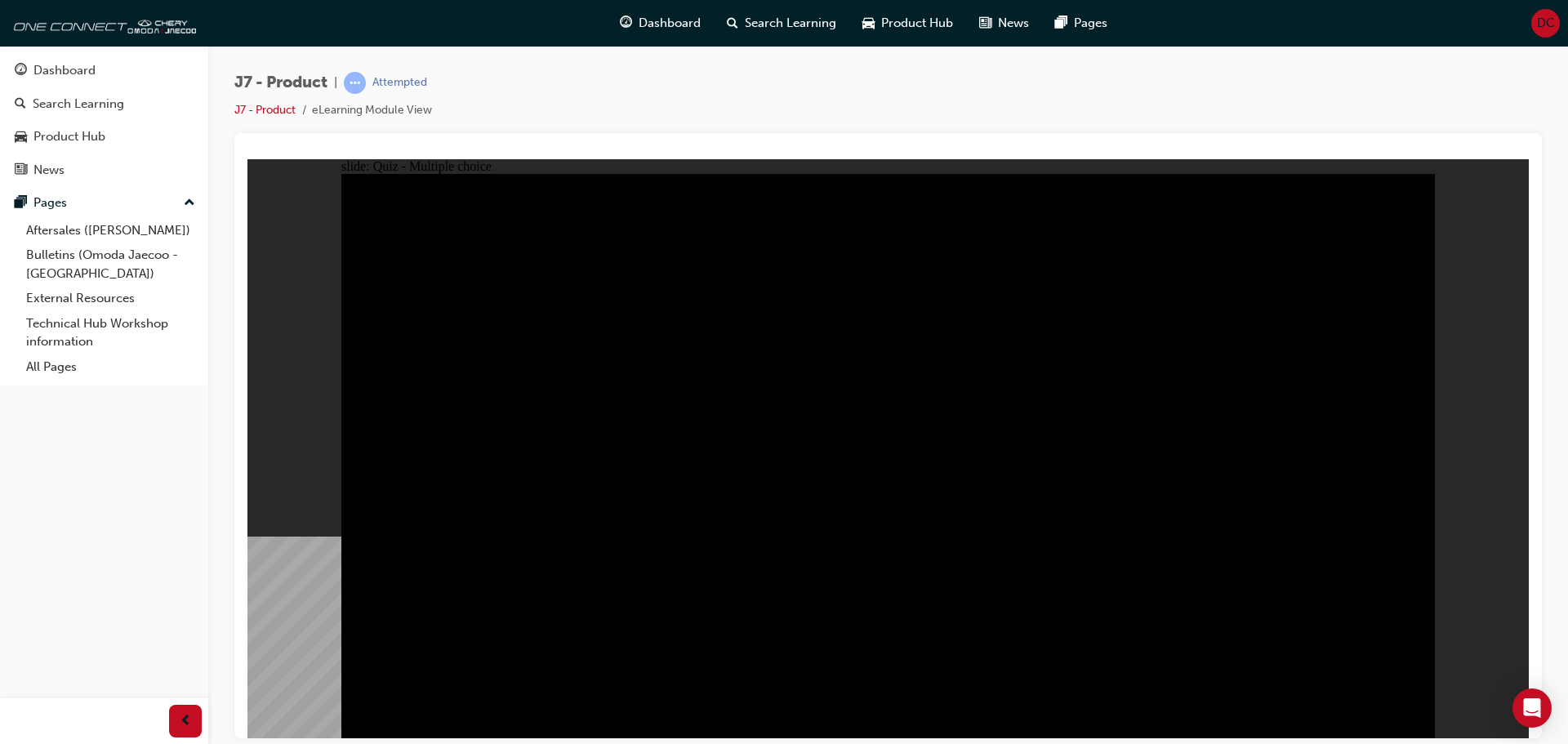
radio input "true"
